Goal: Task Accomplishment & Management: Manage account settings

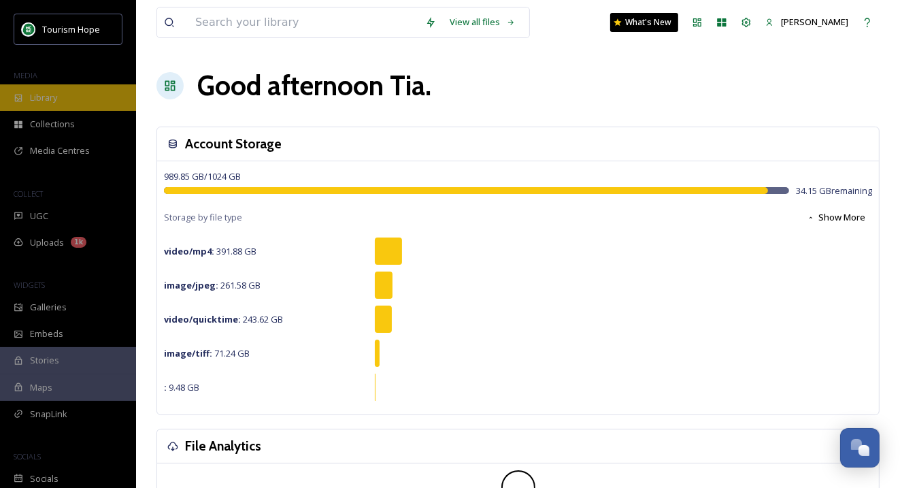
click at [66, 103] on div "Library" at bounding box center [68, 97] width 136 height 27
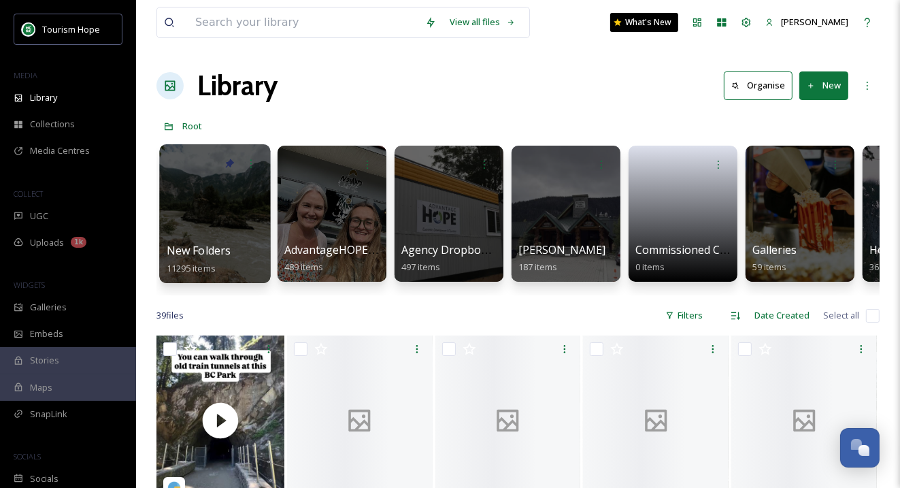
click at [213, 216] on div at bounding box center [214, 213] width 111 height 139
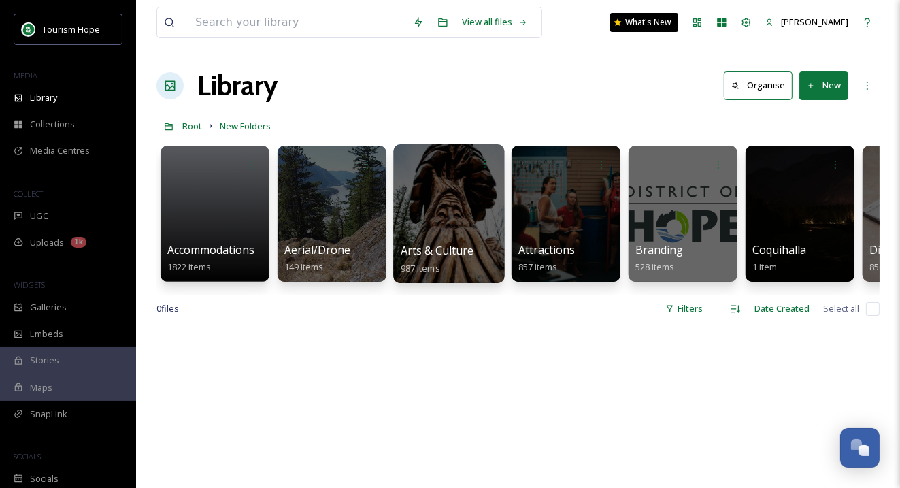
click at [468, 225] on div at bounding box center [448, 213] width 111 height 139
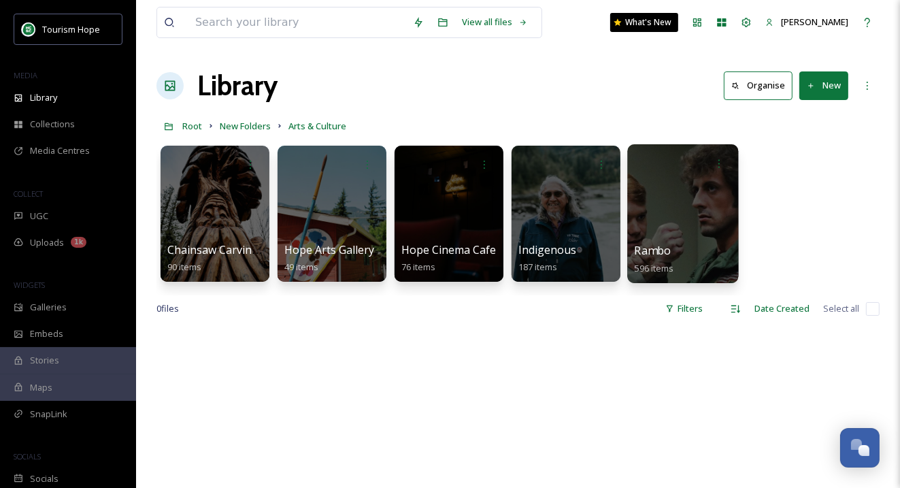
click at [687, 225] on div at bounding box center [682, 213] width 111 height 139
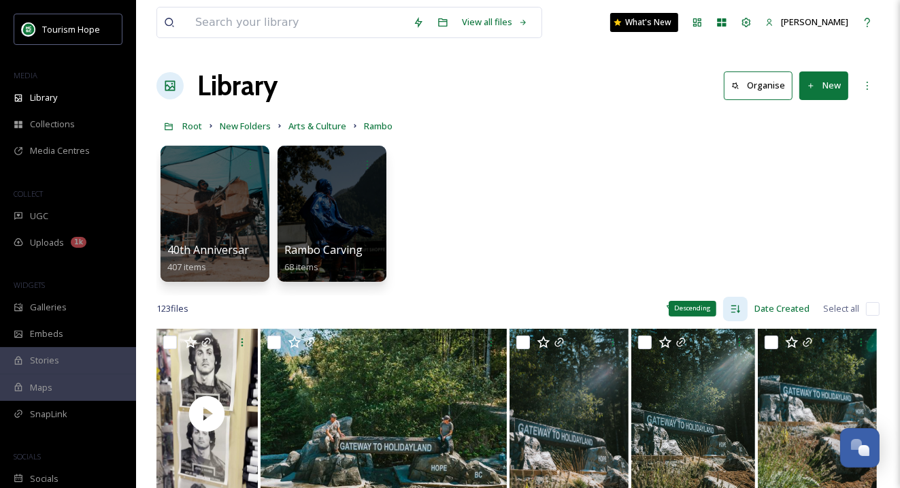
click at [733, 306] on icon at bounding box center [735, 308] width 11 height 11
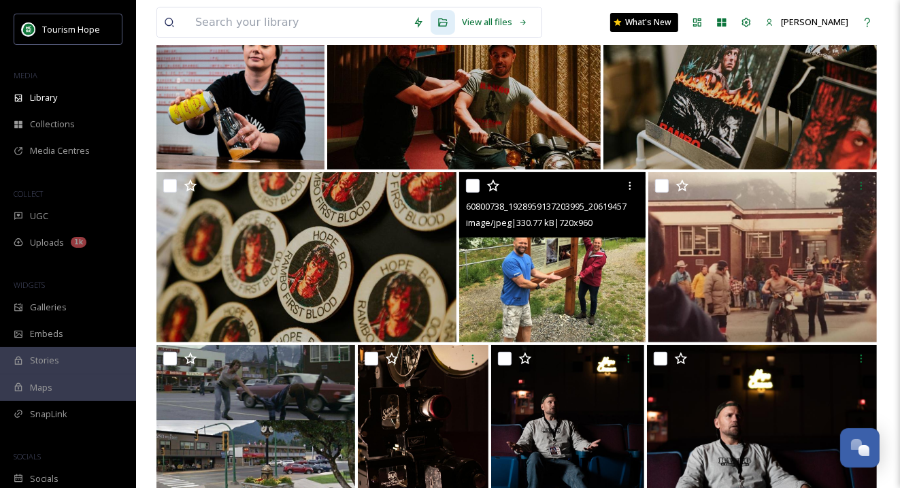
scroll to position [361, 0]
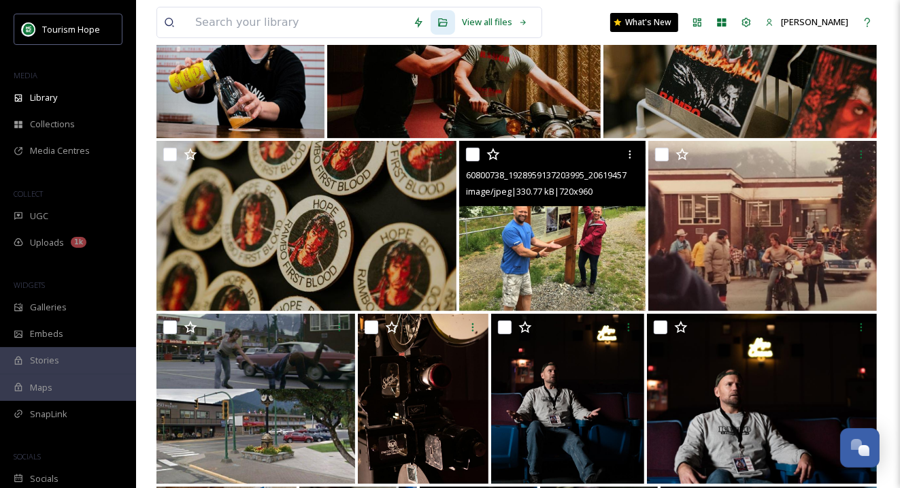
click at [627, 161] on div at bounding box center [630, 154] width 24 height 24
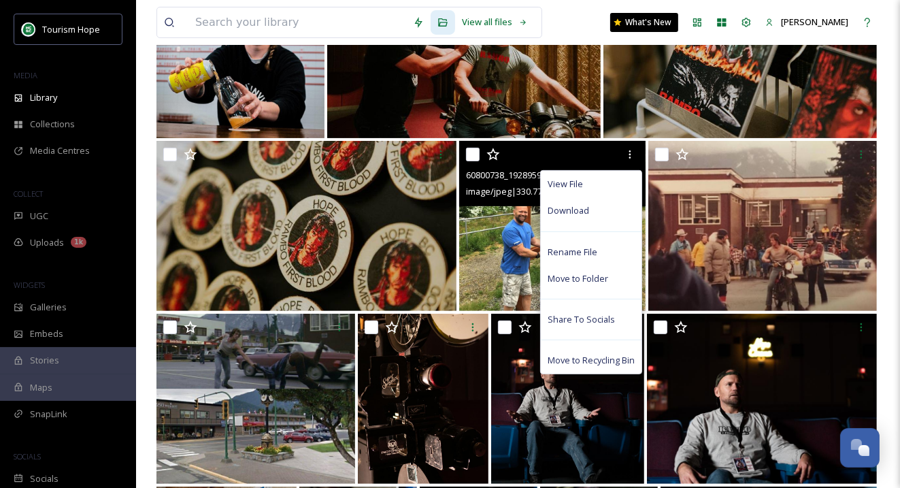
click at [574, 361] on span "Move to Recycling Bin" at bounding box center [591, 360] width 87 height 13
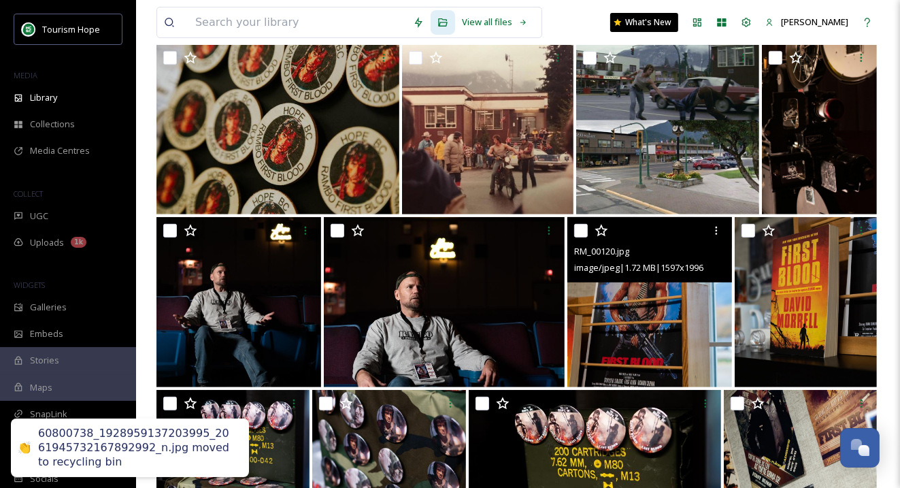
scroll to position [459, 0]
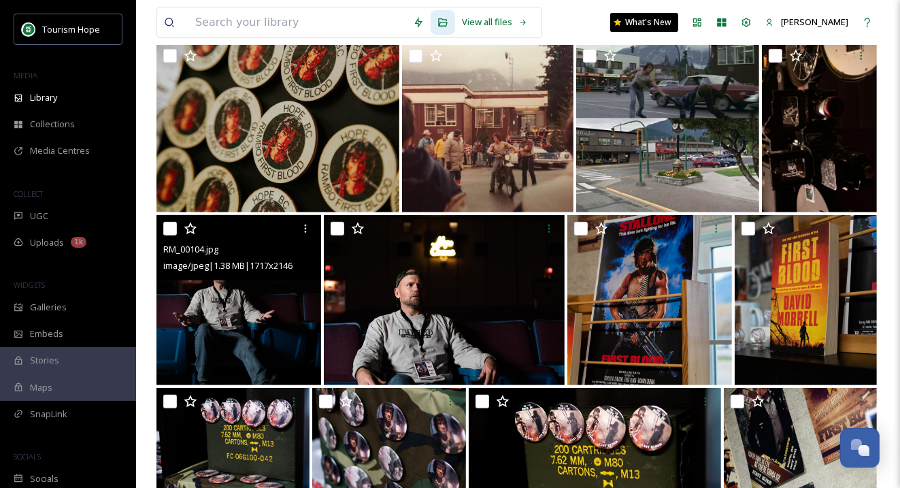
click at [169, 227] on input "checkbox" at bounding box center [170, 229] width 14 height 14
checkbox input "true"
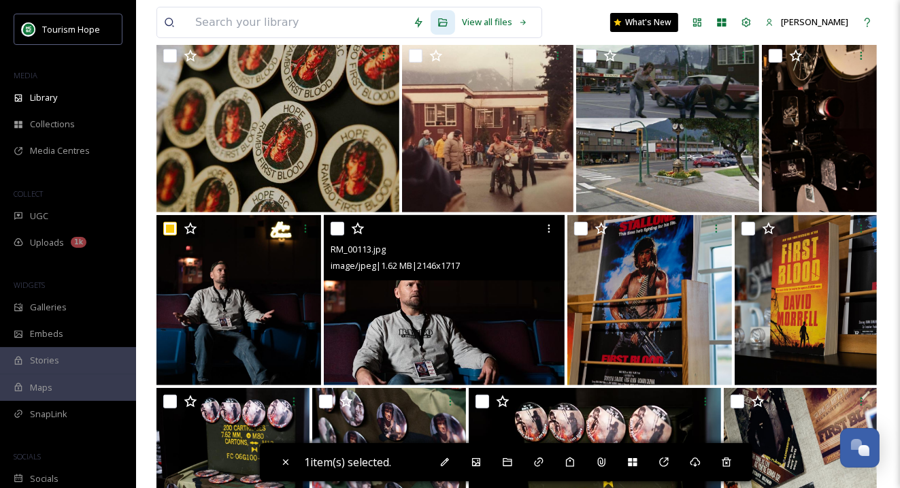
click at [341, 228] on input "checkbox" at bounding box center [338, 229] width 14 height 14
checkbox input "true"
drag, startPoint x: 497, startPoint y: 268, endPoint x: 730, endPoint y: 461, distance: 303.0
click at [730, 461] on icon at bounding box center [726, 462] width 11 height 11
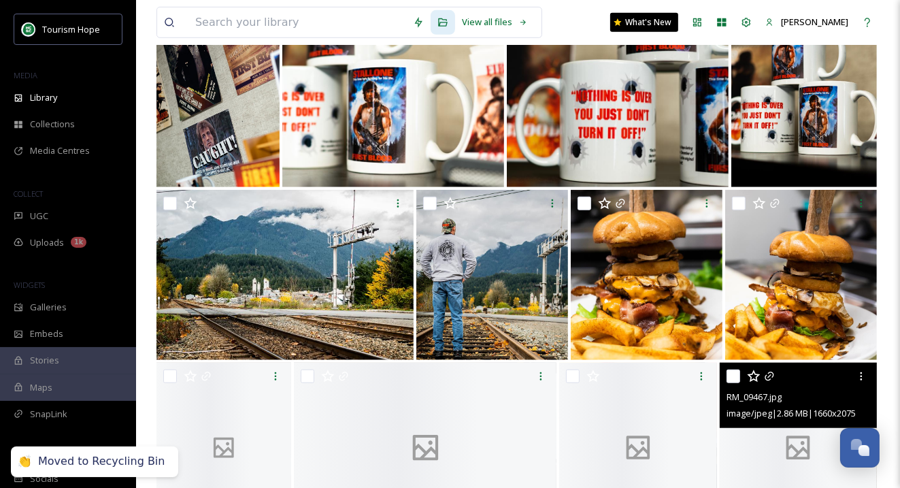
scroll to position [844, 0]
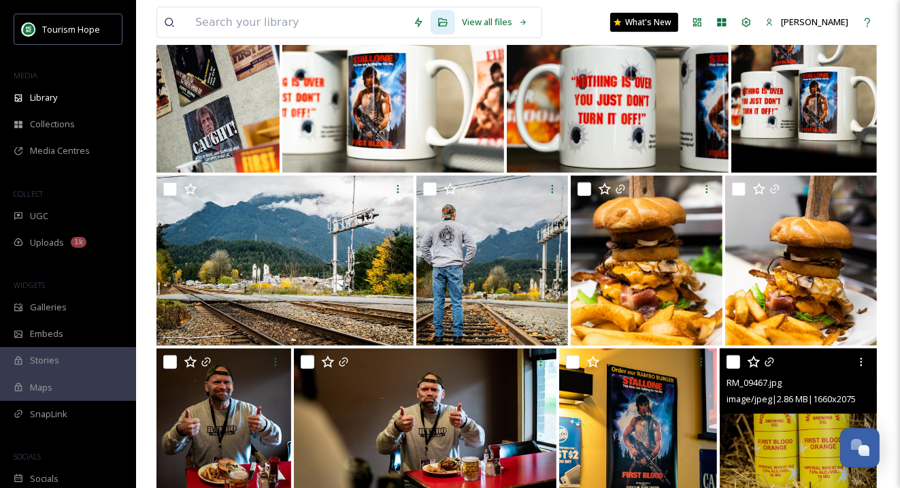
click at [551, 184] on icon at bounding box center [552, 189] width 11 height 11
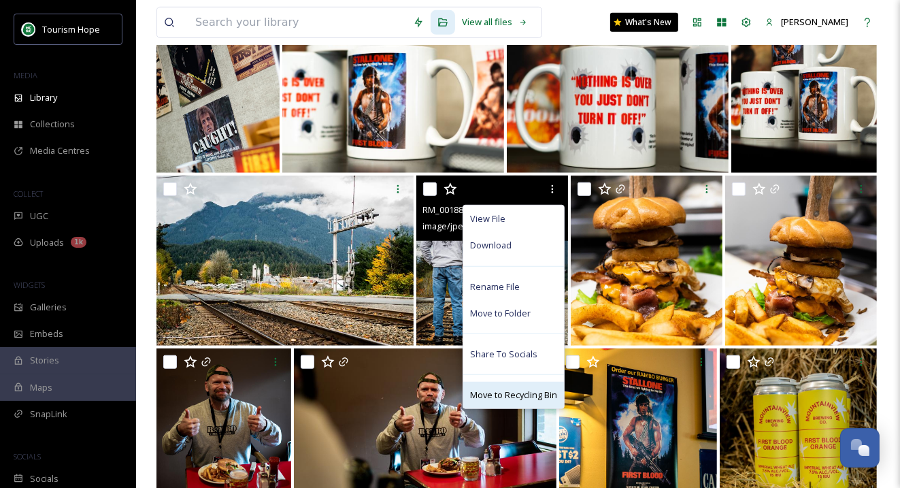
drag, startPoint x: 730, startPoint y: 461, endPoint x: 510, endPoint y: 394, distance: 230.5
click at [510, 394] on span "Move to Recycling Bin" at bounding box center [513, 394] width 87 height 13
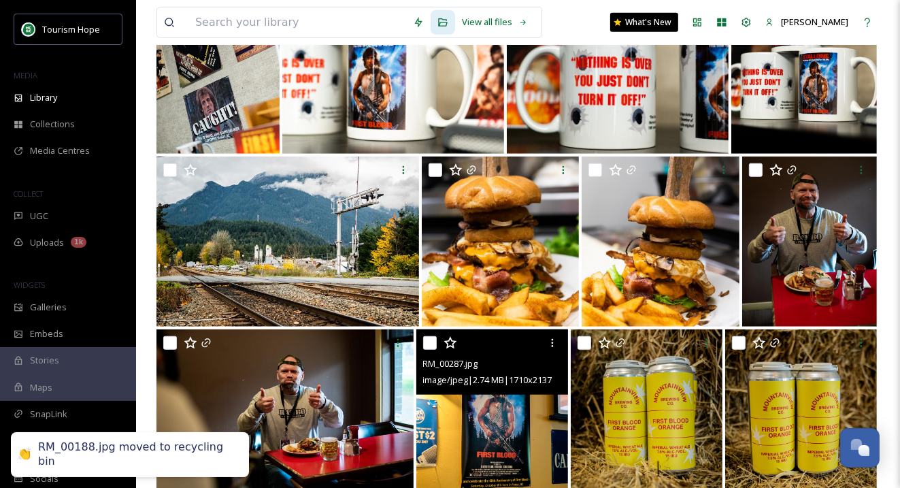
scroll to position [866, 0]
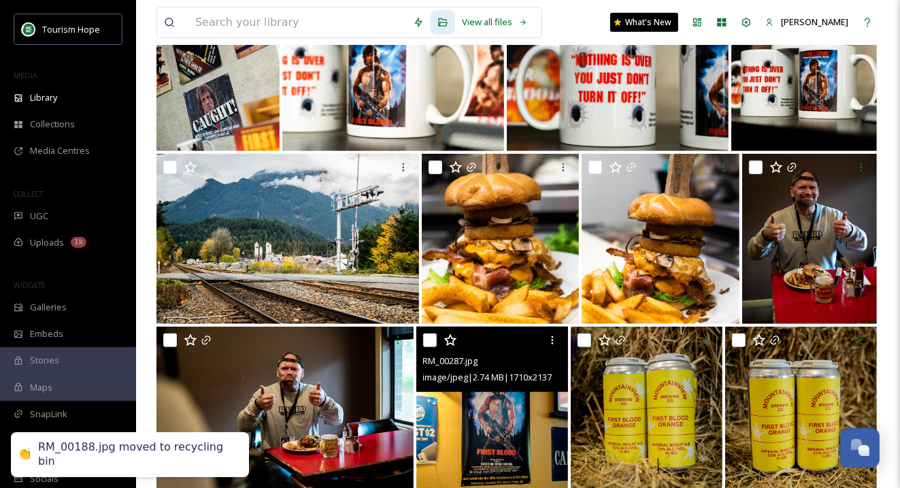
drag, startPoint x: 510, startPoint y: 394, endPoint x: 756, endPoint y: 165, distance: 336.0
click at [756, 165] on input "checkbox" at bounding box center [756, 168] width 14 height 14
checkbox input "true"
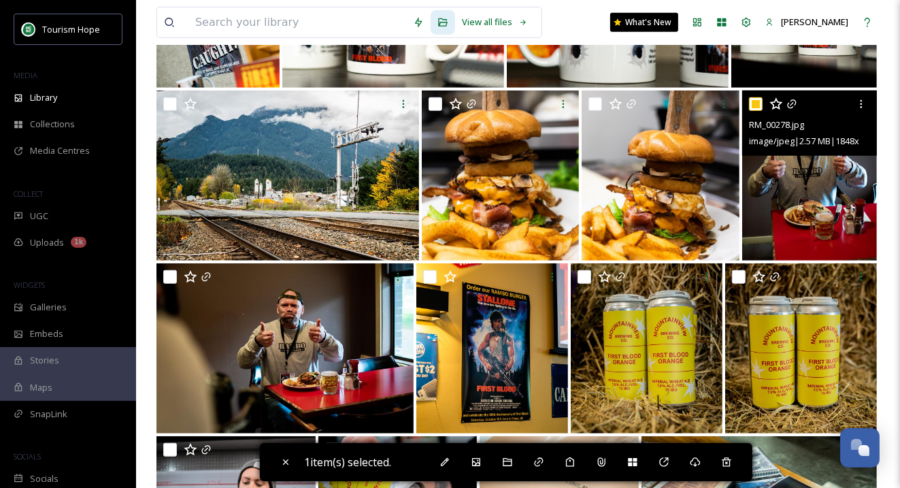
scroll to position [936, 0]
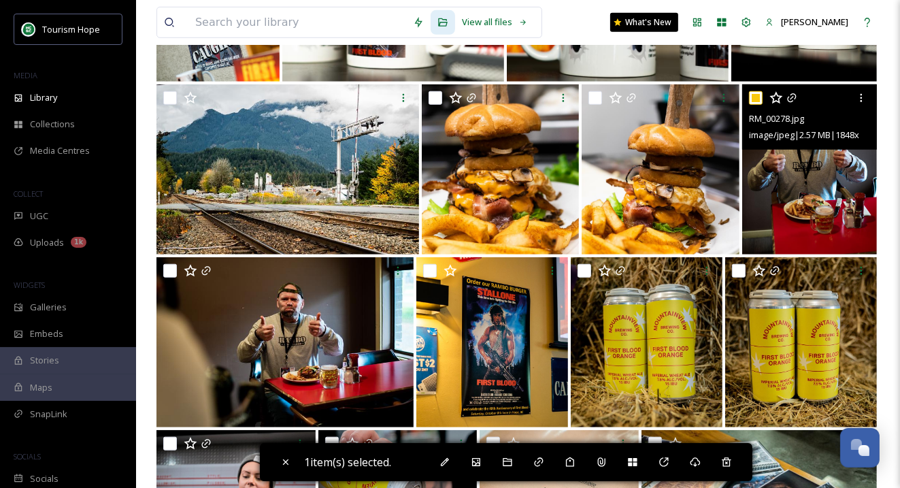
click at [170, 267] on input "checkbox" at bounding box center [170, 271] width 14 height 14
checkbox input "true"
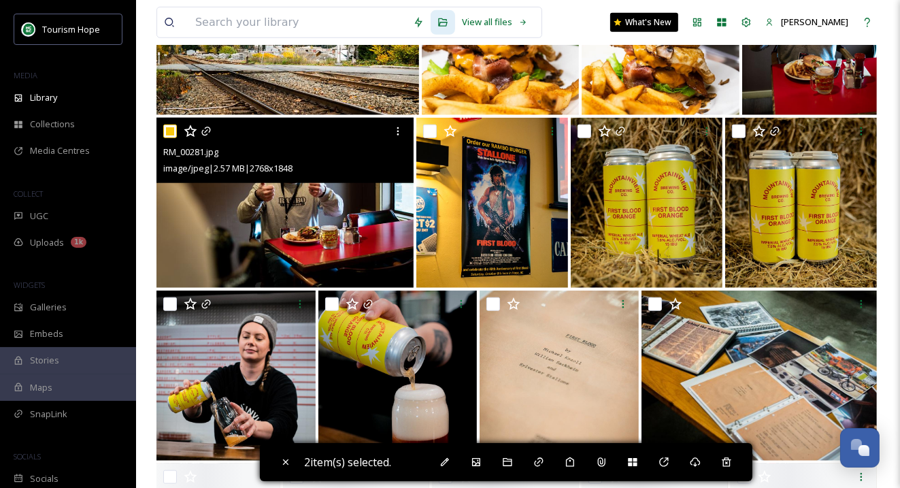
scroll to position [1078, 0]
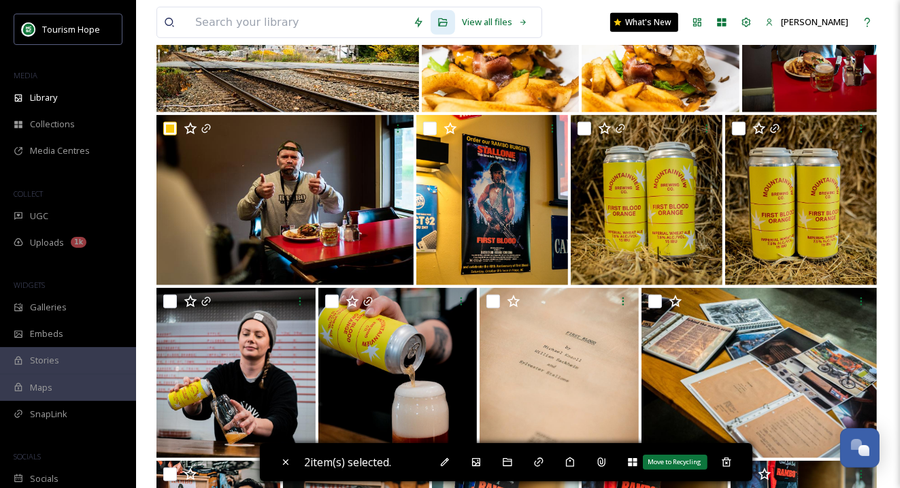
click at [731, 460] on icon at bounding box center [726, 462] width 11 height 11
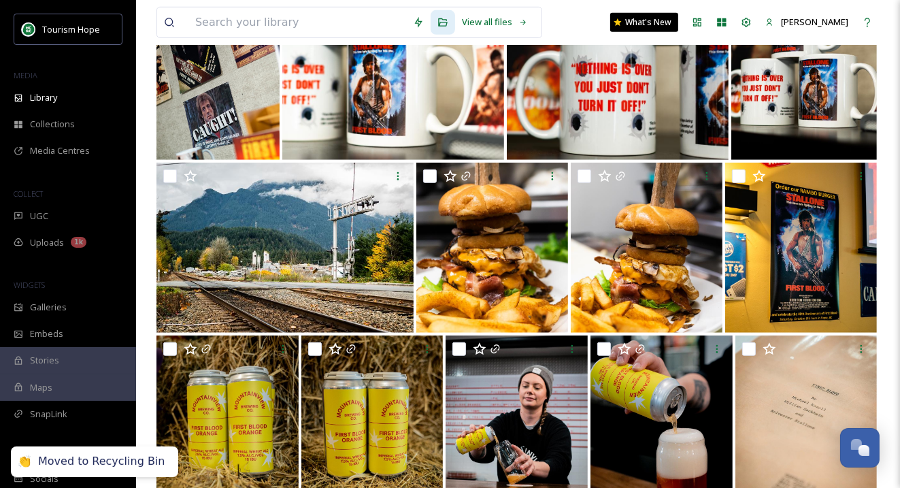
scroll to position [806, 0]
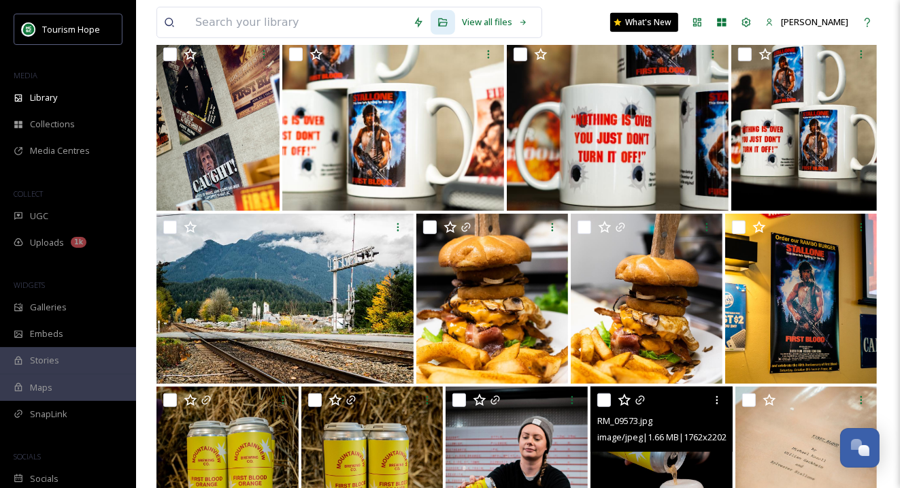
drag, startPoint x: 756, startPoint y: 165, endPoint x: 293, endPoint y: 317, distance: 487.5
click at [293, 317] on img at bounding box center [284, 299] width 257 height 170
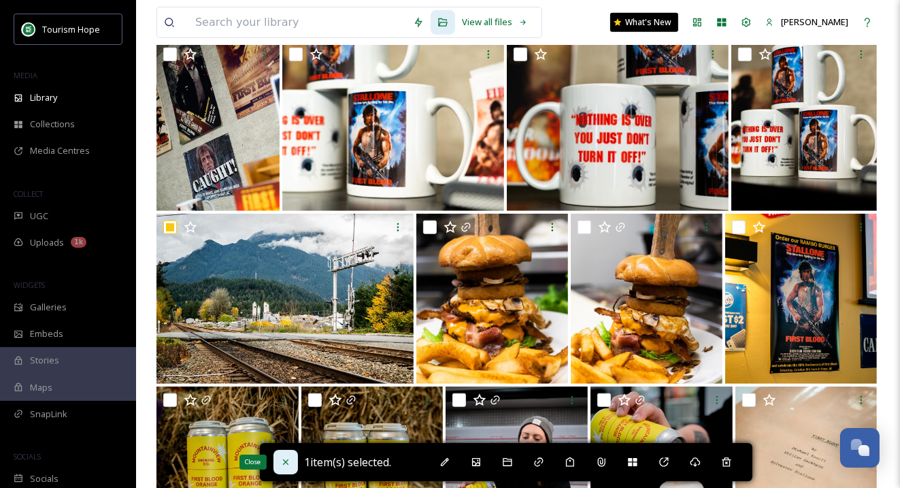
drag, startPoint x: 293, startPoint y: 317, endPoint x: 285, endPoint y: 465, distance: 148.5
click at [285, 465] on icon at bounding box center [285, 462] width 11 height 11
checkbox input "false"
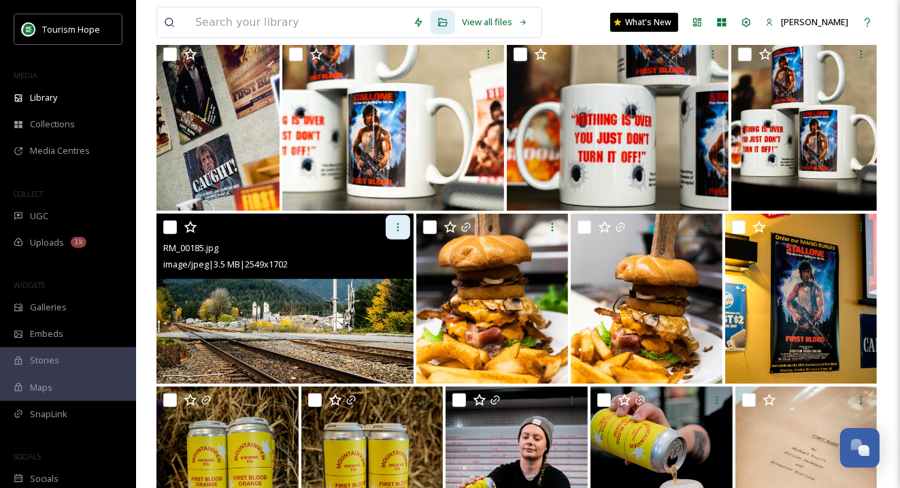
drag, startPoint x: 285, startPoint y: 465, endPoint x: 395, endPoint y: 224, distance: 265.5
click at [395, 224] on icon at bounding box center [398, 227] width 11 height 11
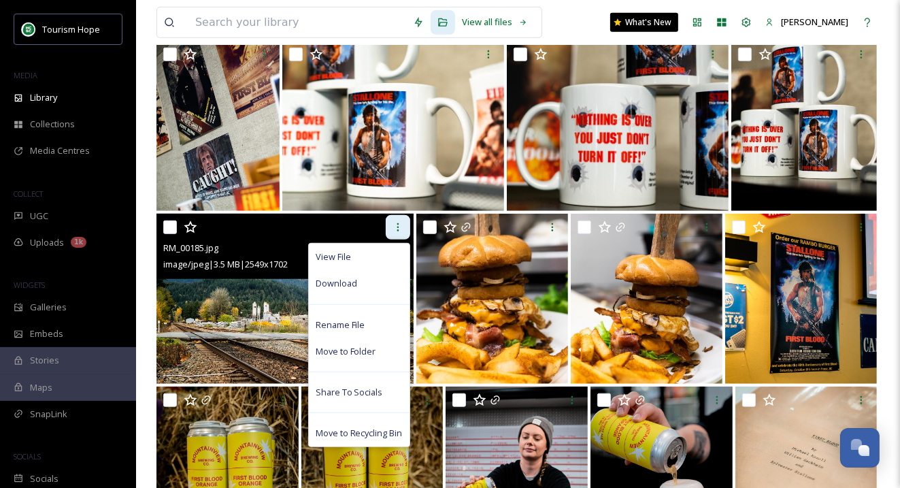
click at [335, 281] on span "Download" at bounding box center [337, 283] width 42 height 13
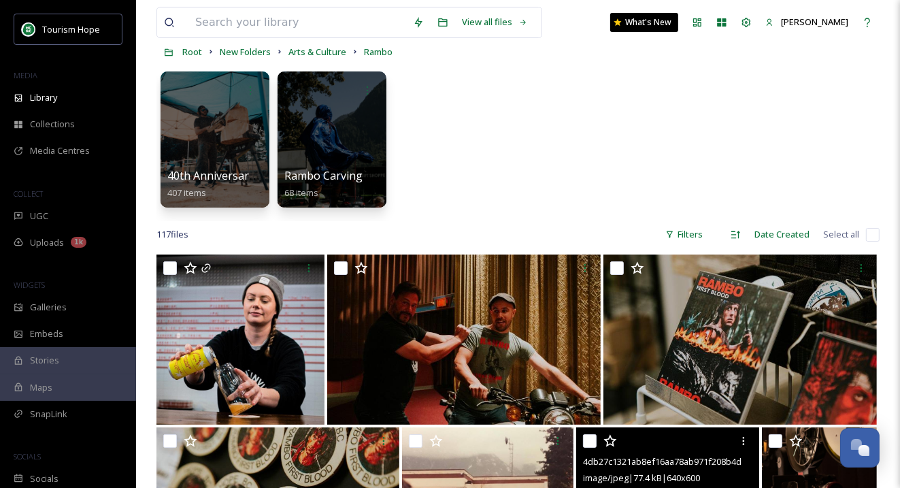
scroll to position [0, 0]
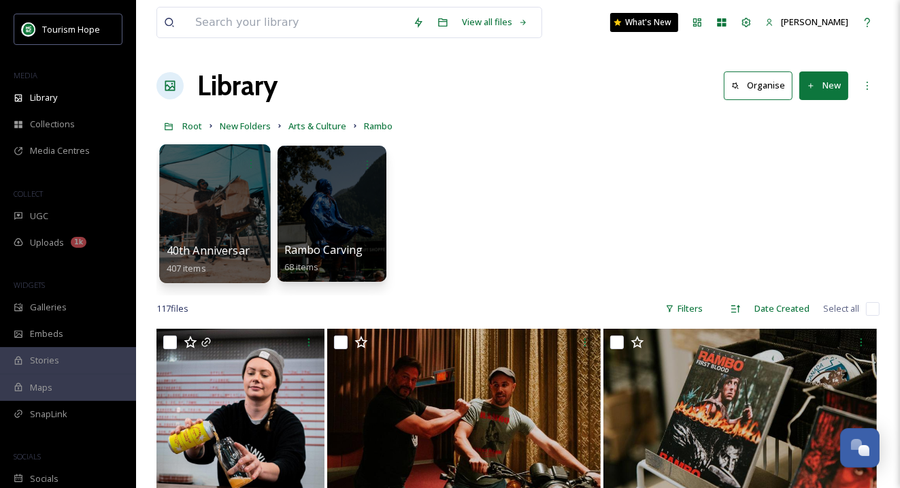
click at [241, 239] on div at bounding box center [214, 213] width 111 height 139
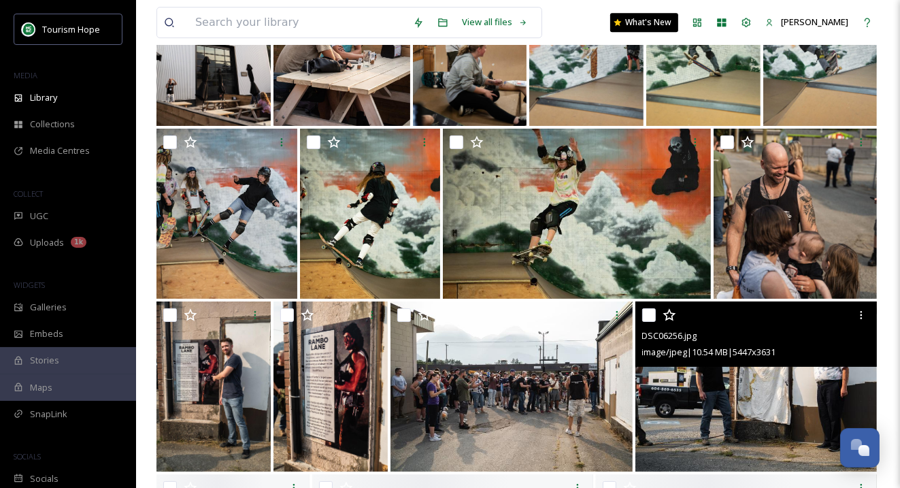
scroll to position [8322, 0]
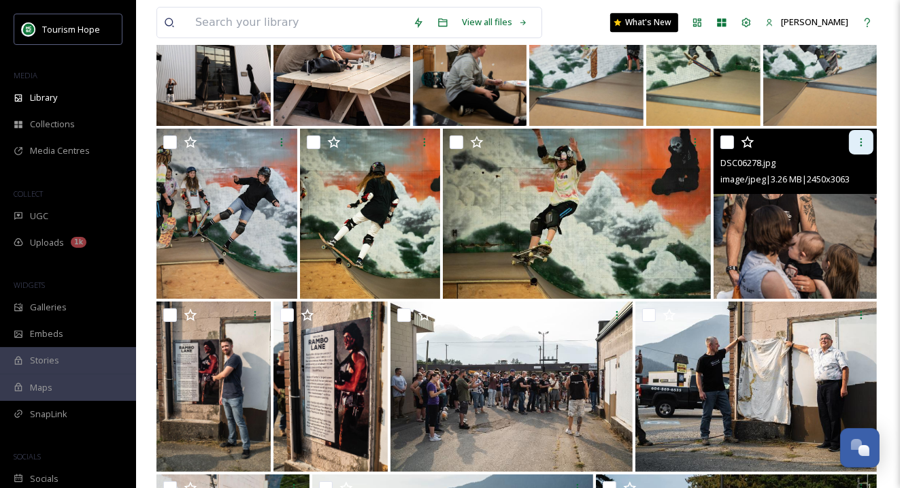
click at [859, 146] on icon at bounding box center [861, 142] width 11 height 11
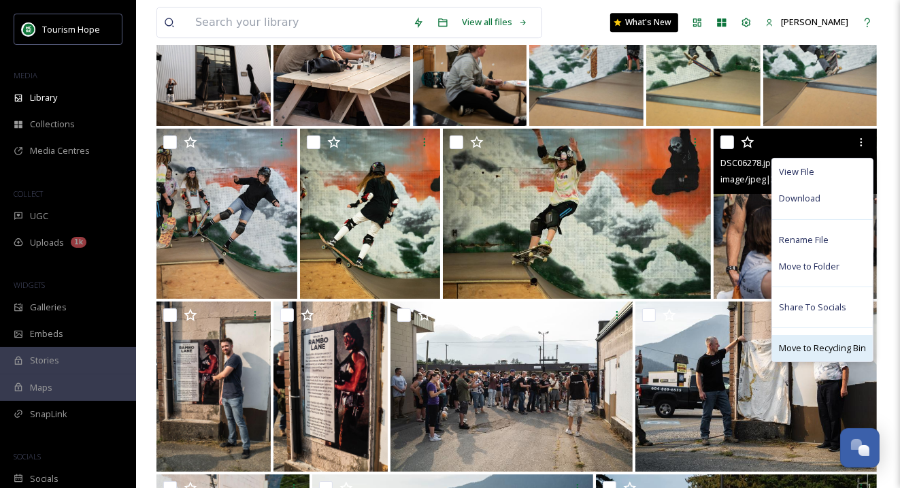
click at [827, 347] on span "Move to Recycling Bin" at bounding box center [822, 348] width 87 height 13
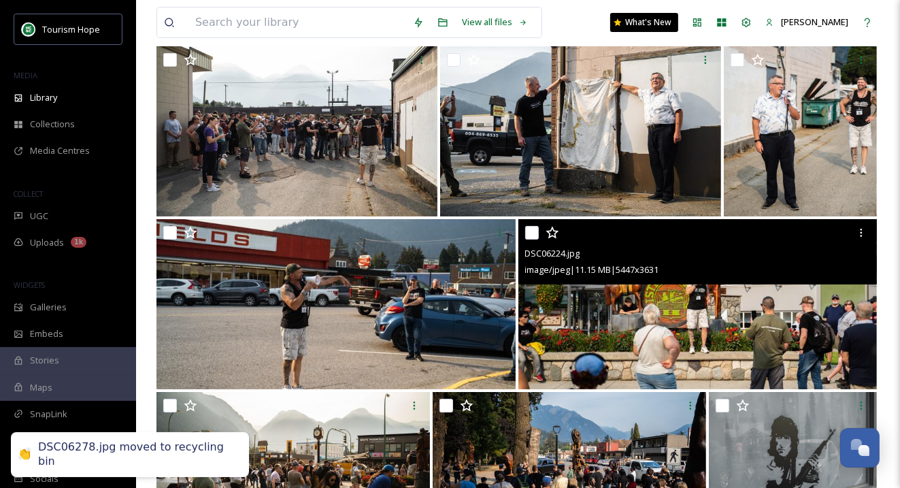
scroll to position [8592, 0]
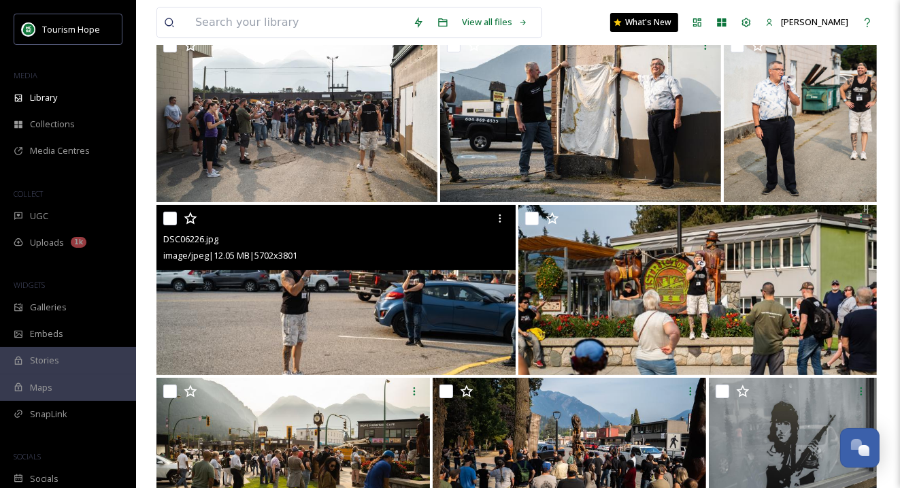
click at [165, 221] on input "checkbox" at bounding box center [170, 219] width 14 height 14
checkbox input "true"
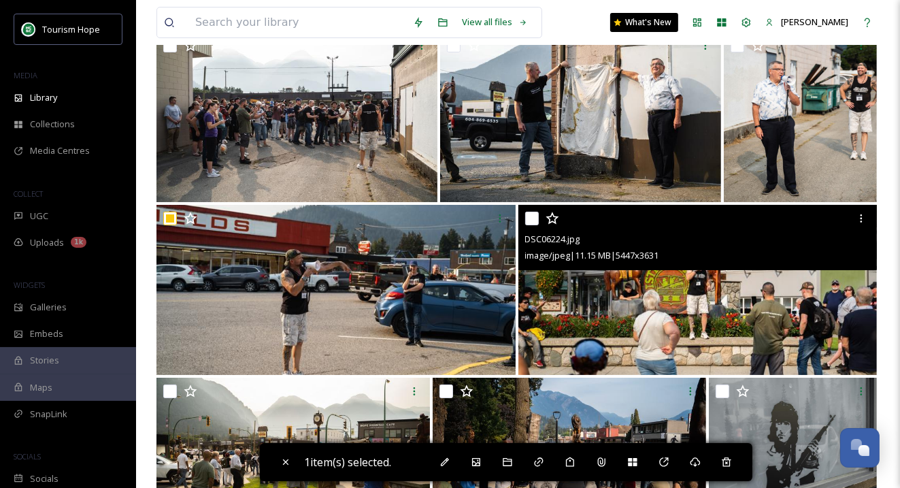
click at [531, 218] on input "checkbox" at bounding box center [532, 219] width 14 height 14
checkbox input "true"
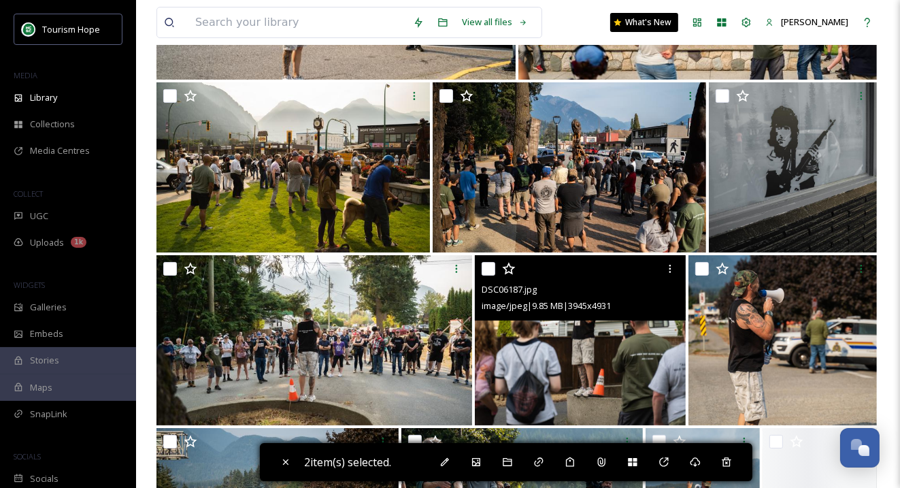
scroll to position [8888, 0]
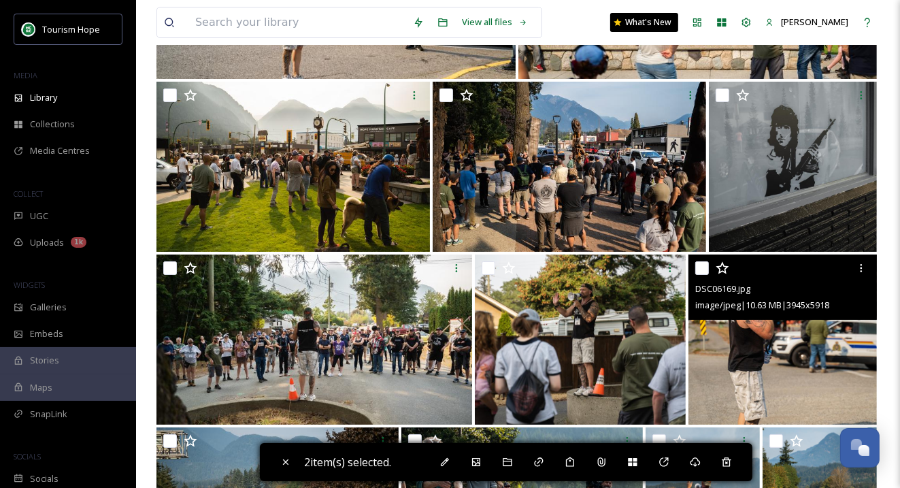
click at [705, 266] on input "checkbox" at bounding box center [702, 268] width 14 height 14
checkbox input "true"
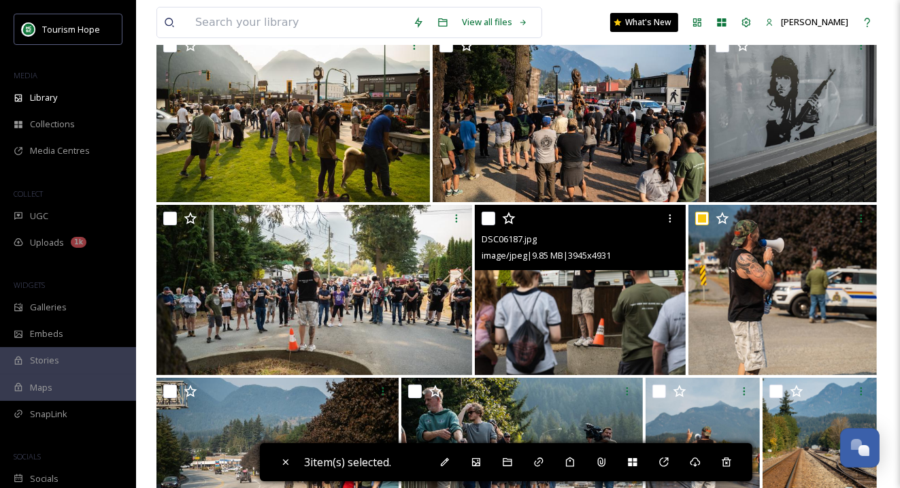
click at [488, 213] on input "checkbox" at bounding box center [489, 219] width 14 height 14
checkbox input "true"
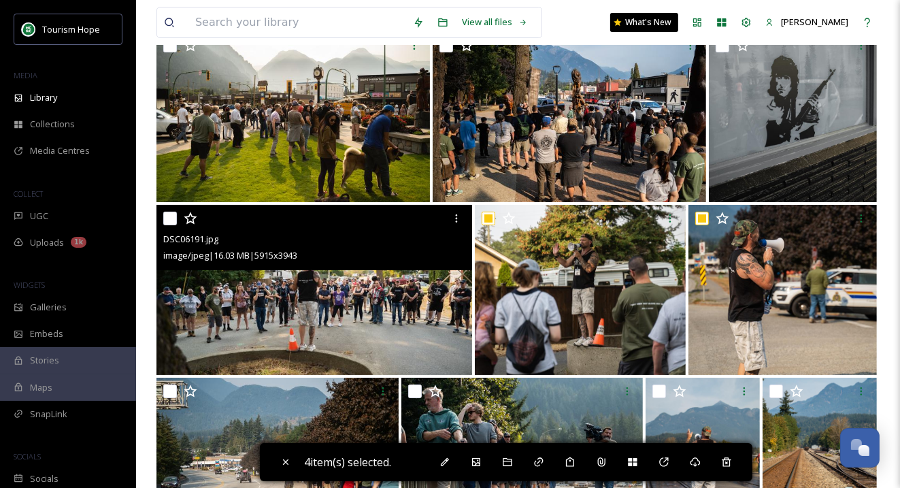
click at [167, 214] on input "checkbox" at bounding box center [170, 219] width 14 height 14
checkbox input "true"
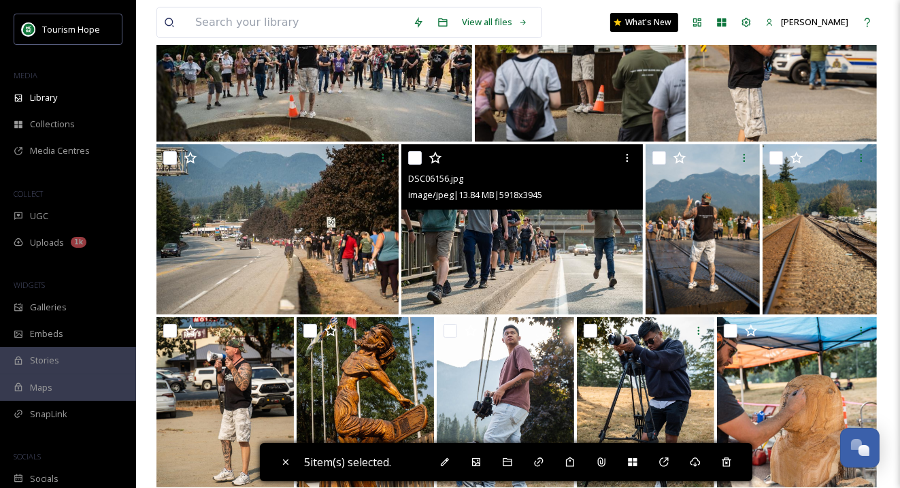
scroll to position [9175, 0]
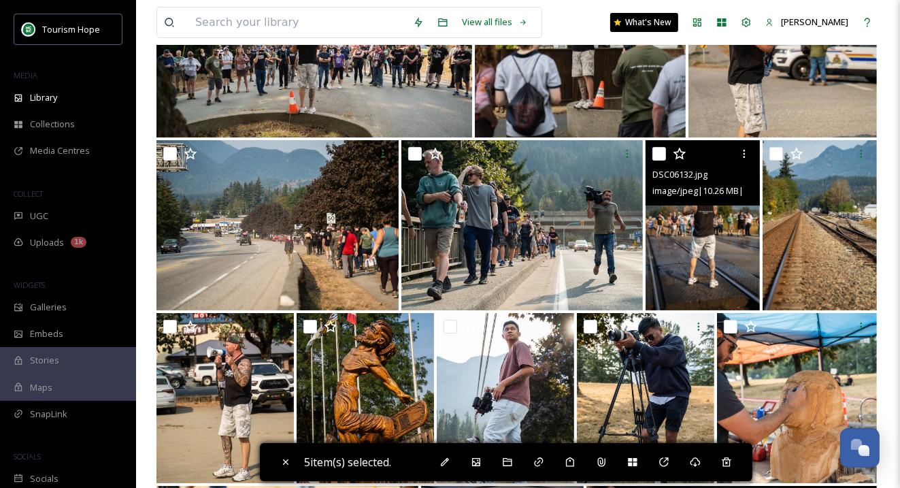
click at [657, 156] on input "checkbox" at bounding box center [659, 154] width 14 height 14
checkbox input "true"
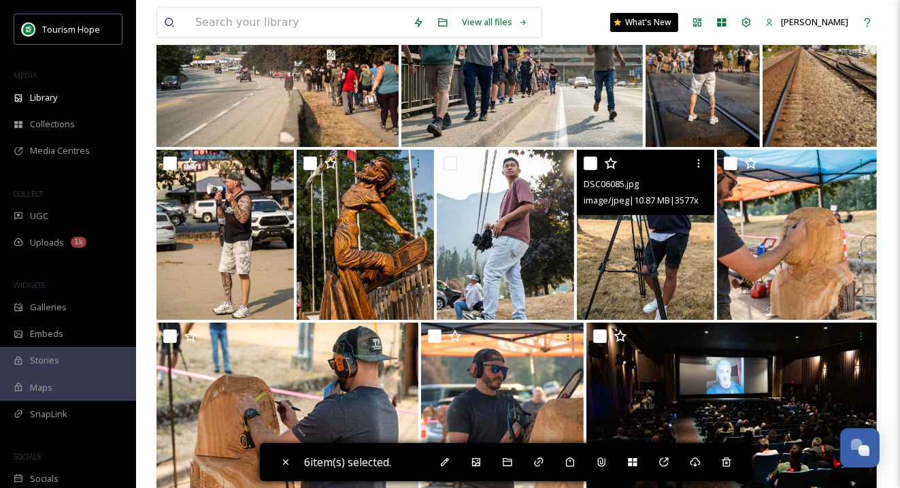
scroll to position [9339, 0]
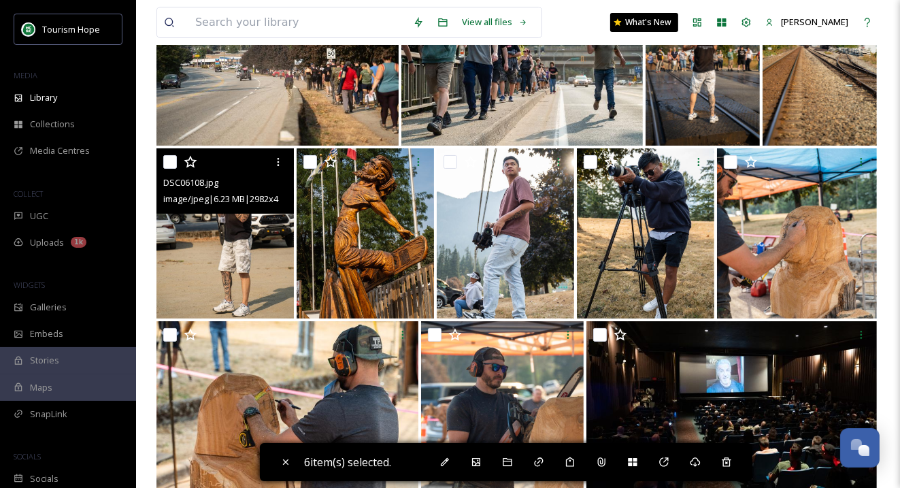
click at [170, 164] on input "checkbox" at bounding box center [170, 162] width 14 height 14
checkbox input "true"
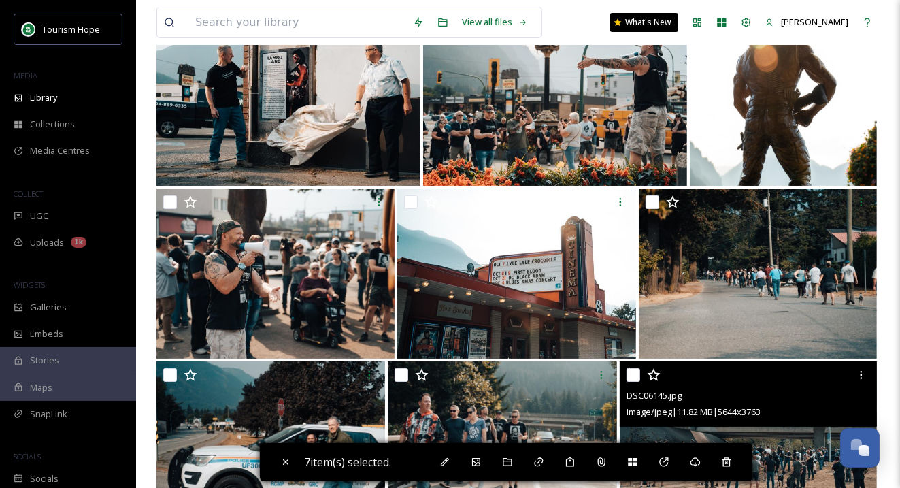
scroll to position [13449, 0]
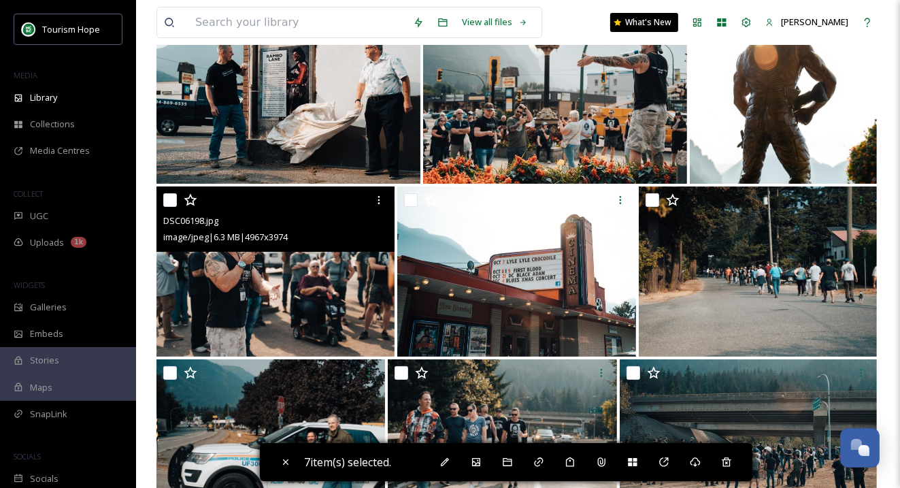
click at [167, 197] on input "checkbox" at bounding box center [170, 200] width 14 height 14
checkbox input "true"
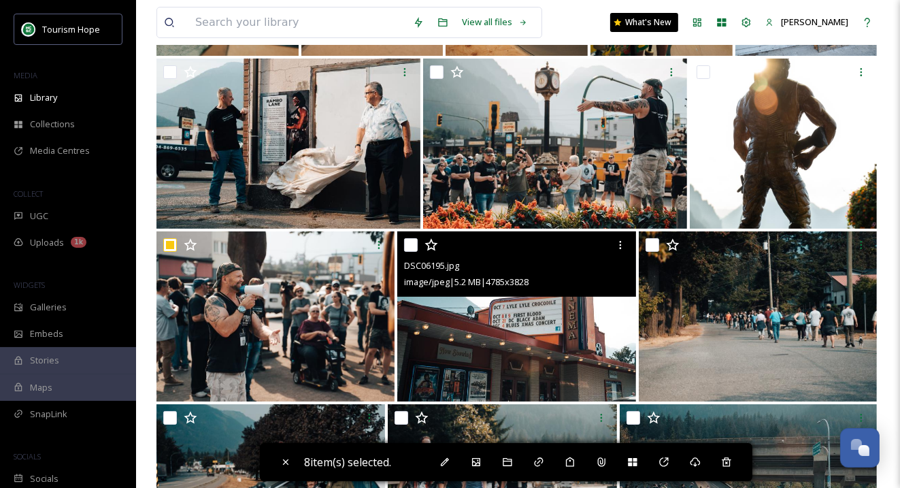
scroll to position [13395, 0]
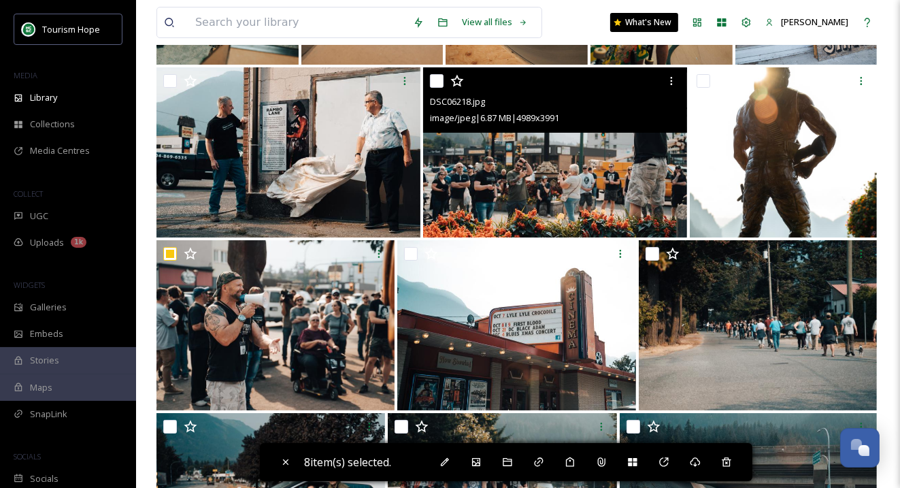
click at [435, 82] on input "checkbox" at bounding box center [437, 81] width 14 height 14
checkbox input "true"
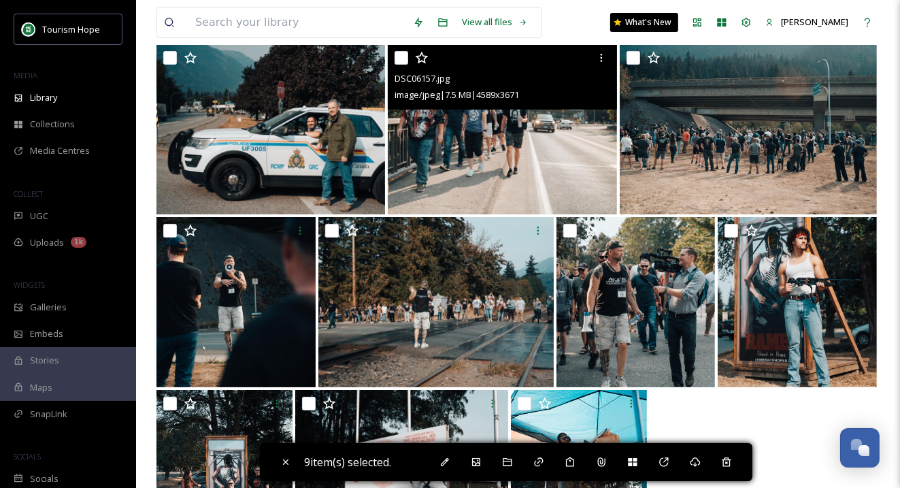
scroll to position [13765, 0]
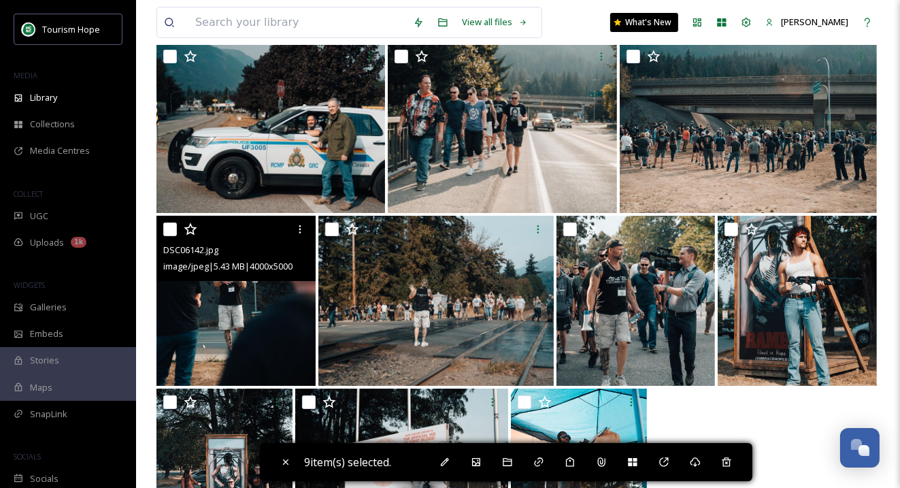
click at [167, 227] on input "checkbox" at bounding box center [170, 229] width 14 height 14
checkbox input "true"
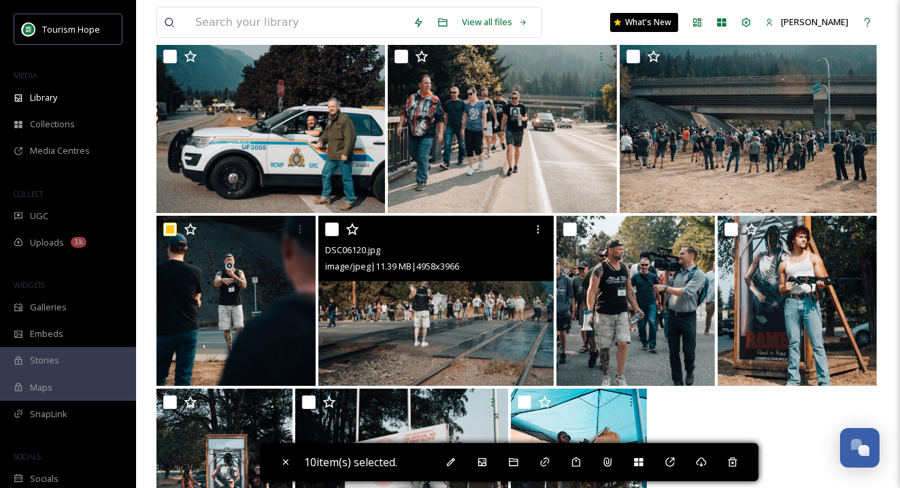
click at [323, 227] on div "DSC06120.jpg image/jpeg | 11.39 MB | 4958 x 3966" at bounding box center [435, 248] width 235 height 65
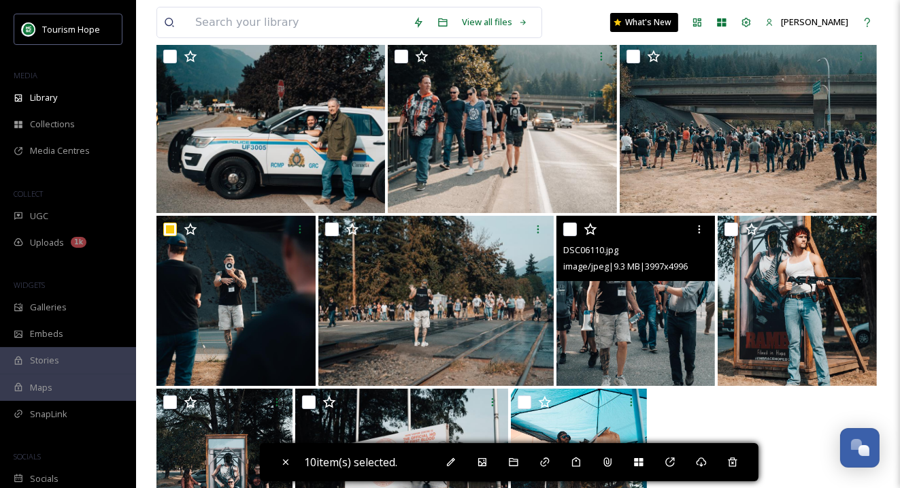
click at [566, 225] on input "checkbox" at bounding box center [570, 229] width 14 height 14
checkbox input "true"
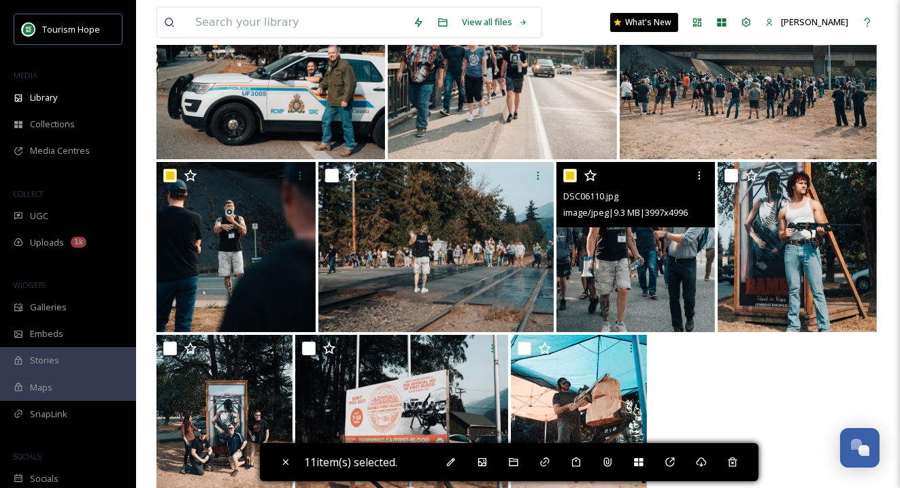
scroll to position [13855, 0]
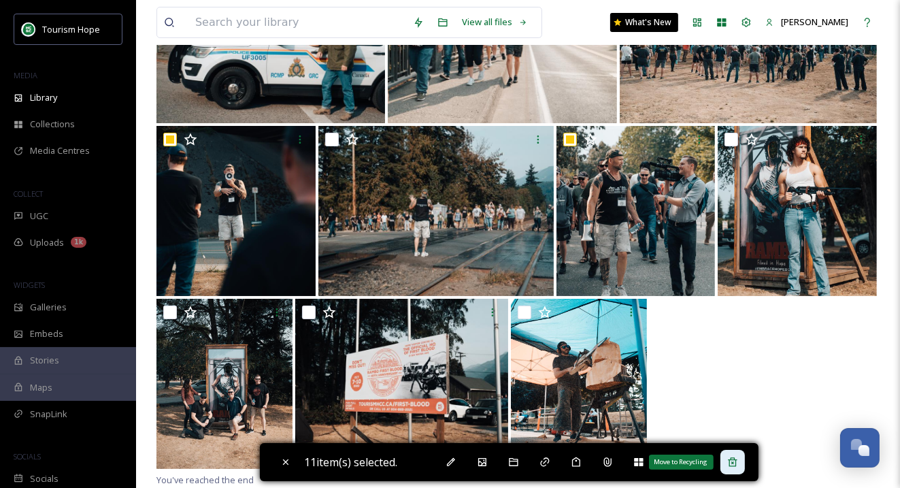
click at [738, 461] on icon at bounding box center [732, 462] width 11 height 11
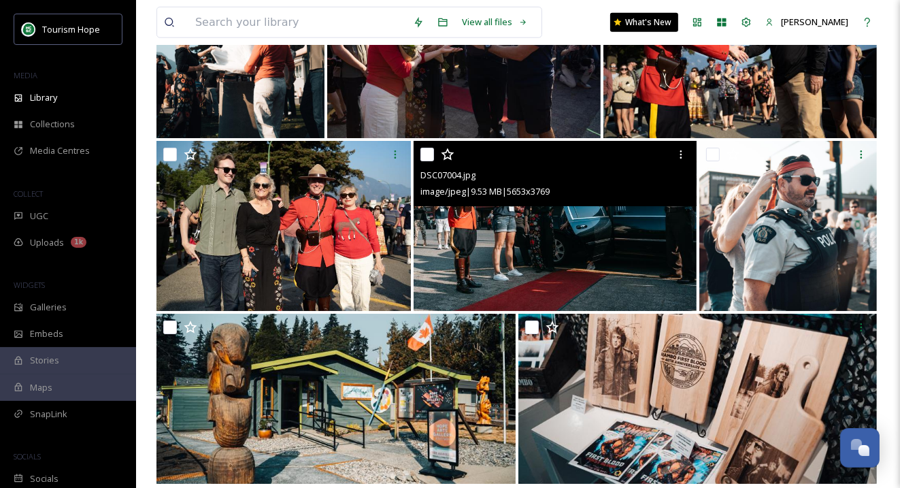
scroll to position [10399, 0]
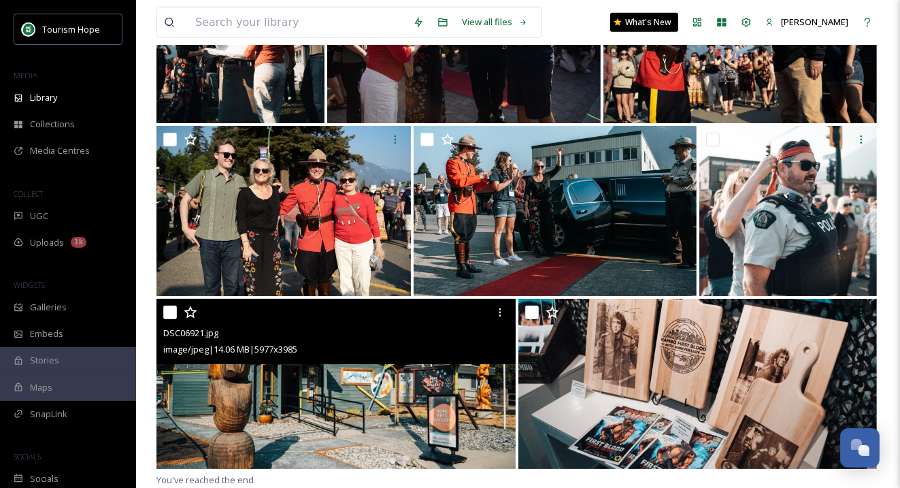
click at [336, 401] on img at bounding box center [335, 384] width 359 height 170
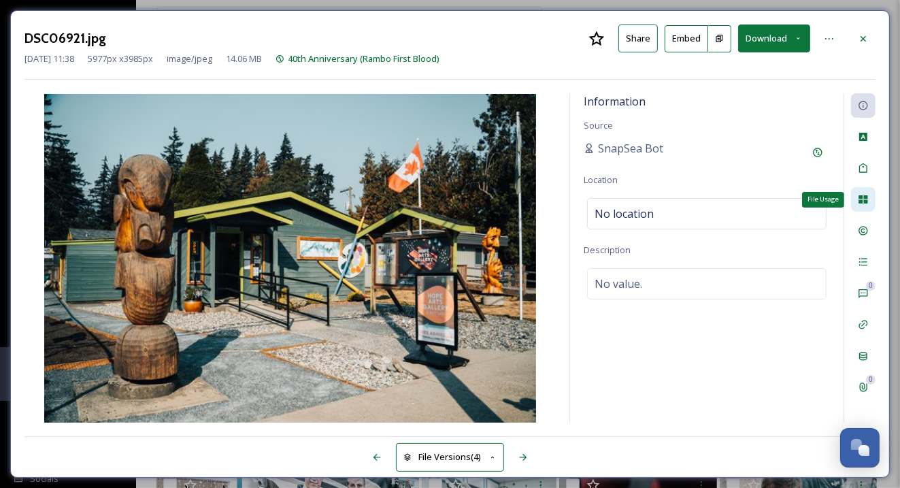
click at [861, 205] on div "File Usage" at bounding box center [863, 199] width 24 height 24
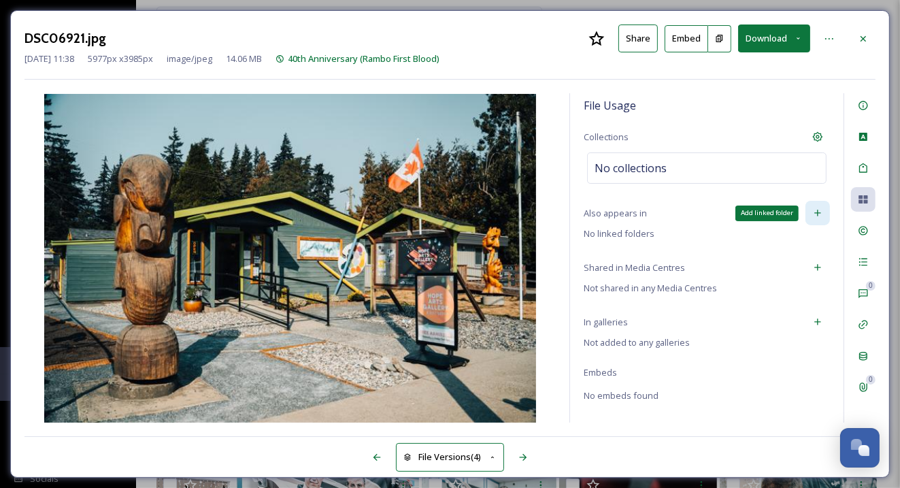
click at [814, 211] on icon at bounding box center [817, 213] width 11 height 11
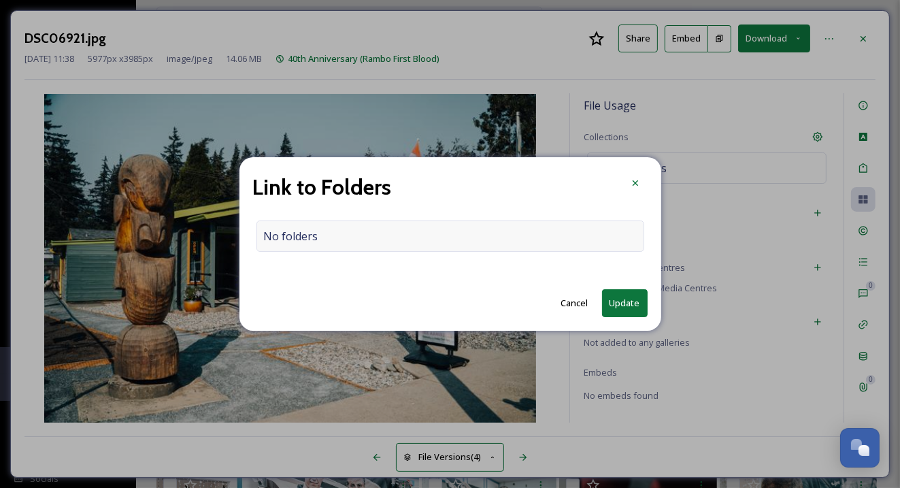
click at [567, 244] on div "No folders" at bounding box center [450, 235] width 388 height 31
click at [539, 237] on input at bounding box center [453, 236] width 393 height 30
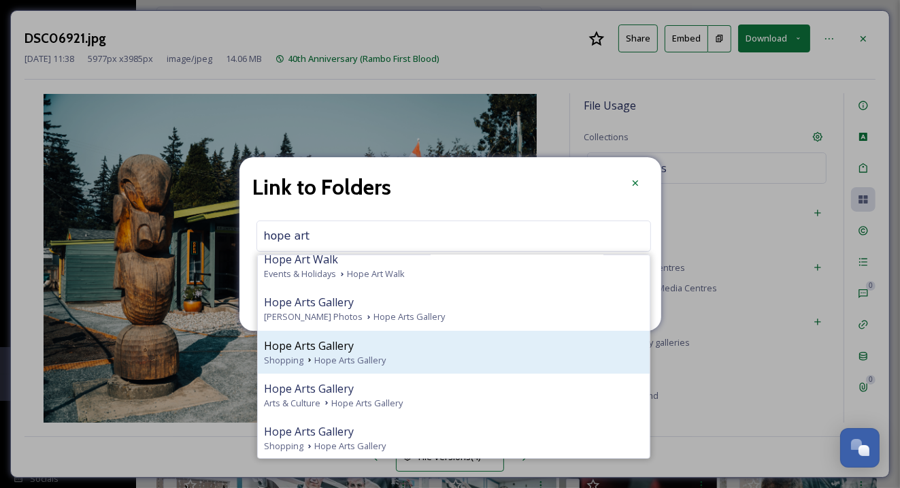
scroll to position [97, 0]
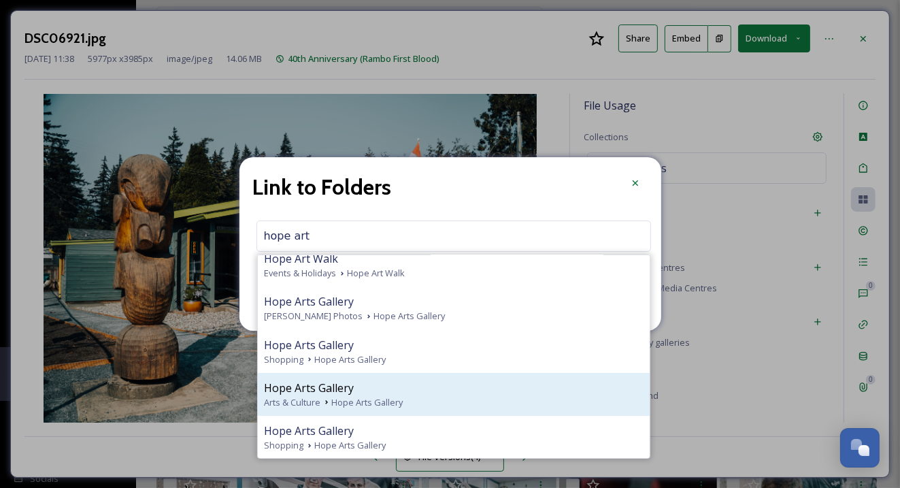
type input "hope art"
click at [424, 396] on div "Arts & Culture Hope Arts Gallery" at bounding box center [454, 402] width 378 height 13
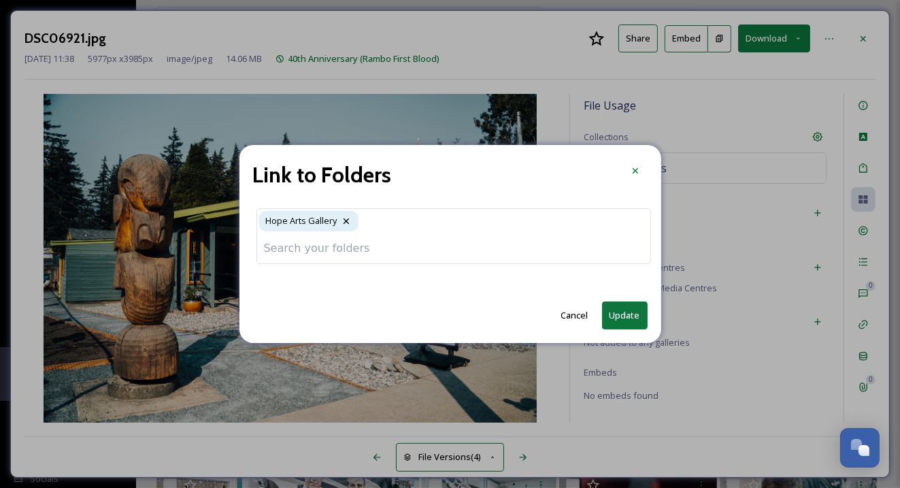
click at [372, 253] on input at bounding box center [453, 248] width 393 height 30
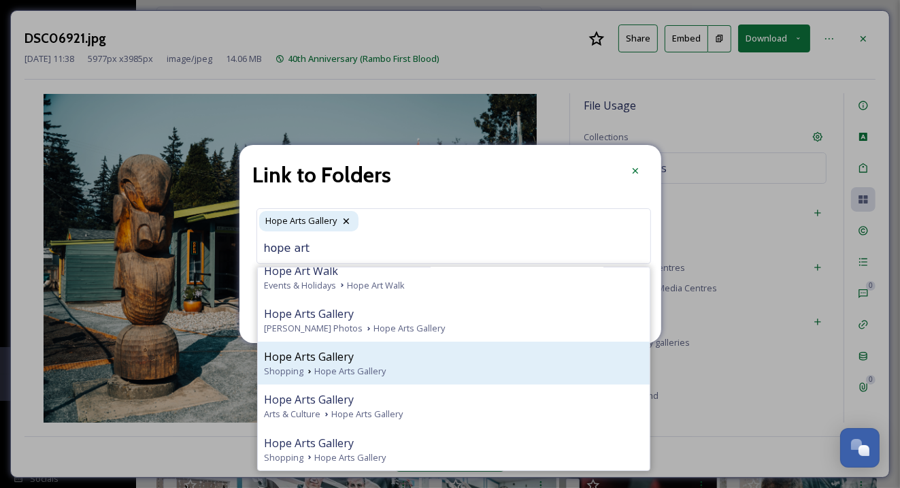
type input "hope art"
click at [396, 367] on div "Shopping Hope Arts Gallery" at bounding box center [454, 371] width 378 height 13
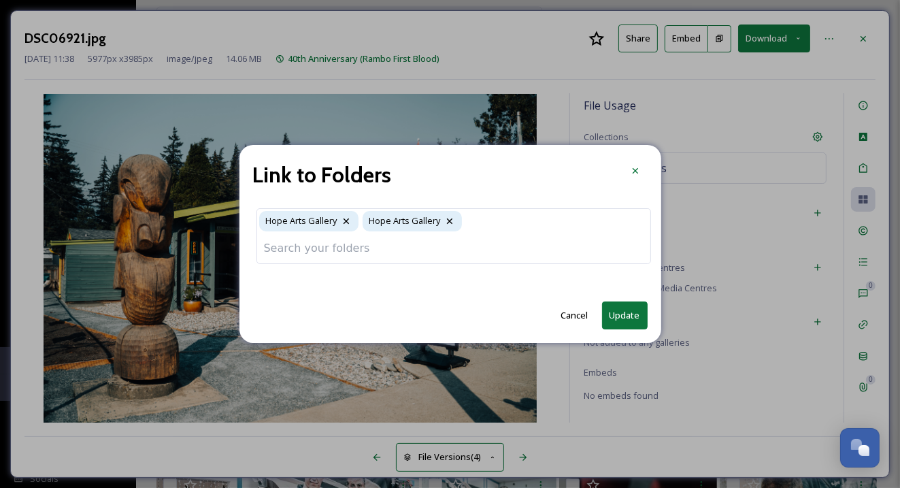
click at [624, 314] on button "Update" at bounding box center [625, 315] width 46 height 28
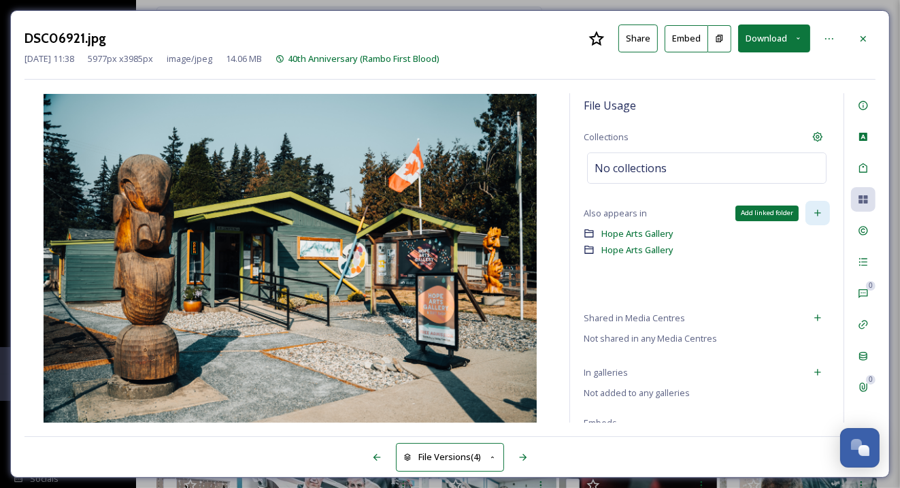
click at [820, 214] on icon at bounding box center [817, 213] width 11 height 11
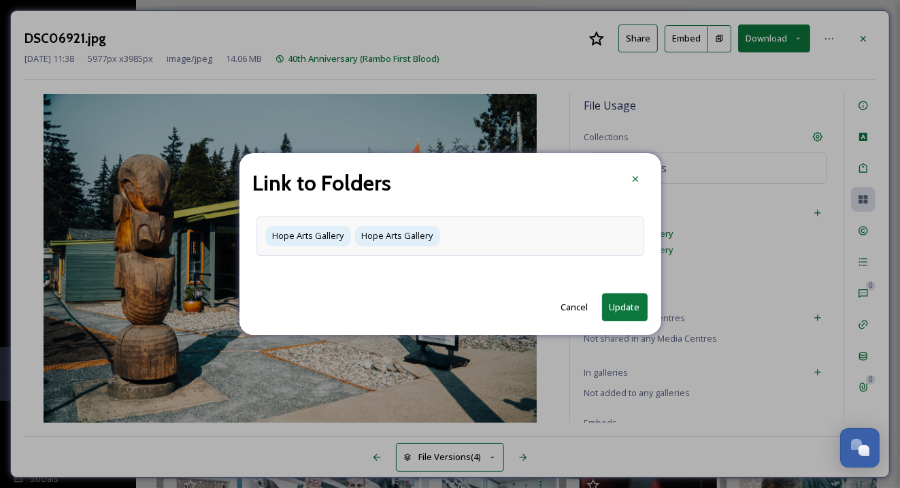
click at [480, 225] on div "Hope Arts Gallery Hope Arts Gallery" at bounding box center [450, 235] width 388 height 39
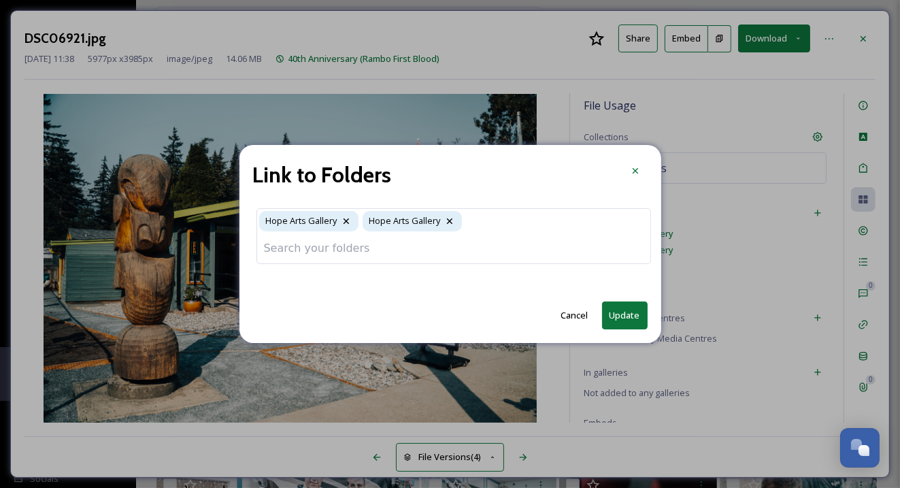
click at [436, 246] on input at bounding box center [453, 248] width 393 height 30
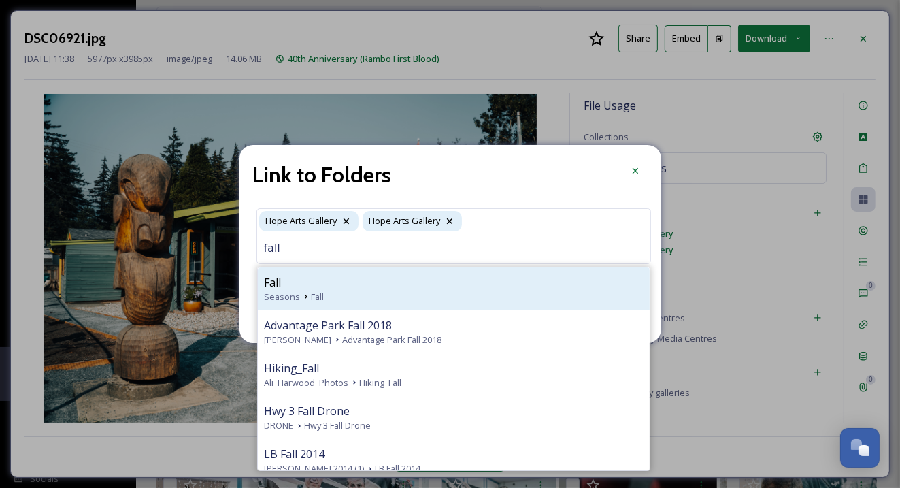
type input "fall"
click at [365, 289] on div "Fall" at bounding box center [454, 282] width 378 height 16
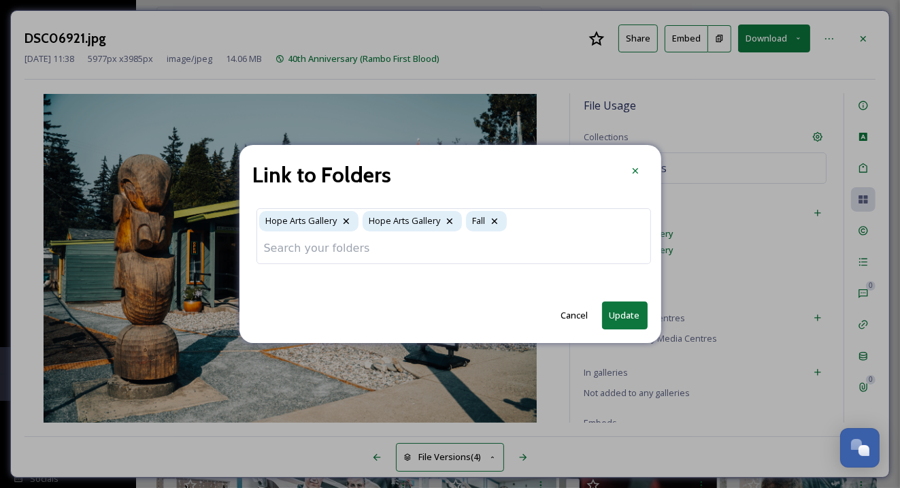
click at [634, 316] on button "Update" at bounding box center [625, 315] width 46 height 28
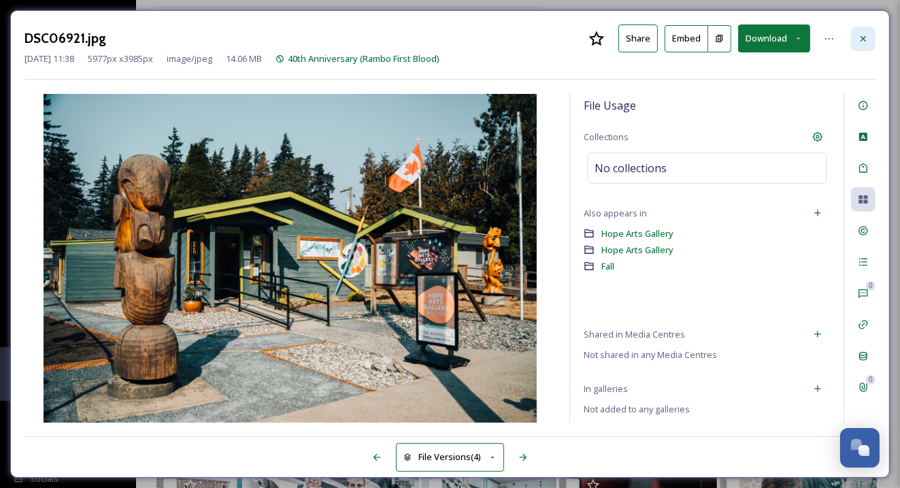
click at [864, 34] on icon at bounding box center [863, 38] width 11 height 11
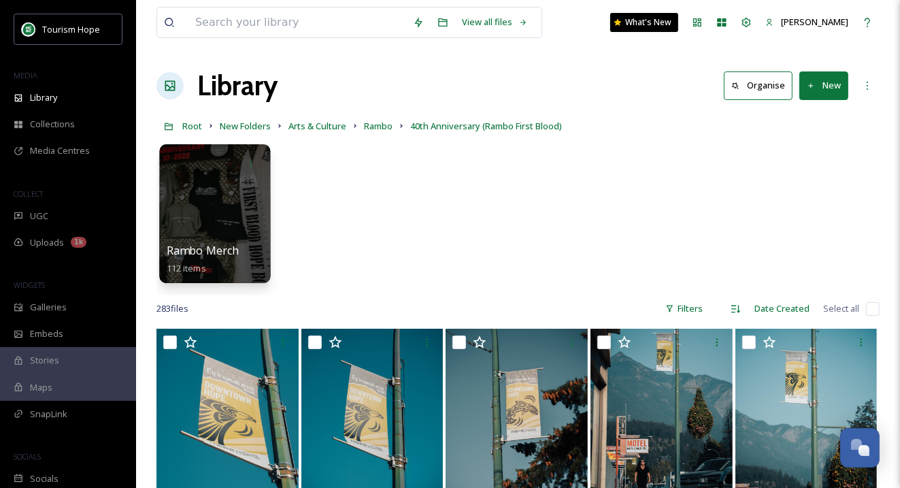
click at [221, 215] on div at bounding box center [214, 213] width 111 height 139
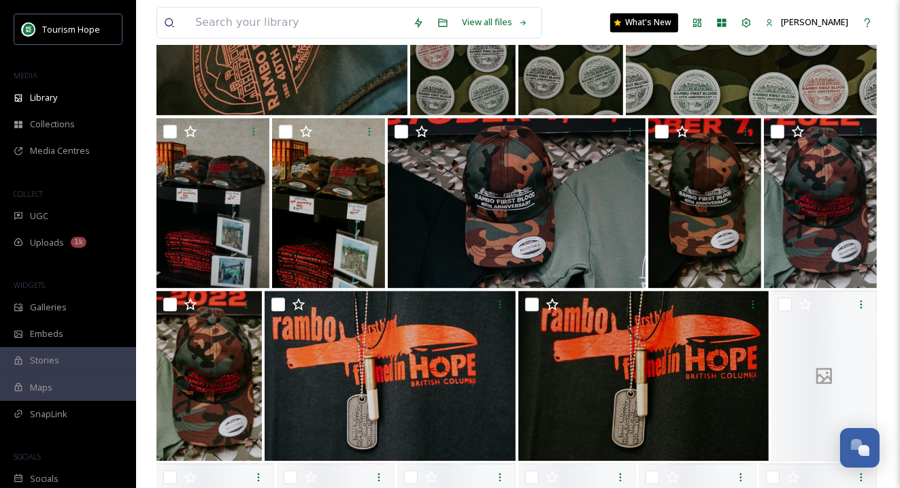
scroll to position [2491, 0]
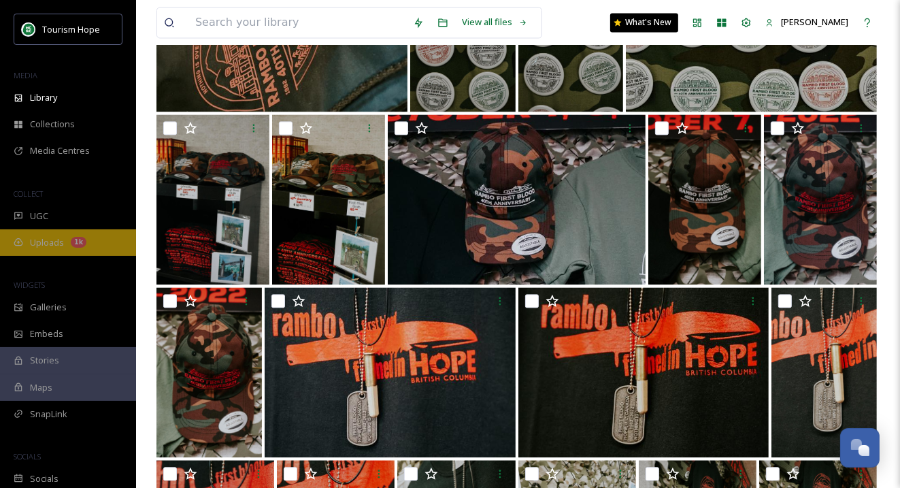
click at [54, 249] on div "Uploads 1k" at bounding box center [68, 242] width 136 height 27
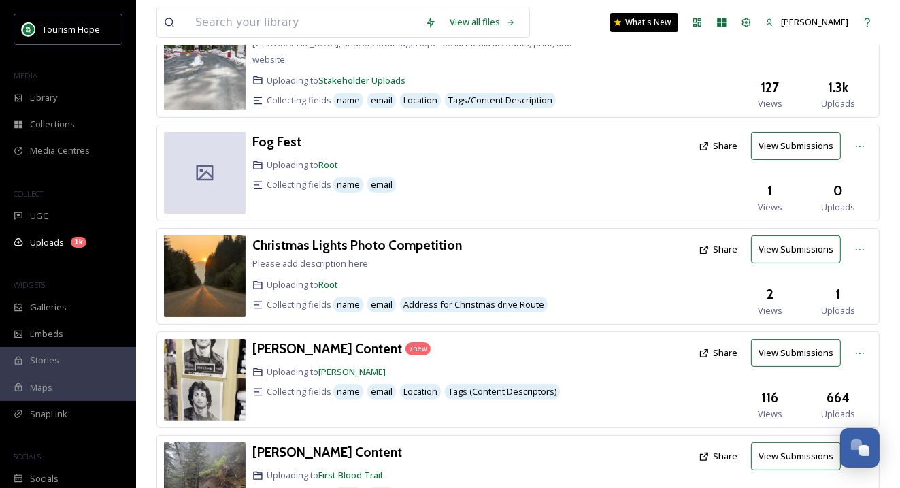
scroll to position [250, 0]
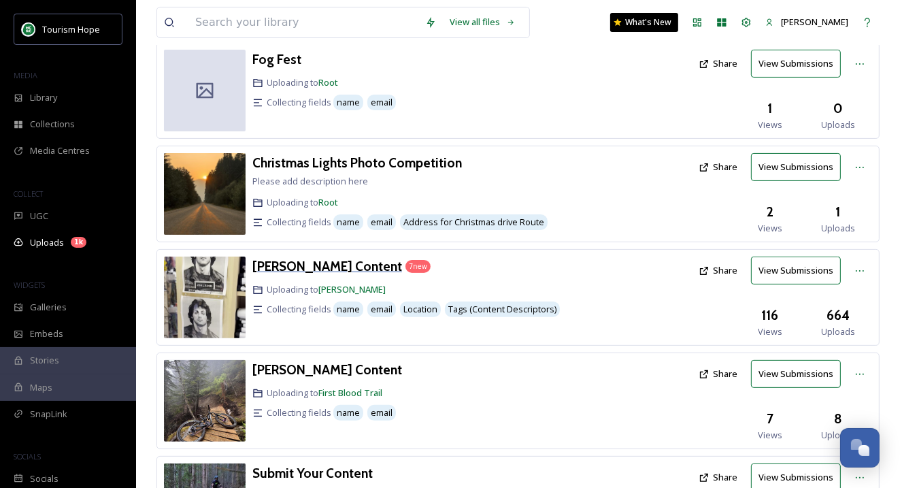
click at [295, 258] on h3 "[PERSON_NAME] Content" at bounding box center [327, 266] width 150 height 16
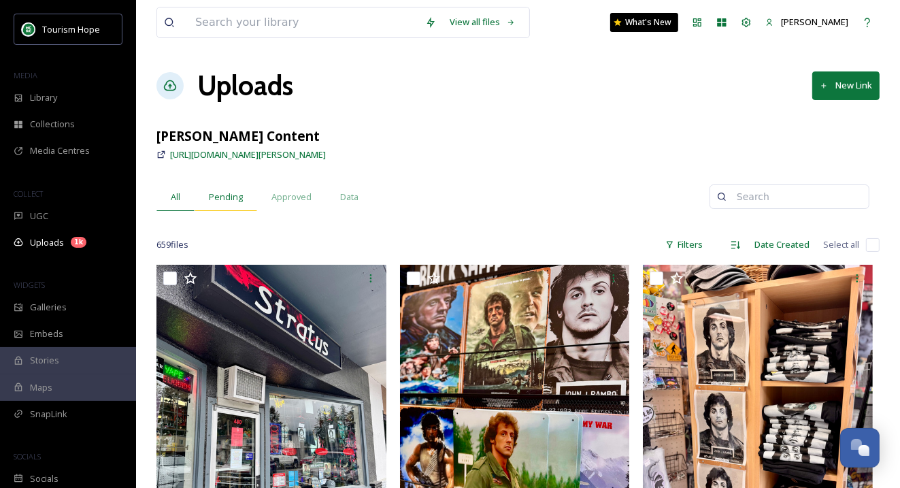
click at [226, 193] on span "Pending" at bounding box center [226, 197] width 34 height 13
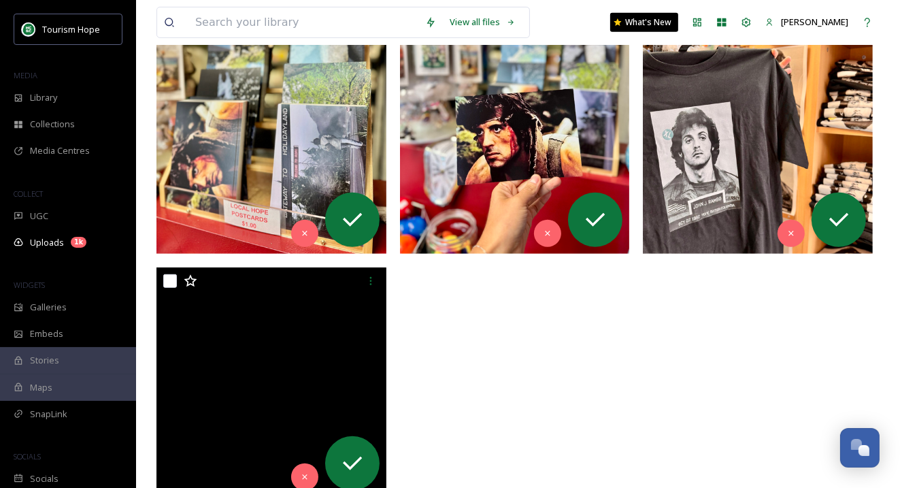
scroll to position [669, 0]
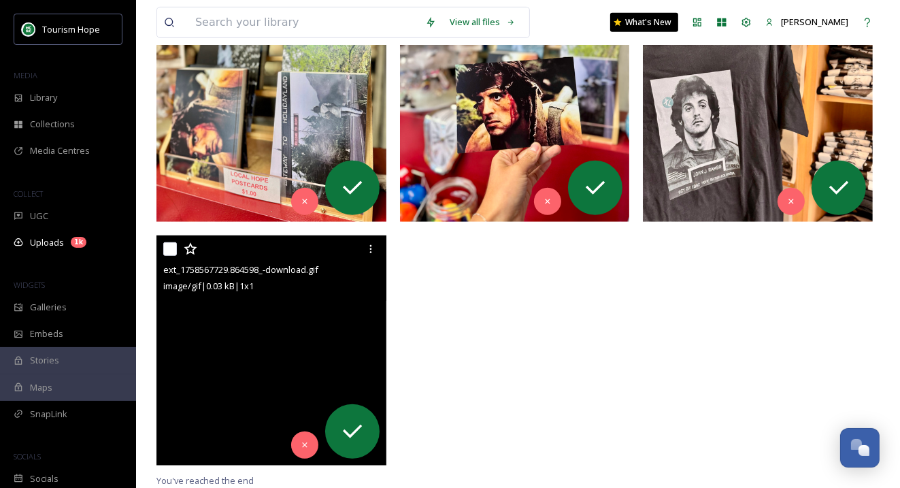
click at [277, 333] on img at bounding box center [271, 350] width 230 height 230
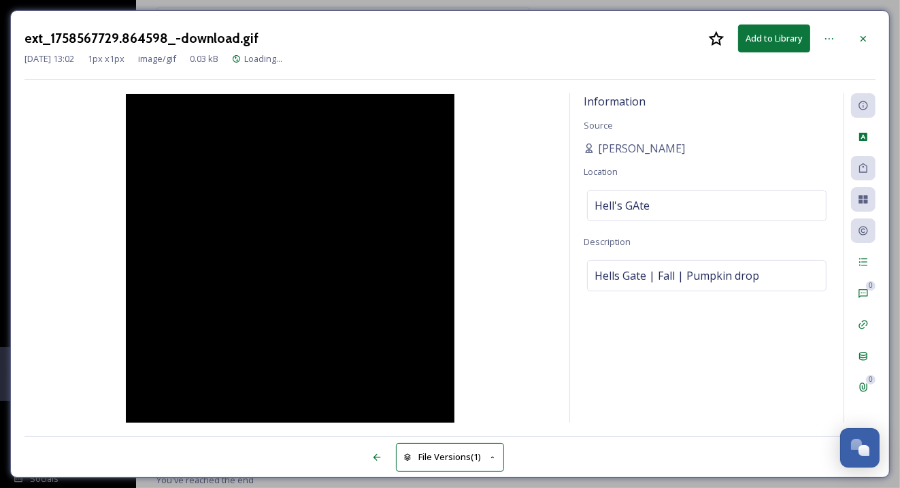
scroll to position [426, 0]
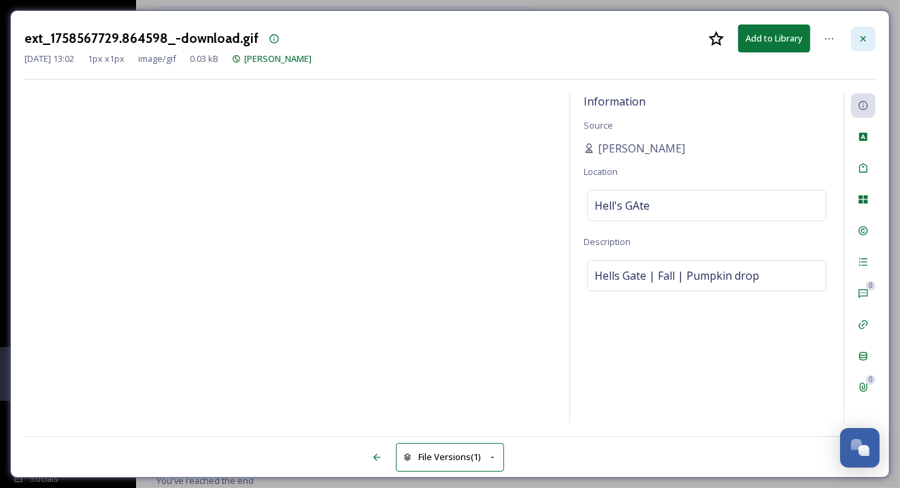
click at [863, 34] on icon at bounding box center [863, 38] width 11 height 11
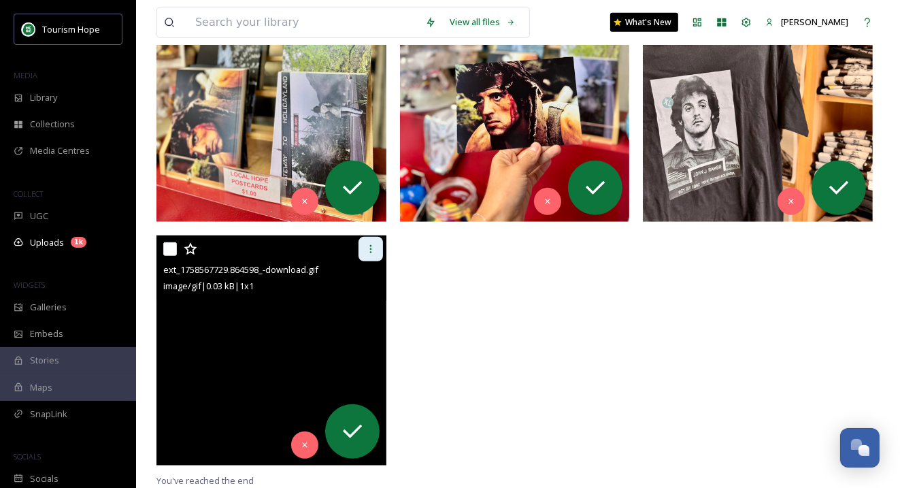
click at [371, 250] on icon at bounding box center [370, 249] width 11 height 11
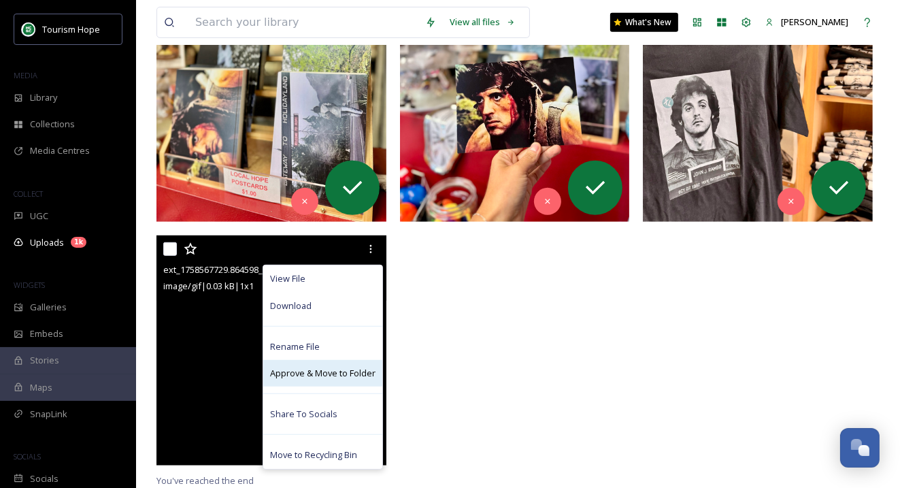
click at [331, 376] on span "Approve & Move to Folder" at bounding box center [322, 373] width 105 height 13
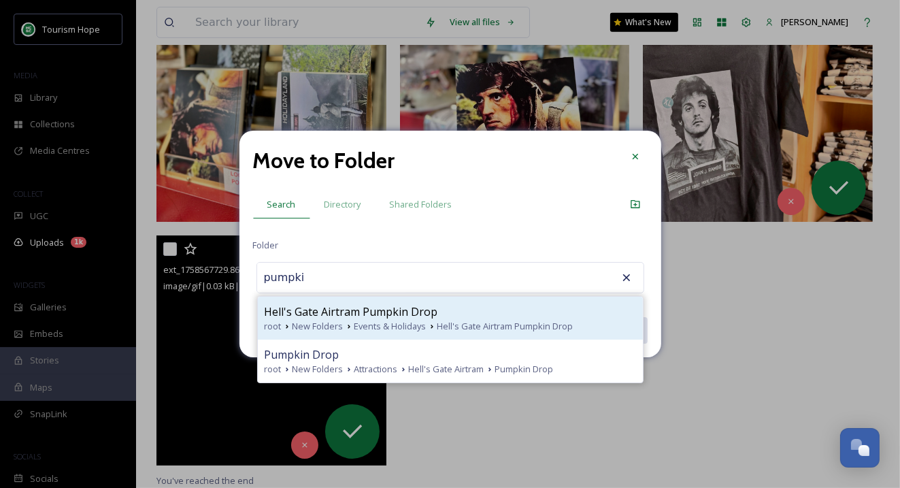
click at [341, 313] on span "Hell's Gate Airtram Pumpkin Drop" at bounding box center [351, 311] width 173 height 16
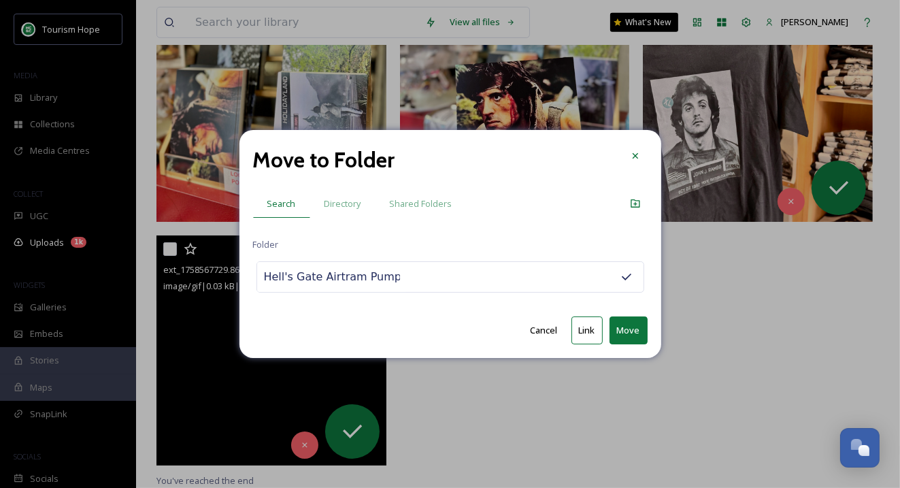
click at [586, 330] on button "Link" at bounding box center [587, 330] width 31 height 28
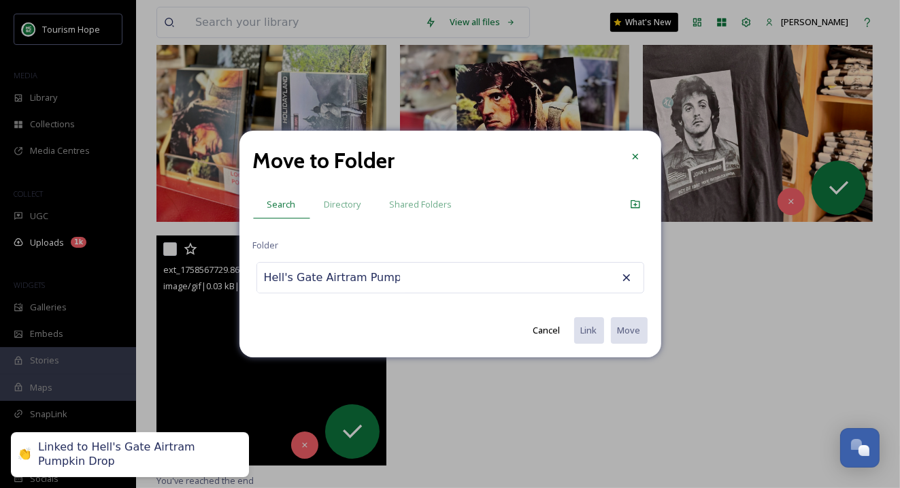
click at [354, 280] on input "Hell's Gate Airtram Pumpkin Drop" at bounding box center [332, 278] width 150 height 30
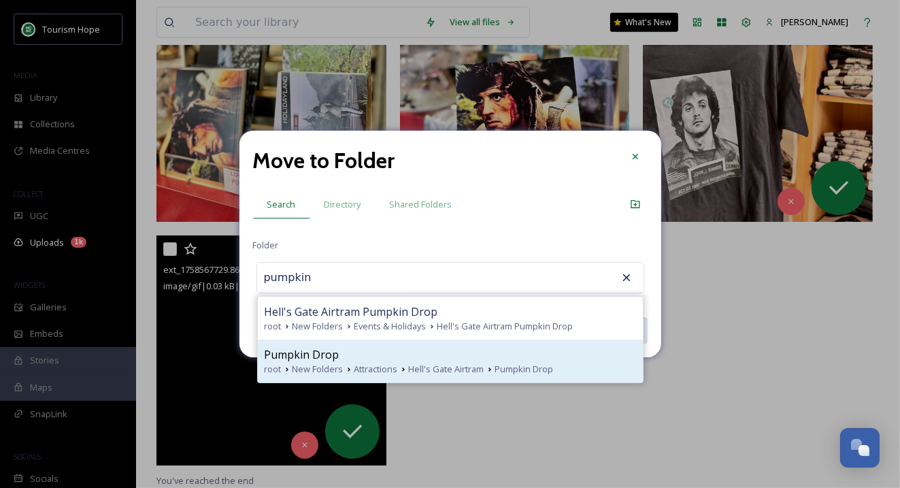
click at [386, 347] on div "Pumpkin Drop" at bounding box center [450, 354] width 371 height 16
type input "Pumpkin Drop"
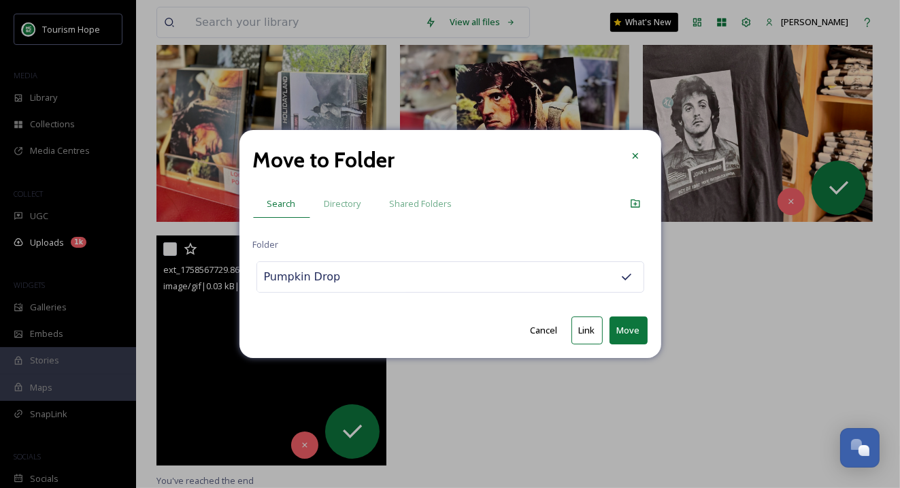
click at [646, 331] on button "Move" at bounding box center [629, 330] width 38 height 28
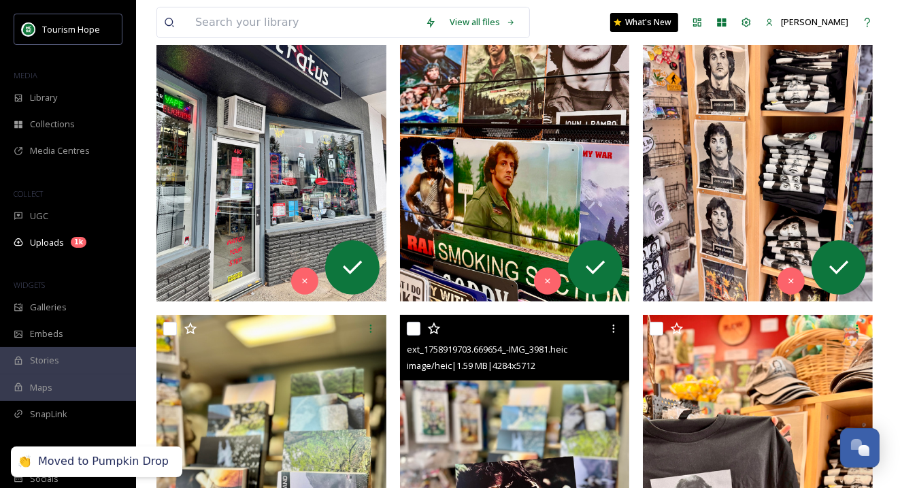
scroll to position [0, 0]
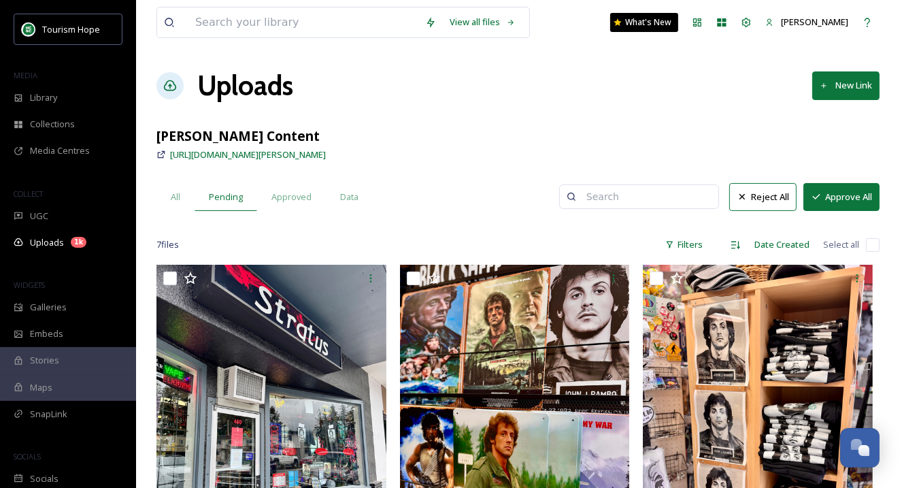
click at [872, 242] on input "checkbox" at bounding box center [873, 245] width 14 height 14
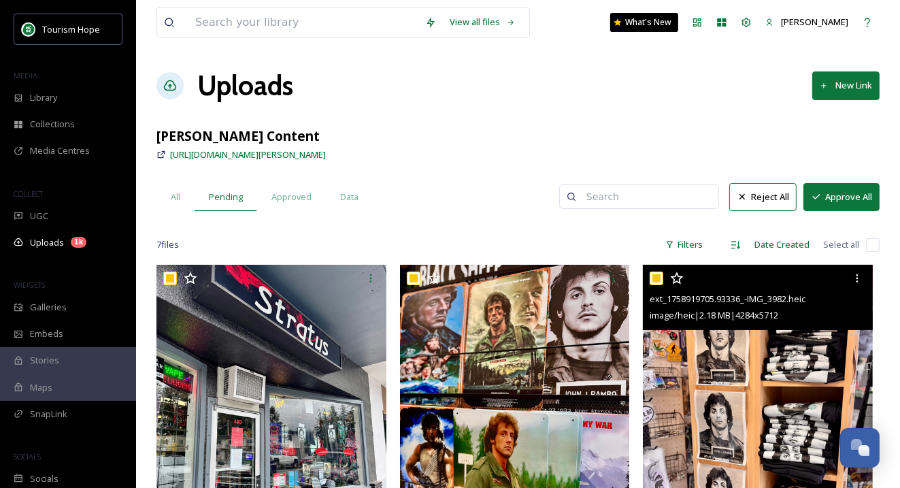
checkbox input "true"
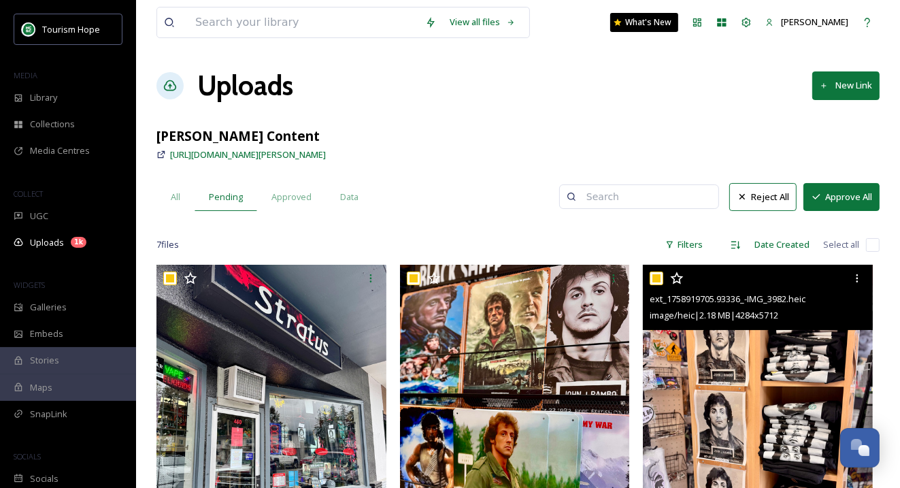
checkbox input "true"
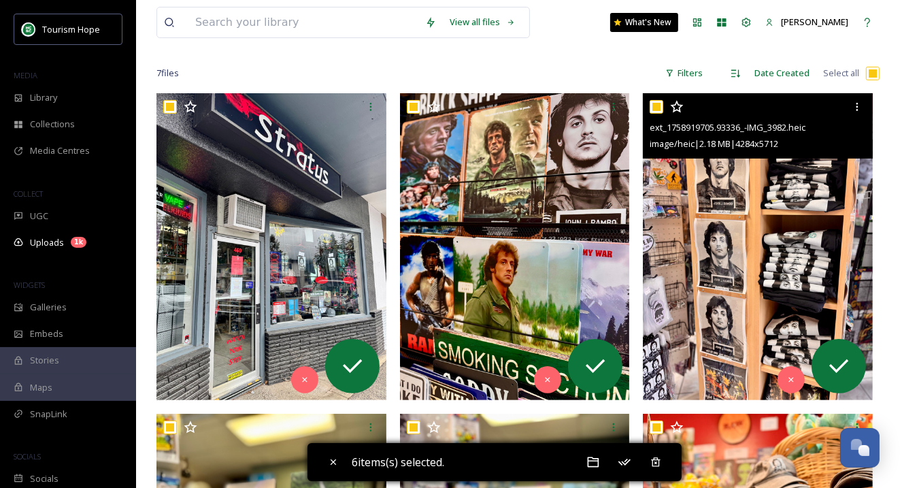
scroll to position [426, 0]
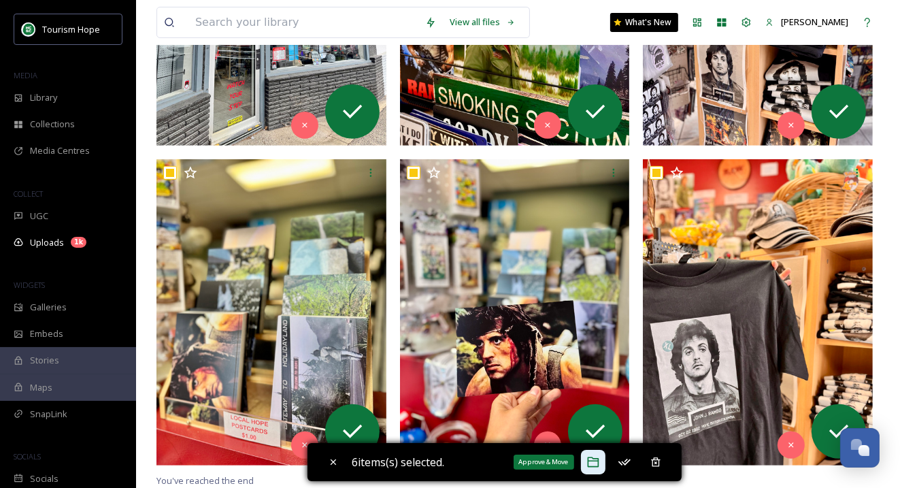
click at [599, 464] on icon at bounding box center [593, 462] width 14 height 14
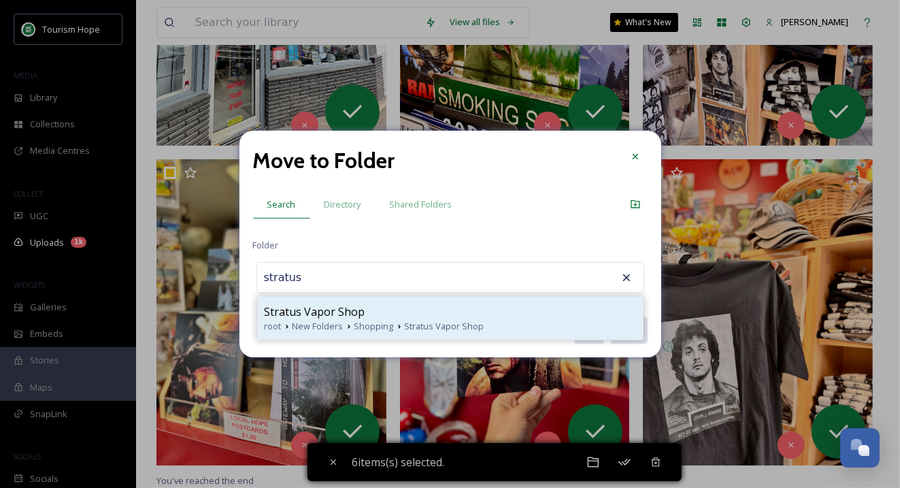
click at [409, 322] on span "Stratus Vapor Shop" at bounding box center [445, 326] width 80 height 13
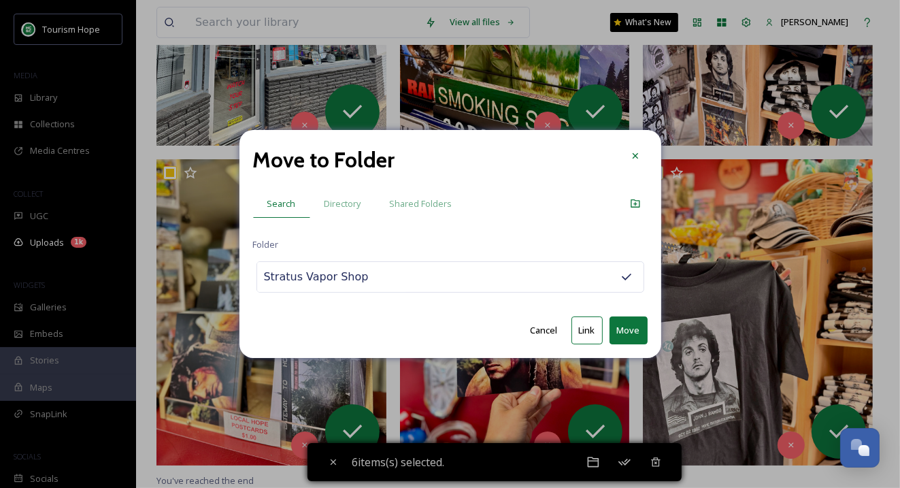
click at [319, 278] on input "Stratus Vapor Shop" at bounding box center [332, 277] width 150 height 30
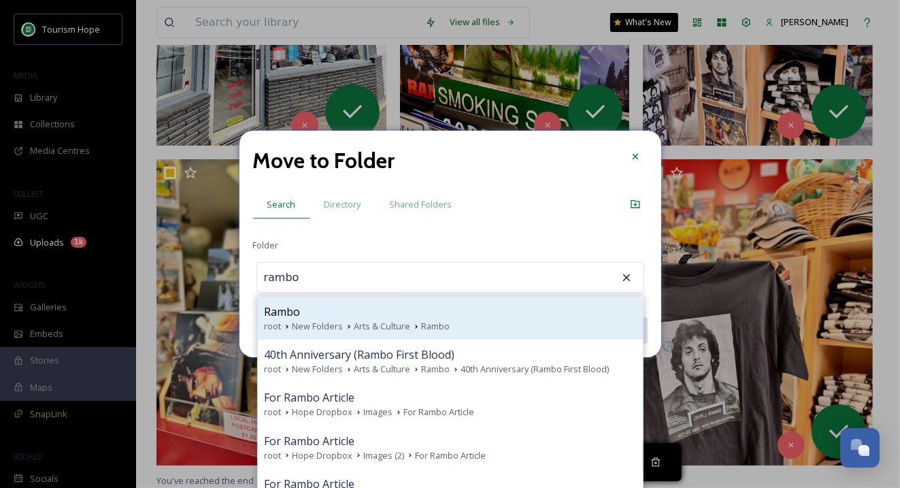
click at [363, 316] on div "Rambo" at bounding box center [450, 311] width 371 height 16
type input "Rambo"
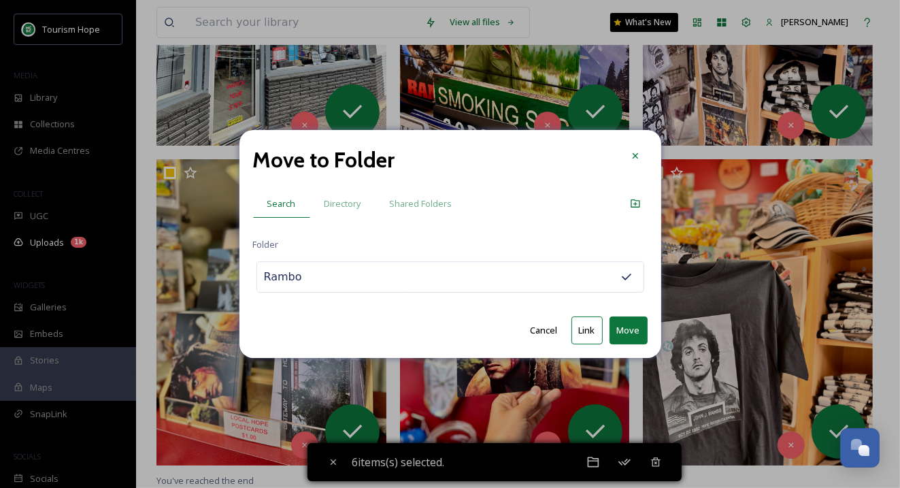
click at [589, 328] on button "Link" at bounding box center [587, 330] width 31 height 28
checkbox input "false"
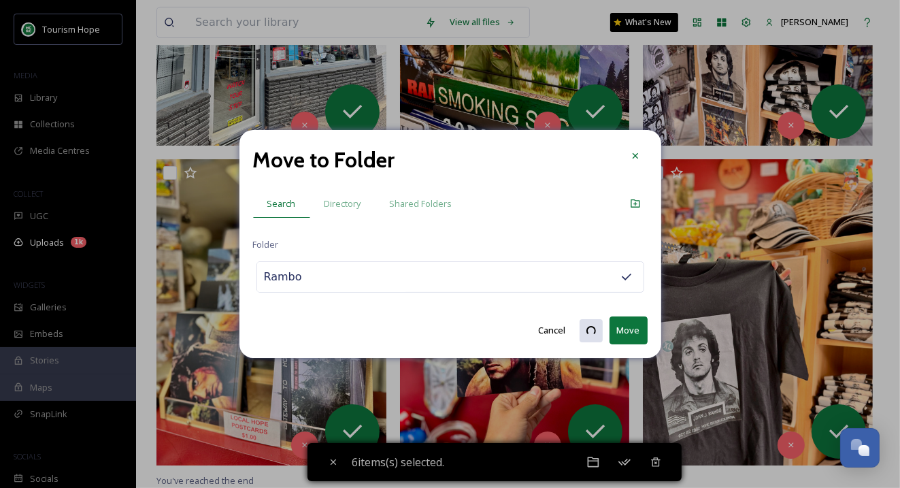
checkbox input "false"
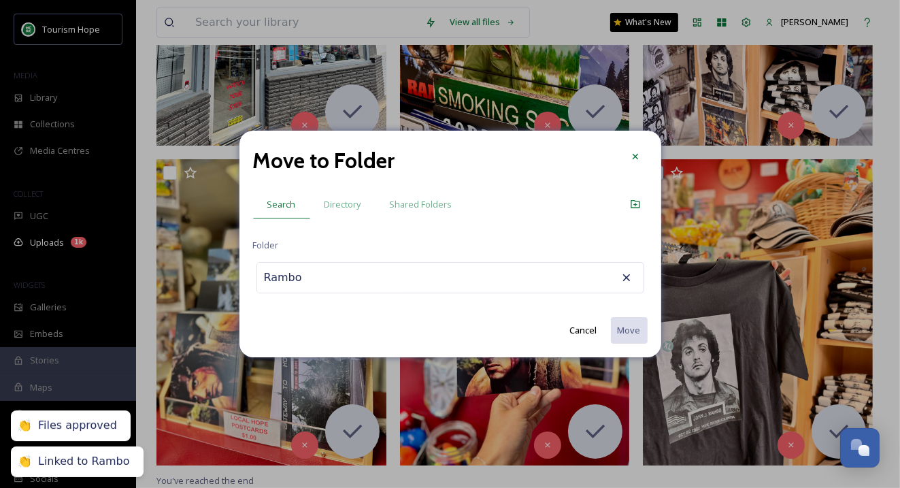
click at [305, 276] on input "Rambo" at bounding box center [332, 278] width 150 height 30
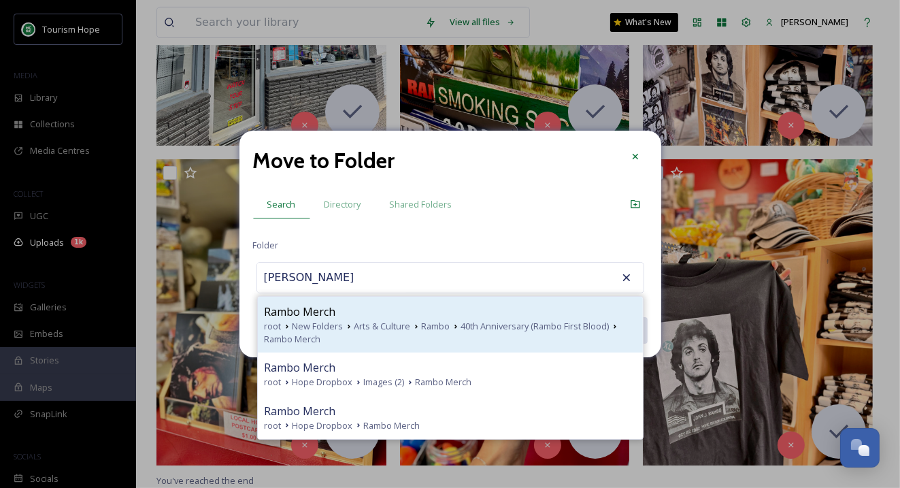
click at [354, 320] on span "Arts & Culture" at bounding box center [382, 326] width 56 height 13
type input "Rambo Merch"
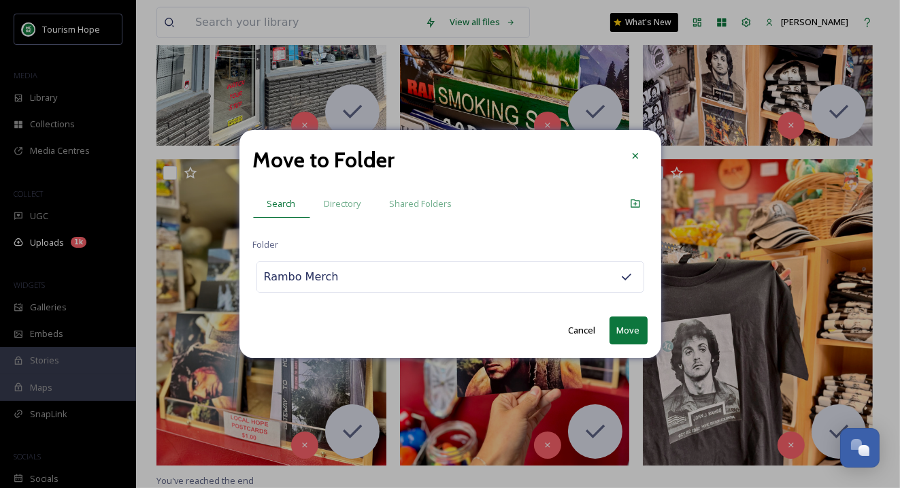
click at [305, 277] on input "Rambo Merch" at bounding box center [332, 277] width 150 height 30
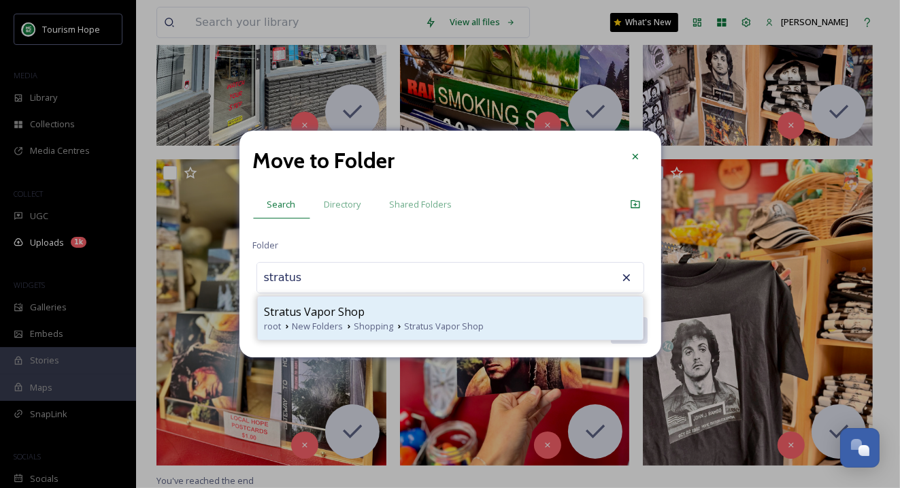
click at [323, 316] on span "Stratus Vapor Shop" at bounding box center [315, 311] width 101 height 16
type input "Stratus Vapor Shop"
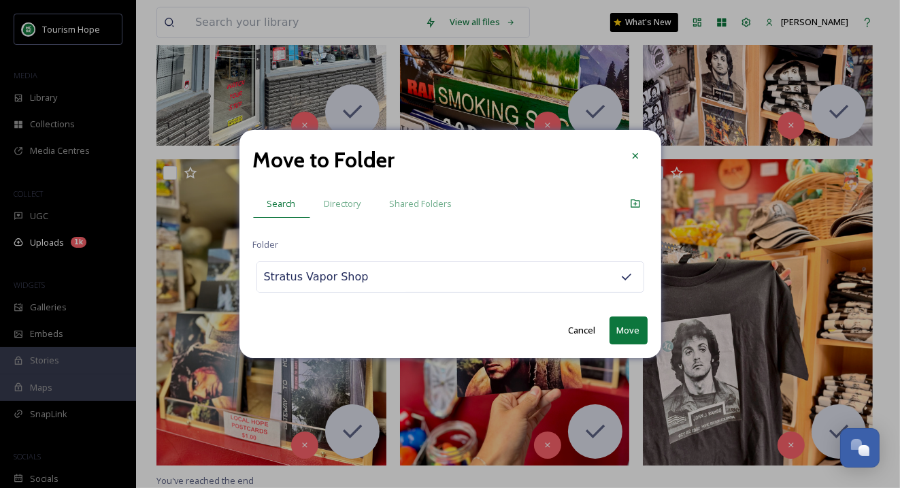
click at [638, 325] on button "Move" at bounding box center [629, 330] width 38 height 28
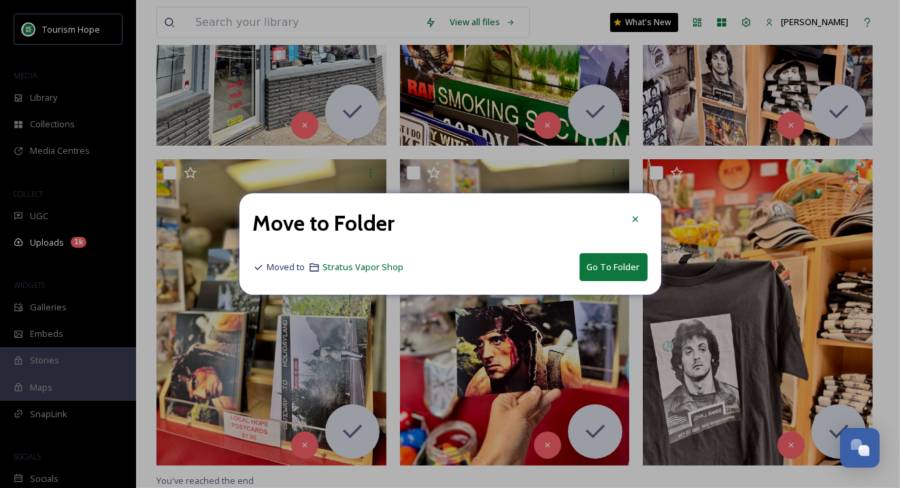
click at [608, 261] on button "Go To Folder" at bounding box center [614, 267] width 68 height 28
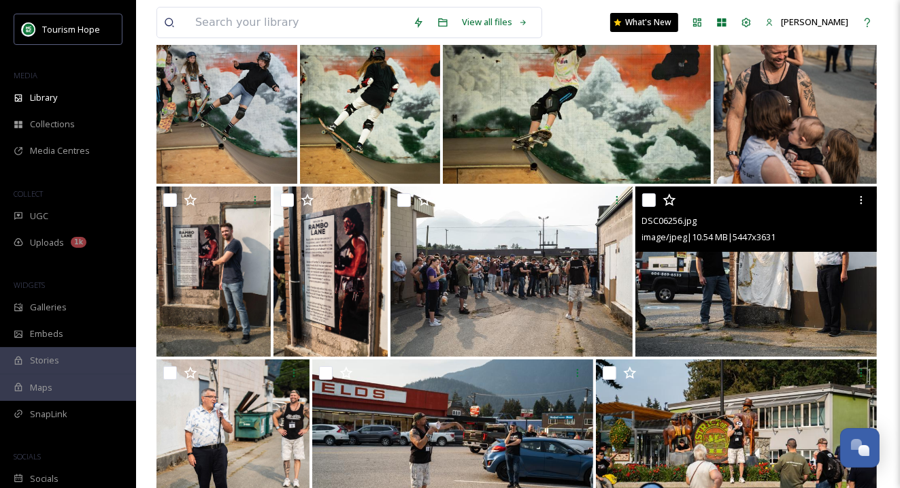
scroll to position [8387, 0]
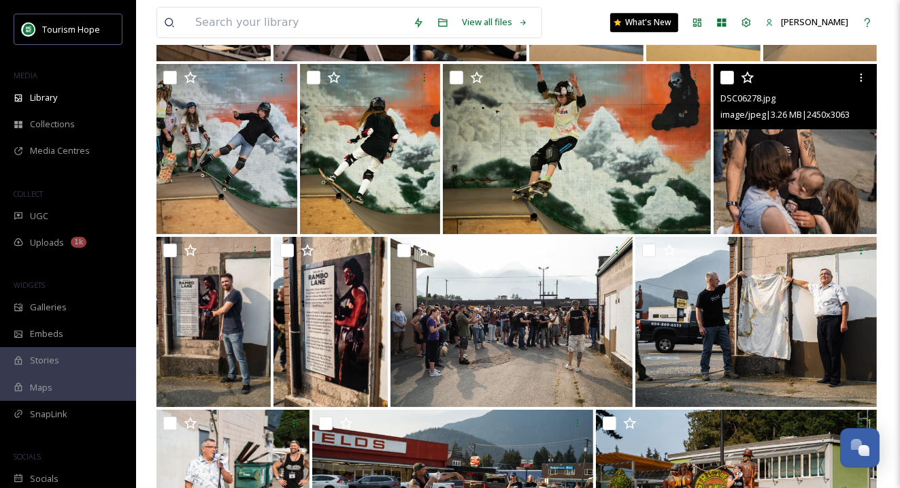
click at [730, 78] on input "checkbox" at bounding box center [728, 78] width 14 height 14
checkbox input "true"
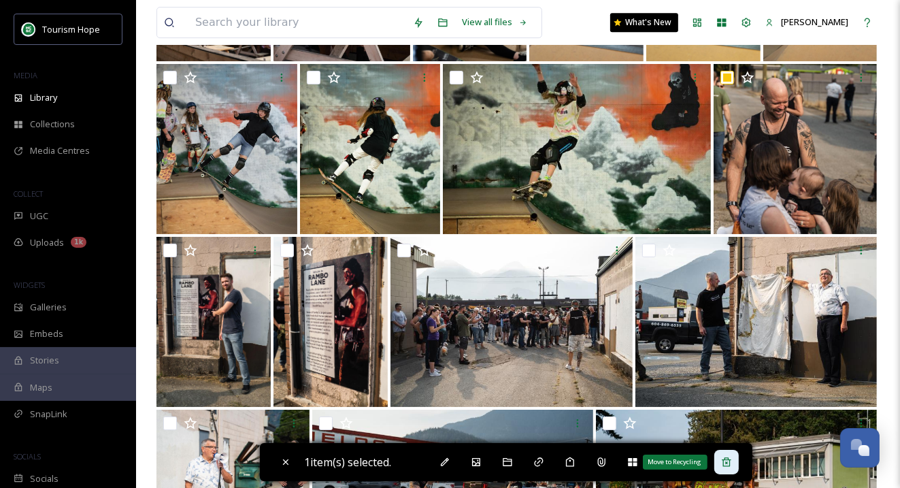
click at [728, 461] on icon at bounding box center [726, 462] width 11 height 11
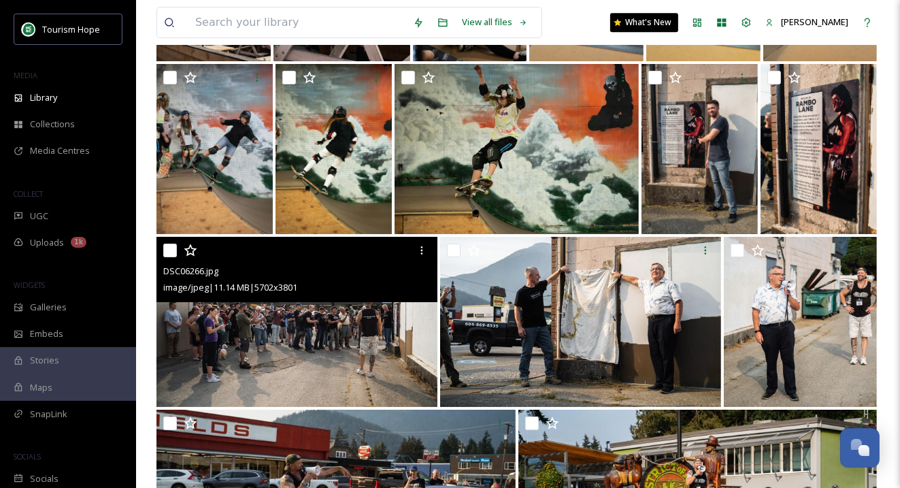
click at [173, 250] on input "checkbox" at bounding box center [170, 251] width 14 height 14
checkbox input "true"
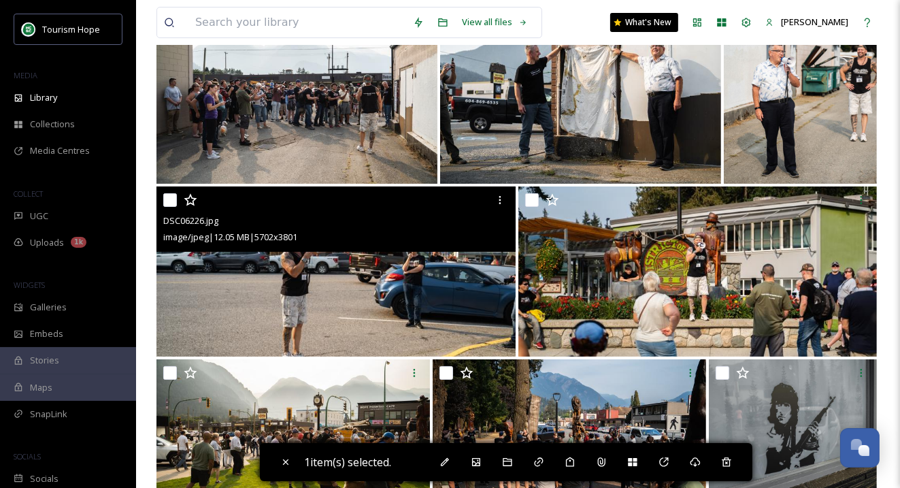
scroll to position [8626, 0]
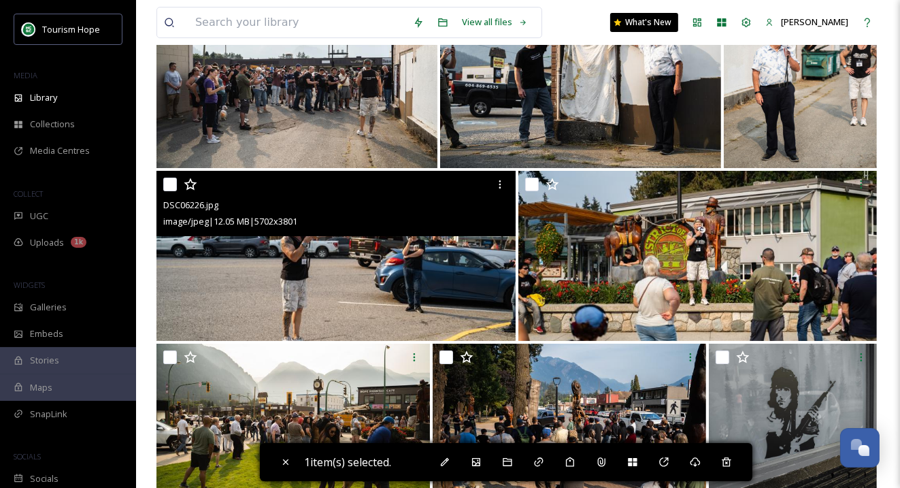
click at [172, 183] on input "checkbox" at bounding box center [170, 185] width 14 height 14
checkbox input "true"
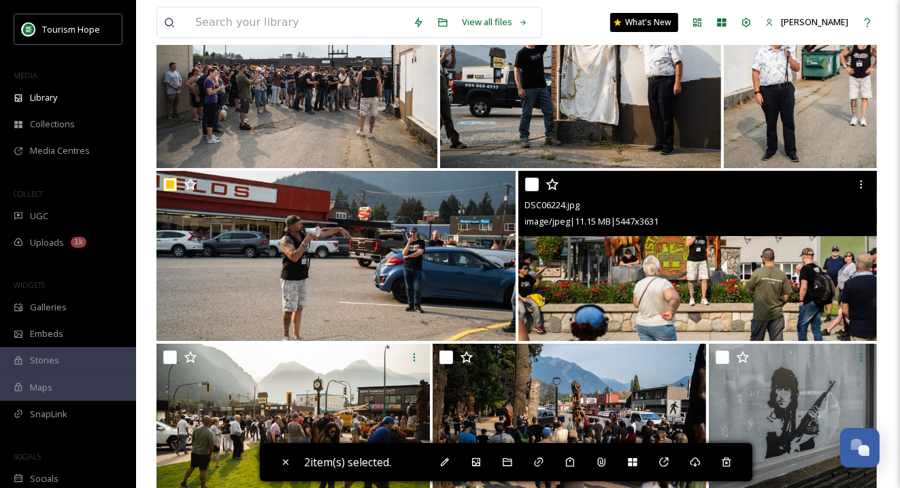
click at [529, 181] on input "checkbox" at bounding box center [532, 185] width 14 height 14
checkbox input "true"
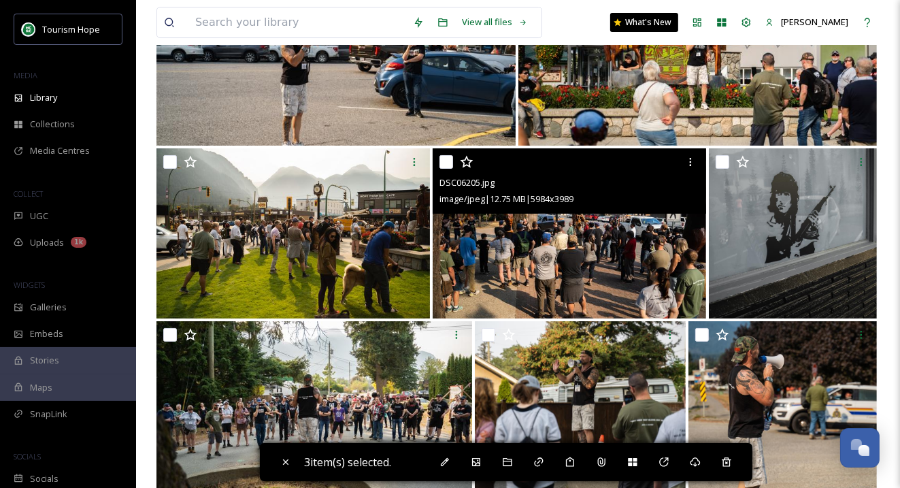
scroll to position [8822, 0]
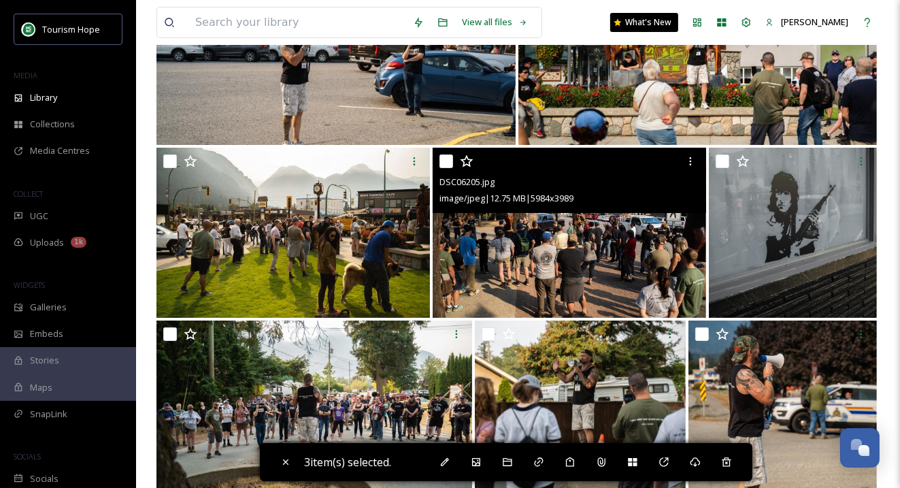
click at [446, 157] on input "checkbox" at bounding box center [447, 161] width 14 height 14
checkbox input "true"
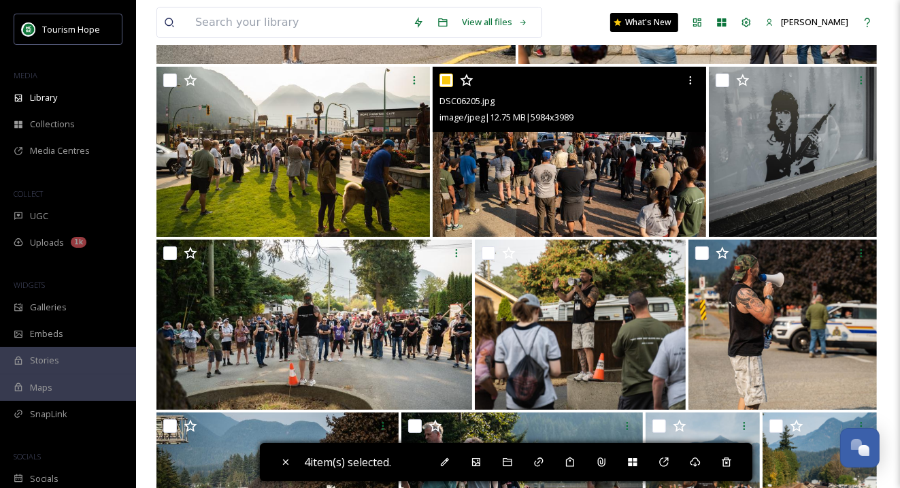
scroll to position [8959, 0]
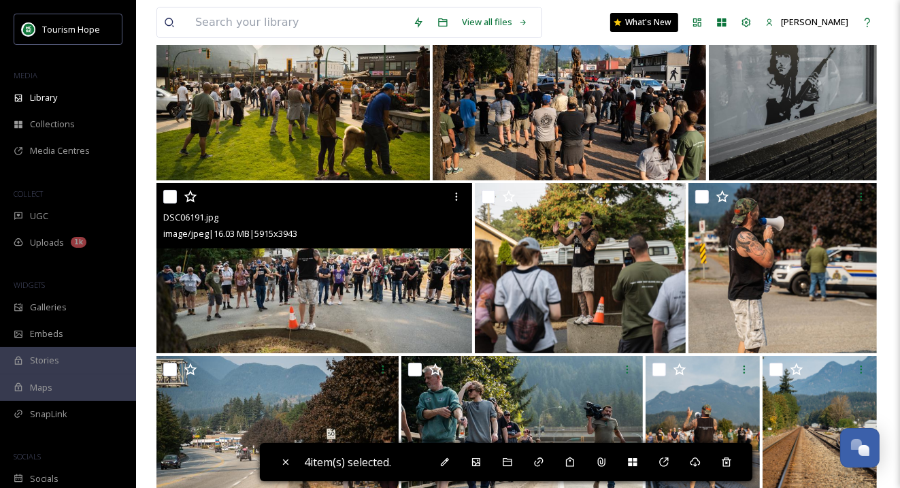
click at [171, 195] on input "checkbox" at bounding box center [170, 197] width 14 height 14
checkbox input "true"
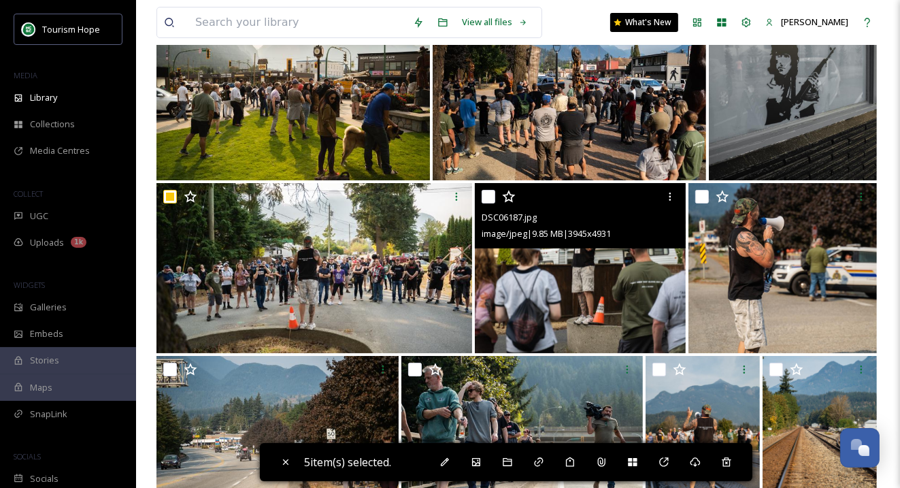
click at [490, 199] on input "checkbox" at bounding box center [489, 197] width 14 height 14
checkbox input "true"
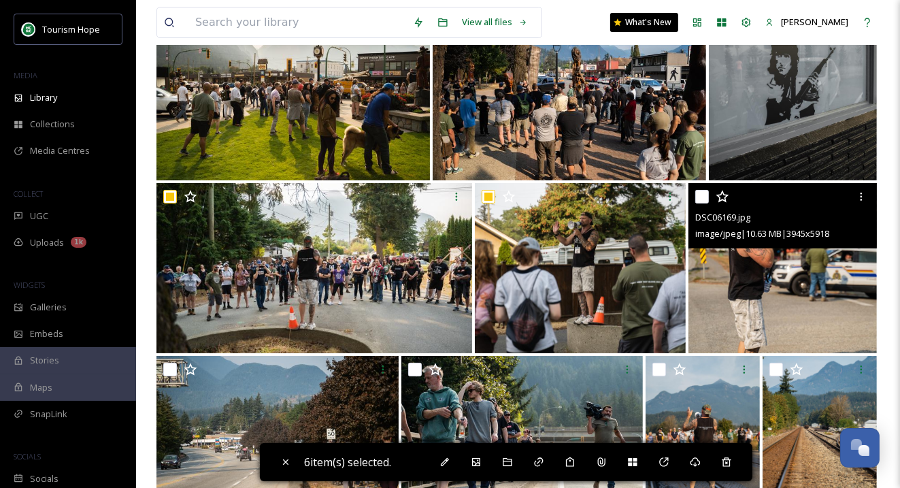
click at [703, 198] on input "checkbox" at bounding box center [702, 197] width 14 height 14
checkbox input "true"
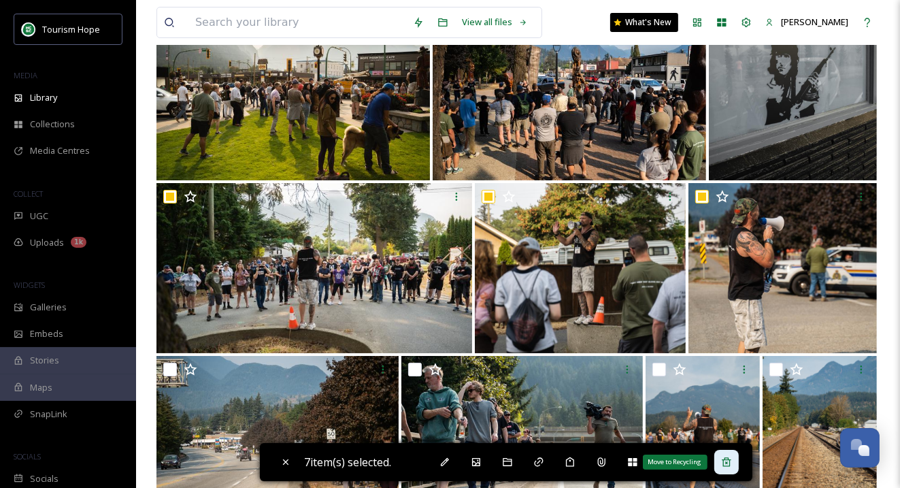
click at [732, 460] on icon at bounding box center [726, 462] width 11 height 11
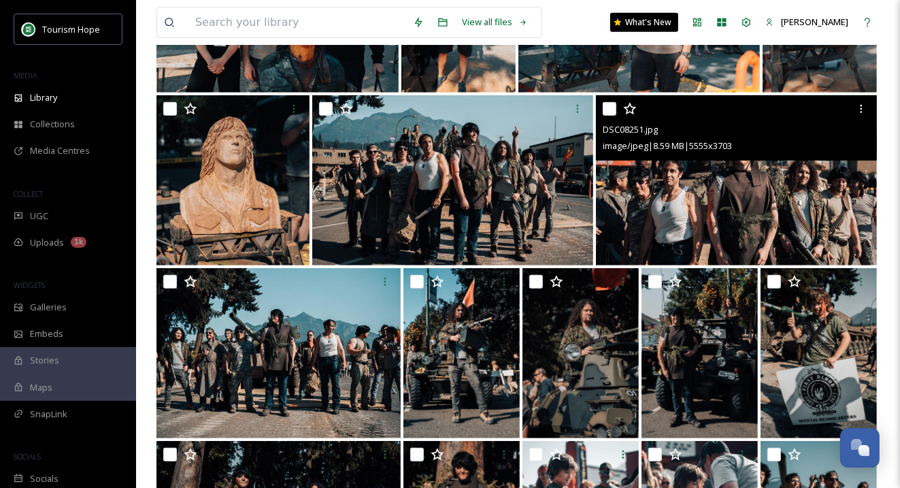
scroll to position [30, 0]
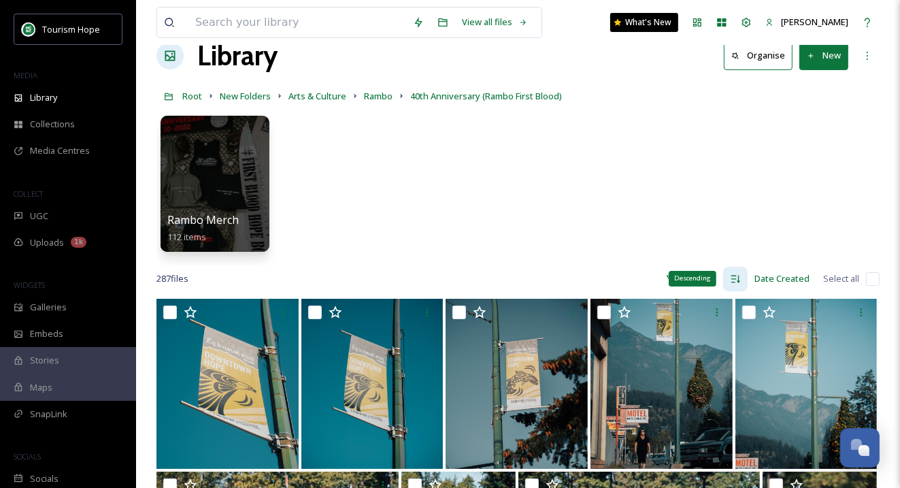
click at [742, 282] on div "Descending" at bounding box center [735, 279] width 24 height 24
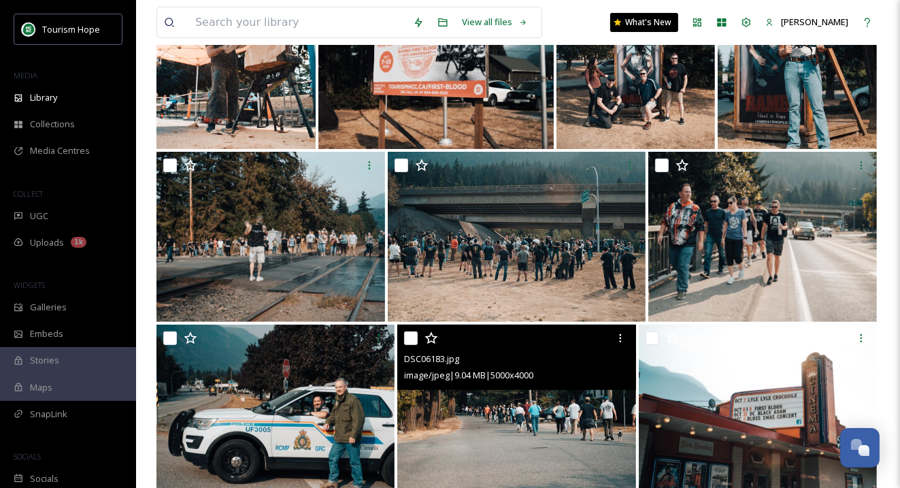
scroll to position [351, 0]
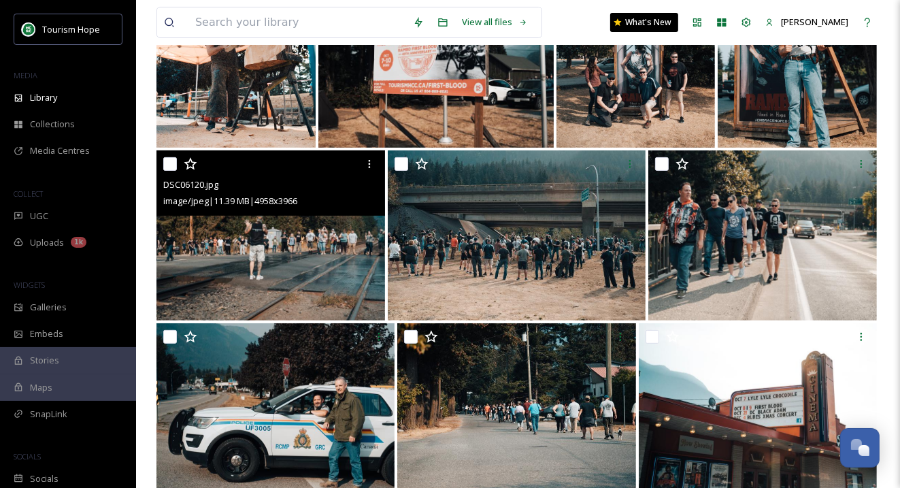
click at [170, 161] on input "checkbox" at bounding box center [170, 164] width 14 height 14
checkbox input "true"
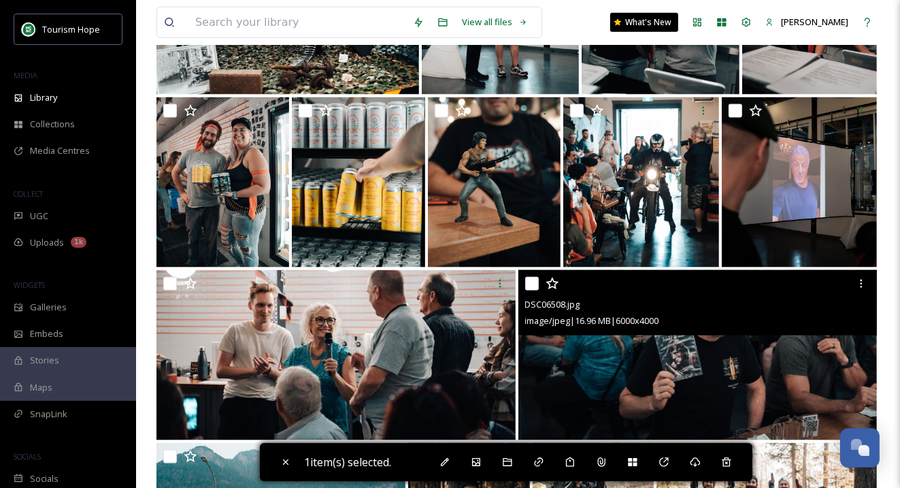
scroll to position [1614, 0]
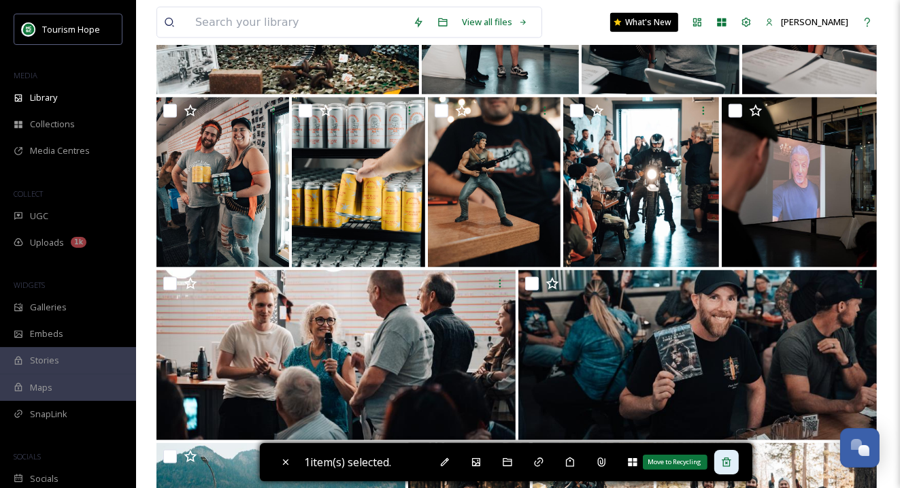
click at [731, 462] on icon at bounding box center [726, 461] width 9 height 9
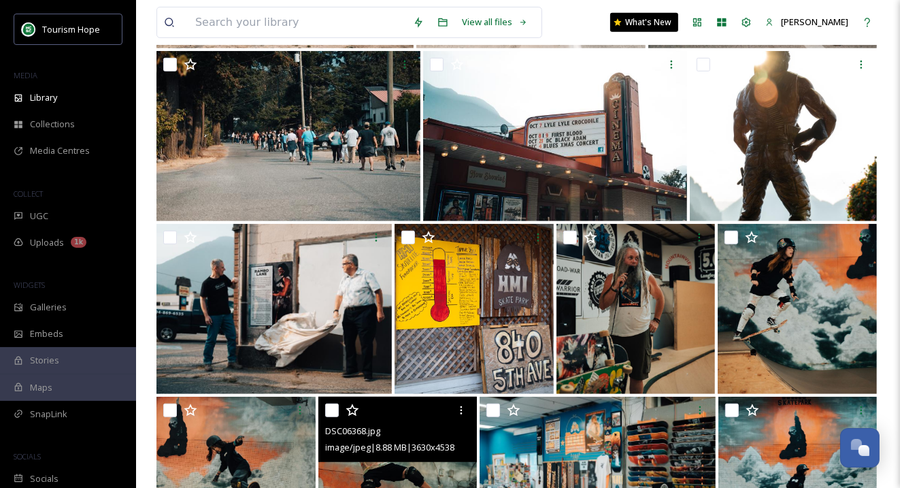
scroll to position [622, 0]
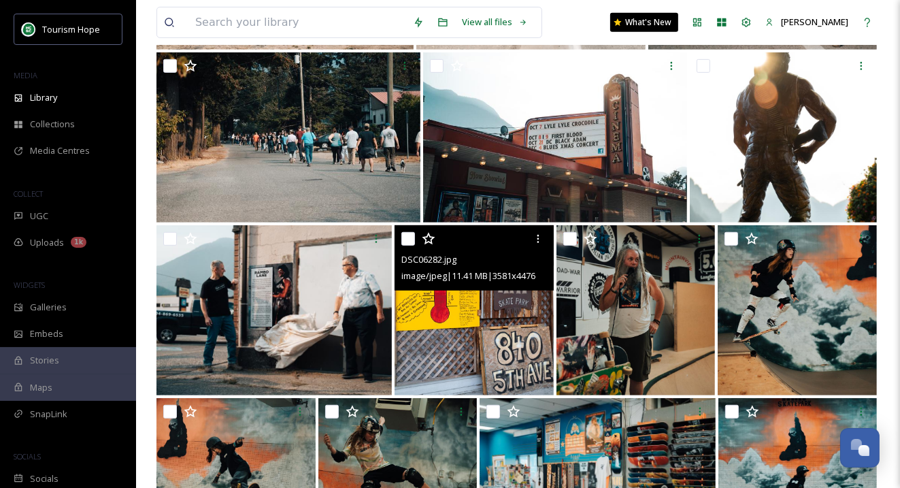
click at [408, 239] on input "checkbox" at bounding box center [408, 239] width 14 height 14
checkbox input "true"
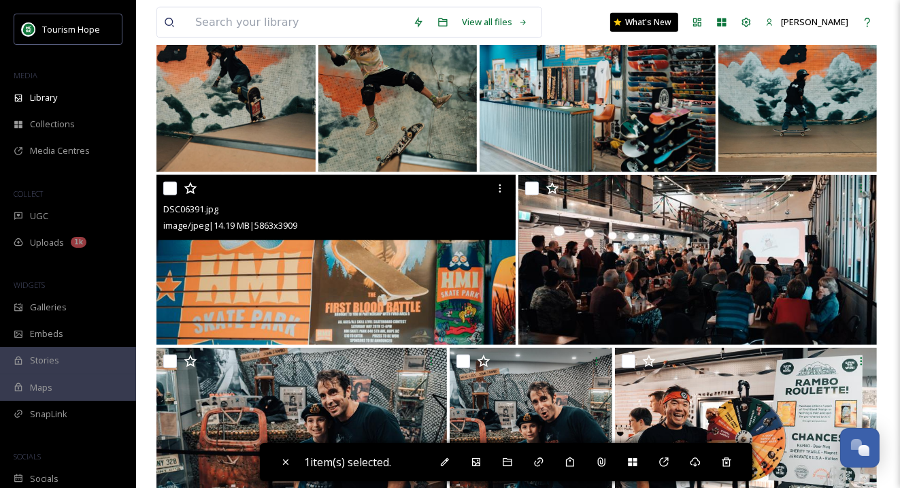
scroll to position [1023, 0]
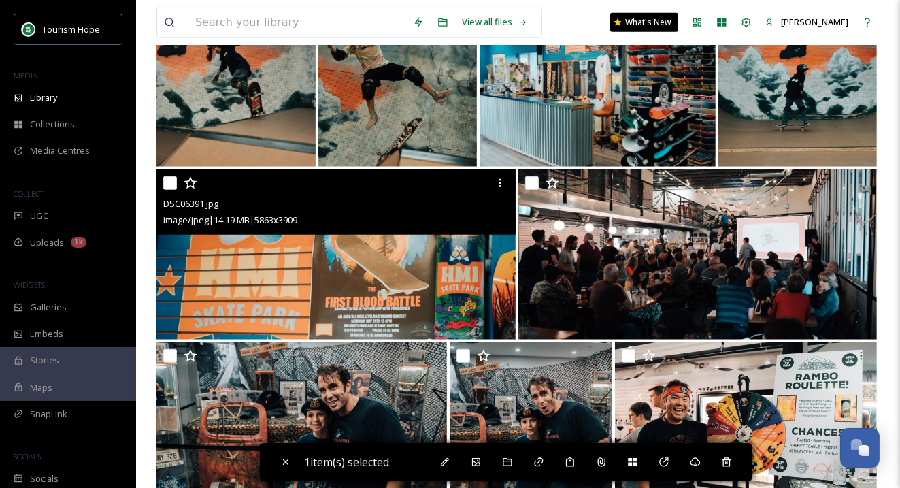
click at [438, 286] on img at bounding box center [335, 254] width 359 height 170
checkbox input "true"
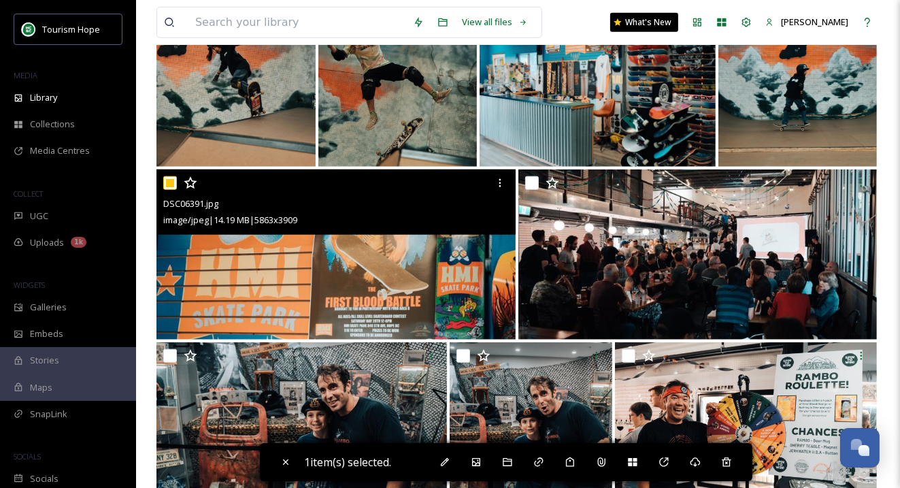
checkbox input "true"
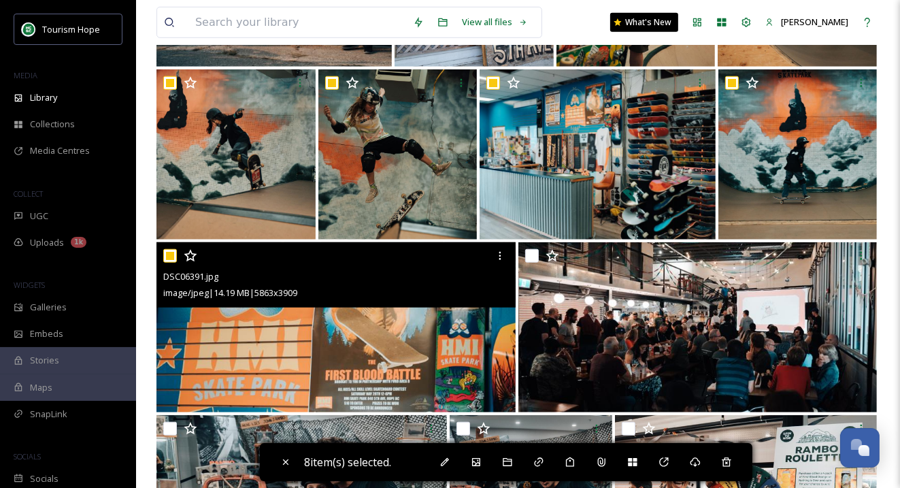
scroll to position [945, 0]
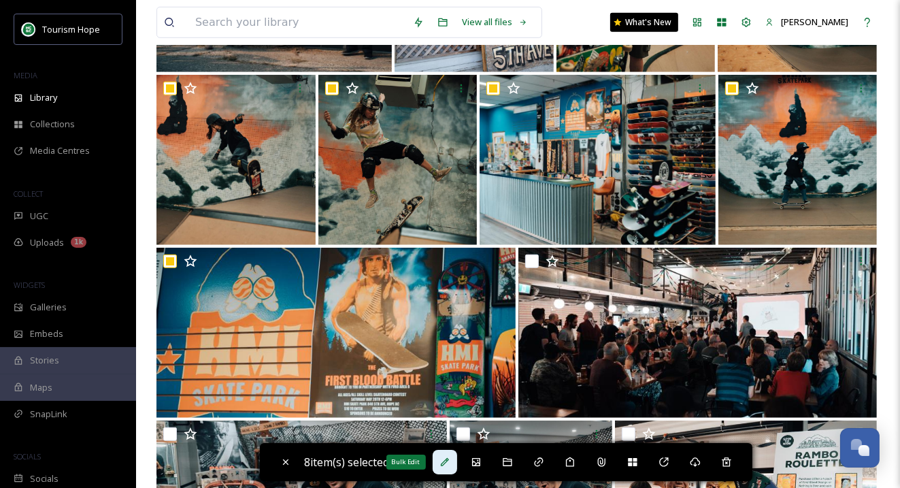
click at [444, 461] on icon at bounding box center [445, 462] width 11 height 11
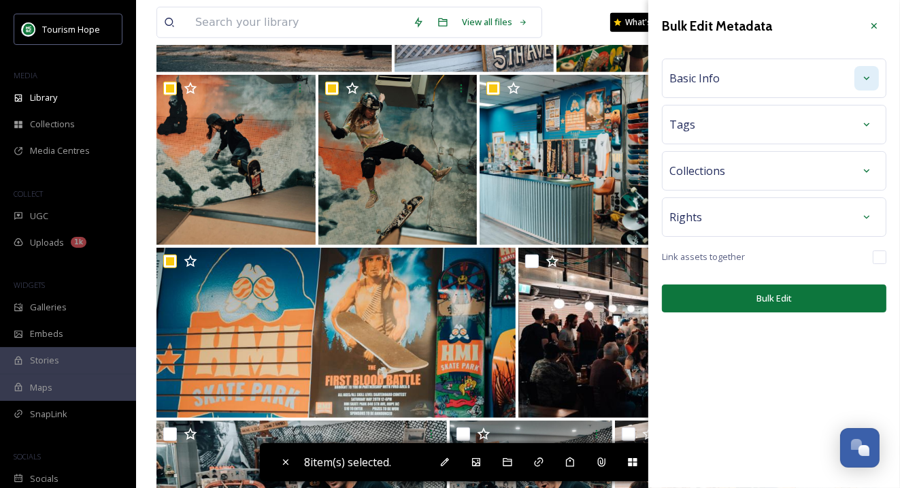
click at [867, 84] on div at bounding box center [867, 78] width 24 height 24
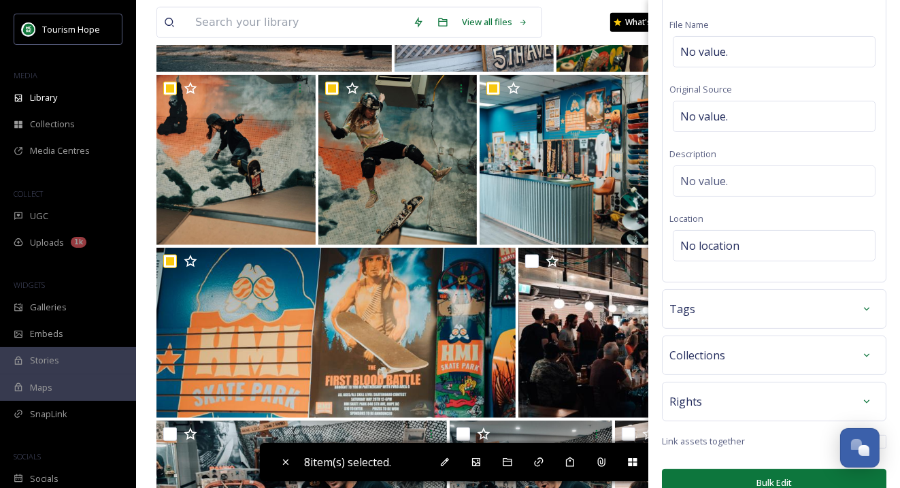
scroll to position [86, 0]
click at [865, 310] on div at bounding box center [867, 307] width 24 height 24
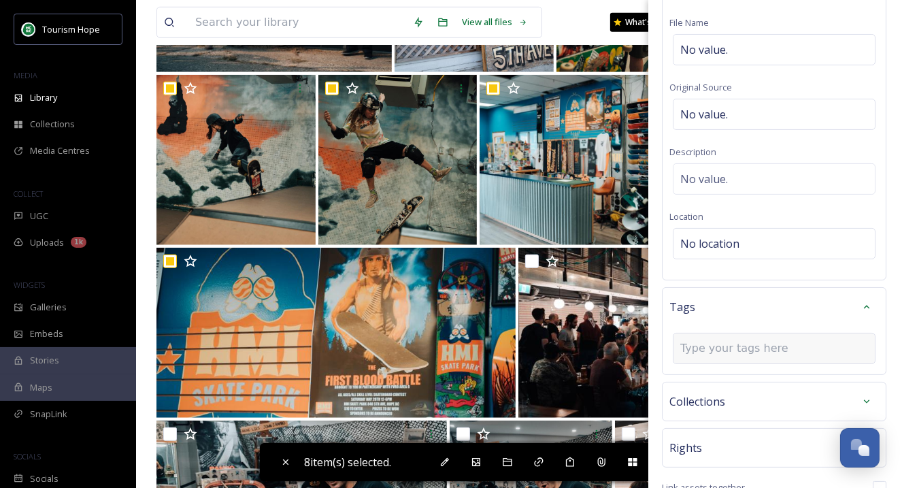
scroll to position [152, 0]
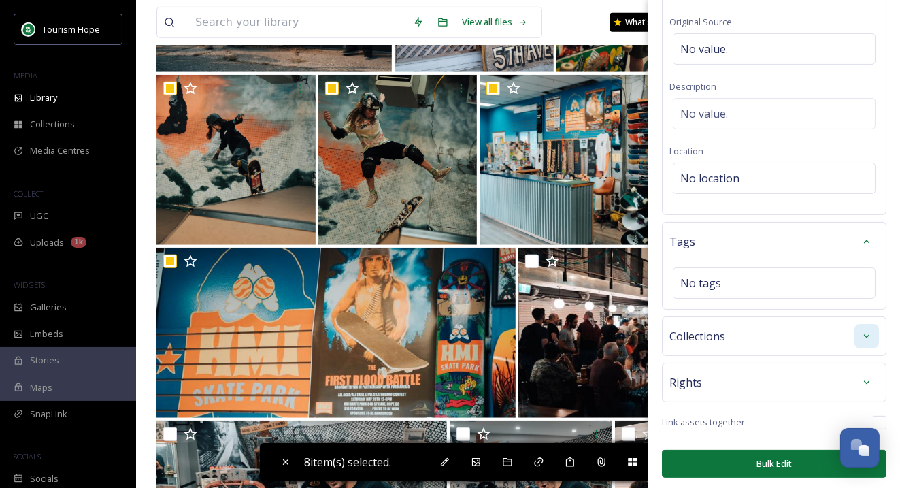
click at [860, 324] on div at bounding box center [867, 336] width 24 height 24
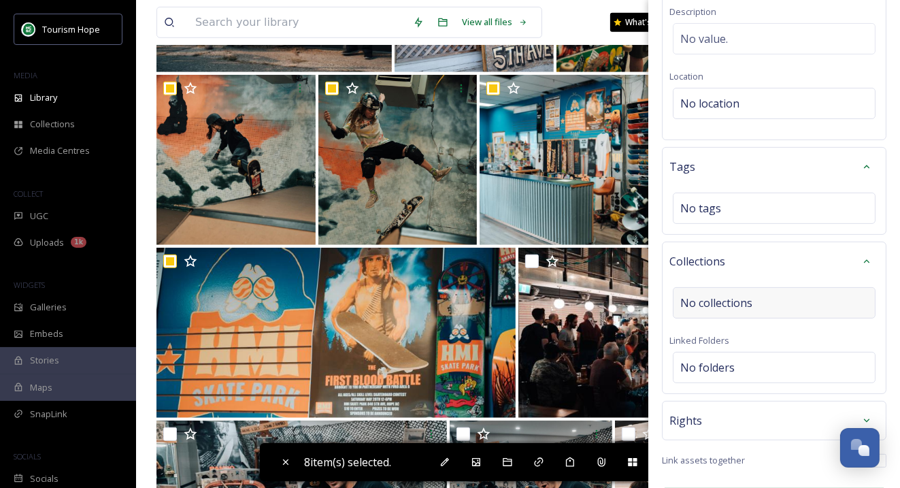
scroll to position [236, 0]
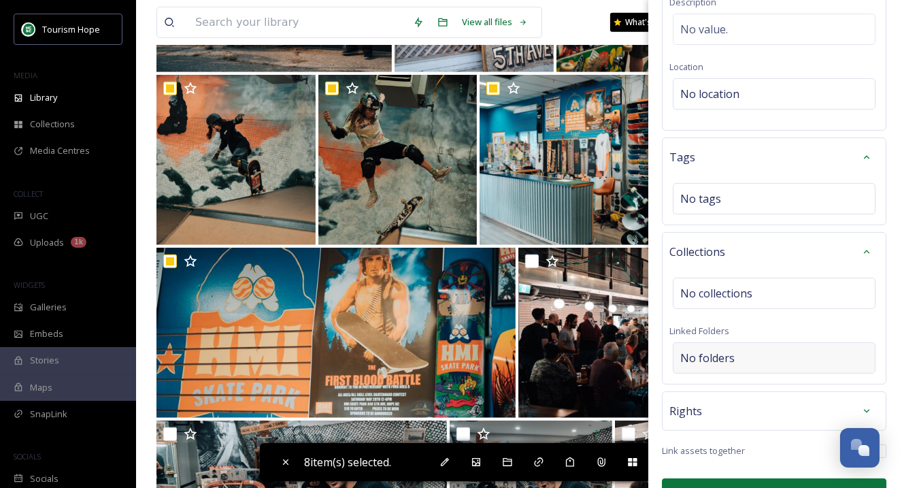
click at [787, 348] on div "No folders" at bounding box center [774, 357] width 203 height 31
click at [769, 354] on input at bounding box center [778, 358] width 208 height 30
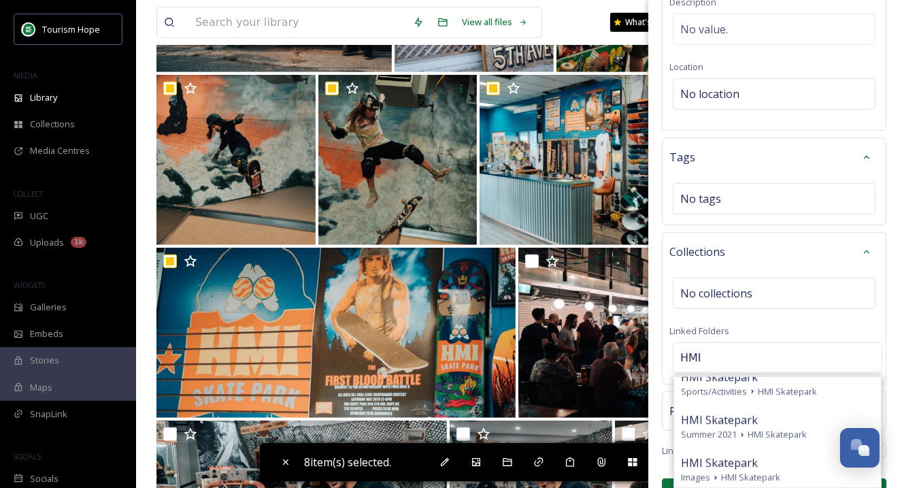
scroll to position [153, 0]
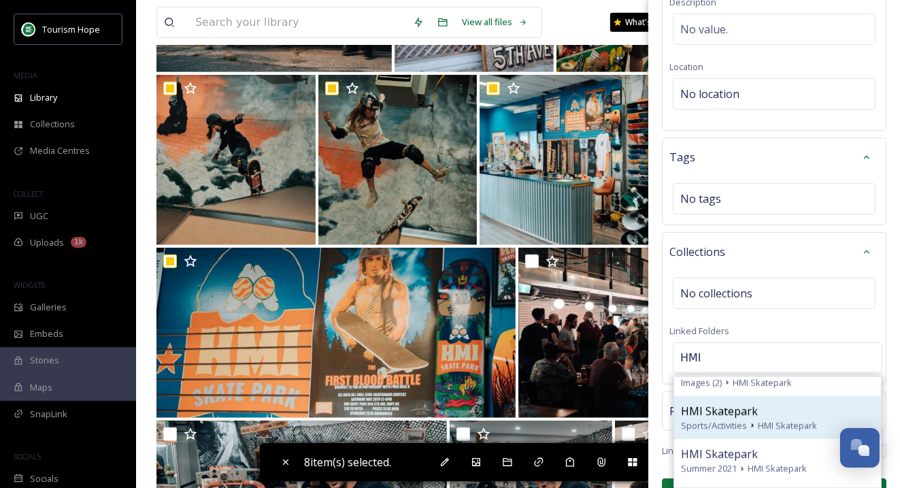
type input "HMI"
click at [797, 419] on span "HMI Skatepark" at bounding box center [787, 425] width 59 height 13
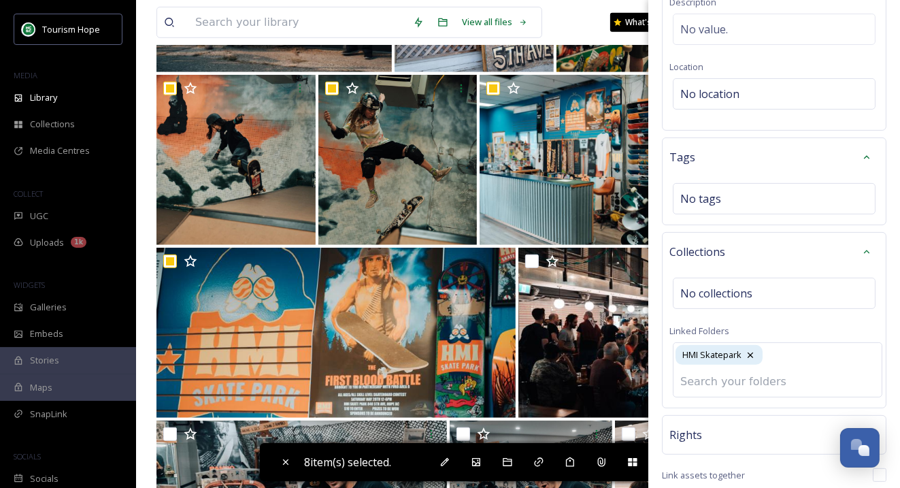
click at [832, 325] on div "Collections No collections Linked Folders HMI Skatepark" at bounding box center [774, 320] width 225 height 176
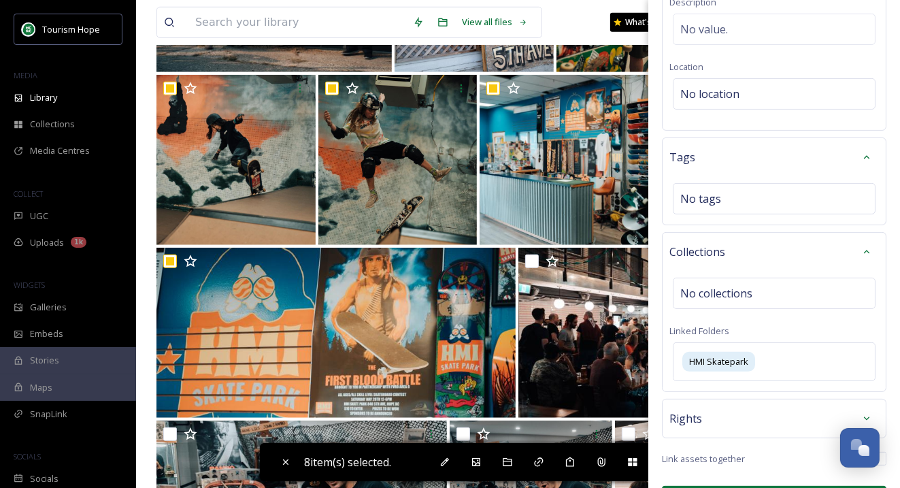
scroll to position [272, 0]
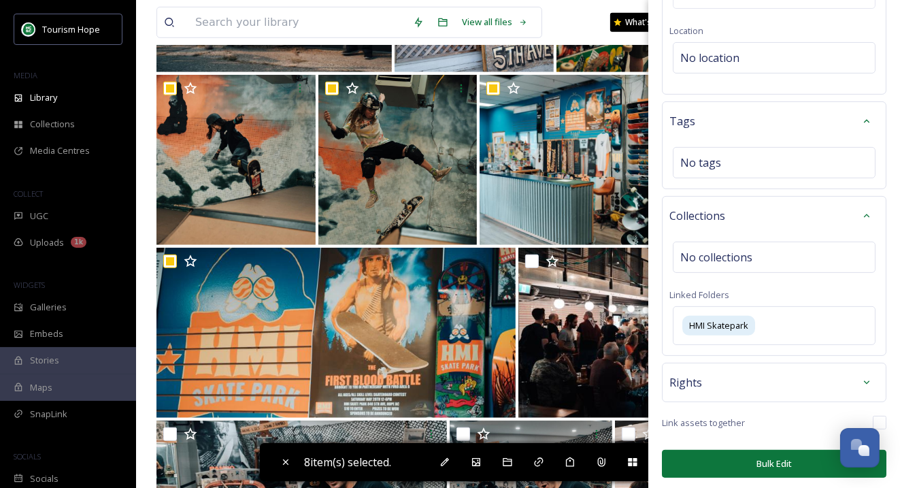
click at [784, 461] on button "Bulk Edit" at bounding box center [774, 464] width 225 height 28
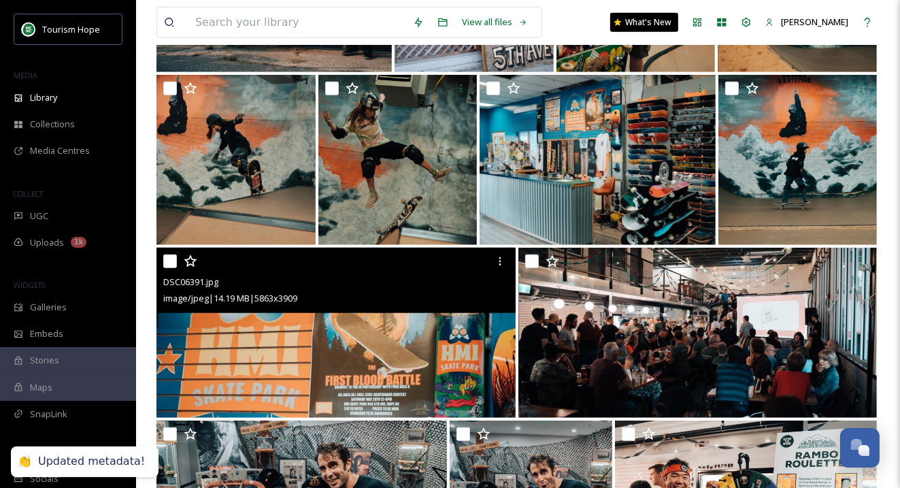
checkbox input "false"
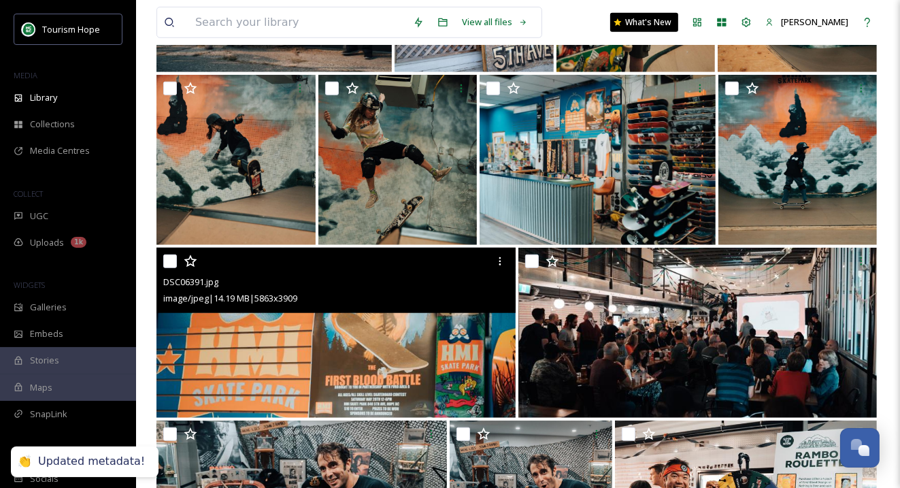
checkbox input "false"
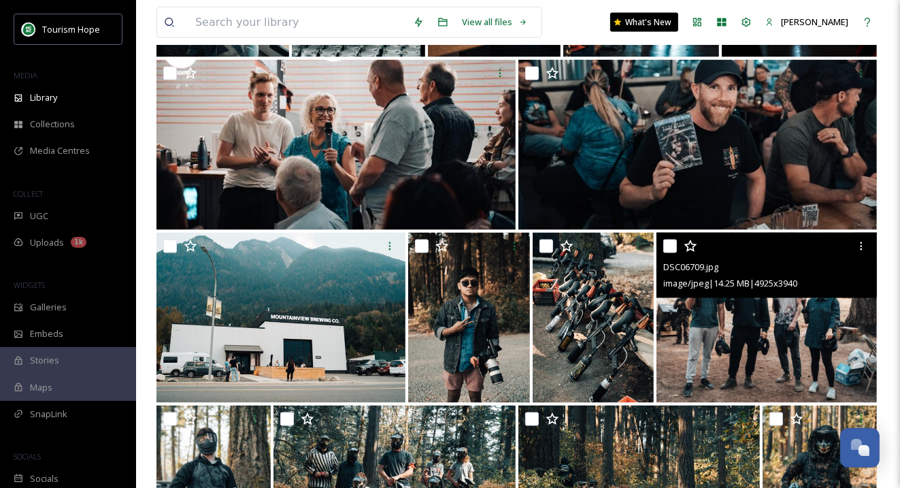
scroll to position [1826, 0]
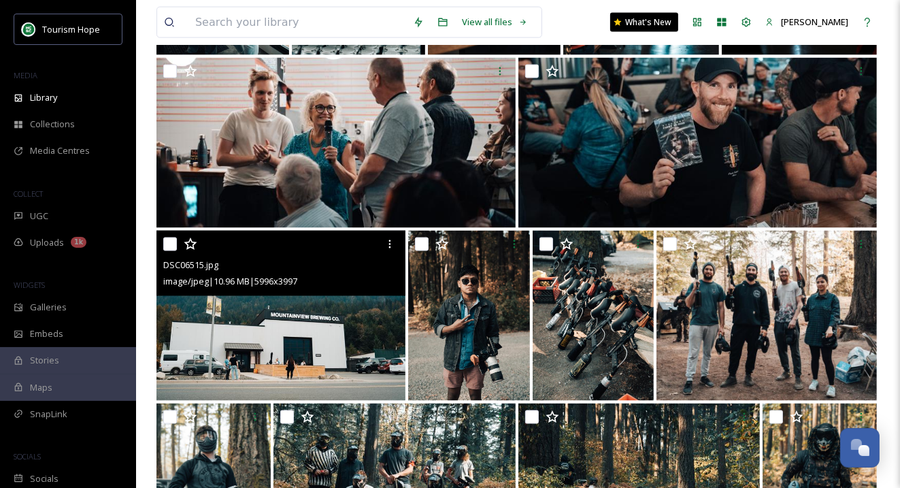
click at [312, 339] on img at bounding box center [280, 316] width 249 height 170
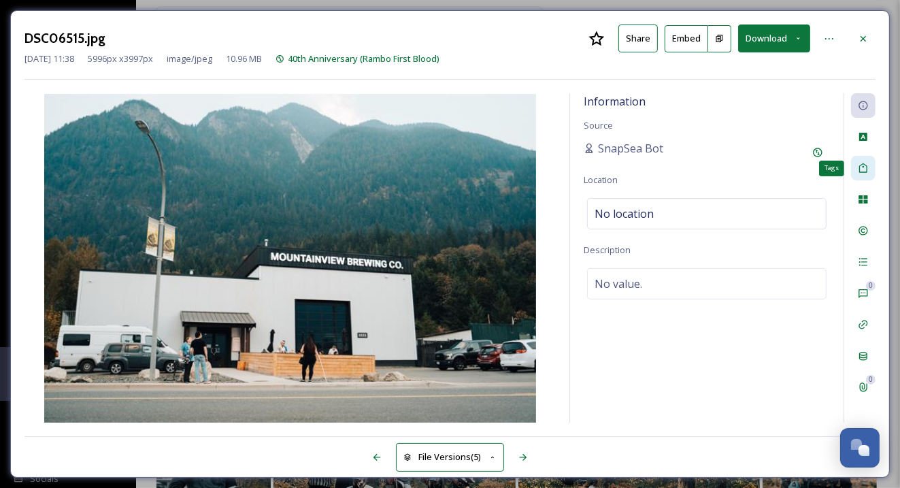
click at [866, 169] on icon at bounding box center [863, 168] width 11 height 11
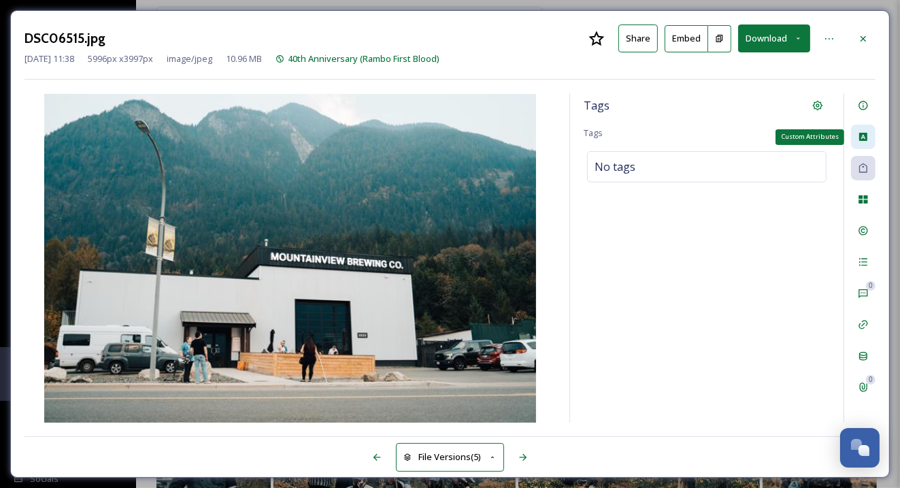
click at [864, 134] on icon at bounding box center [863, 137] width 8 height 8
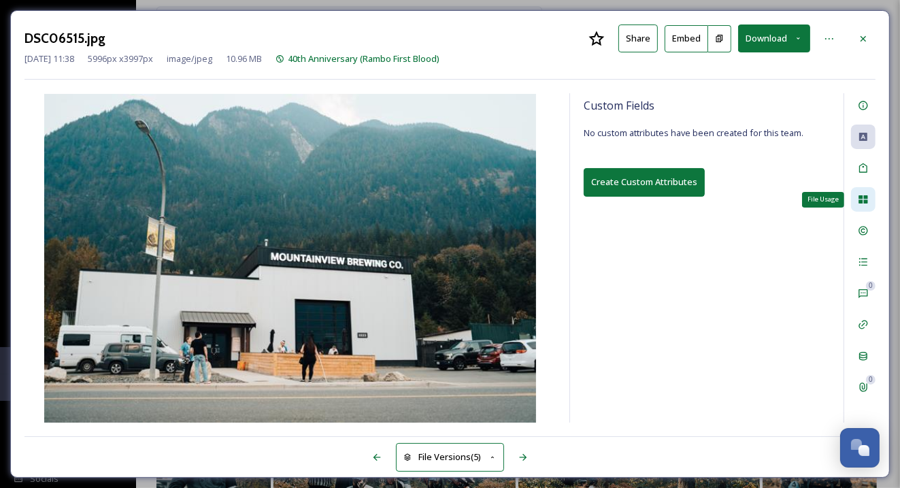
click at [863, 195] on icon at bounding box center [863, 199] width 11 height 11
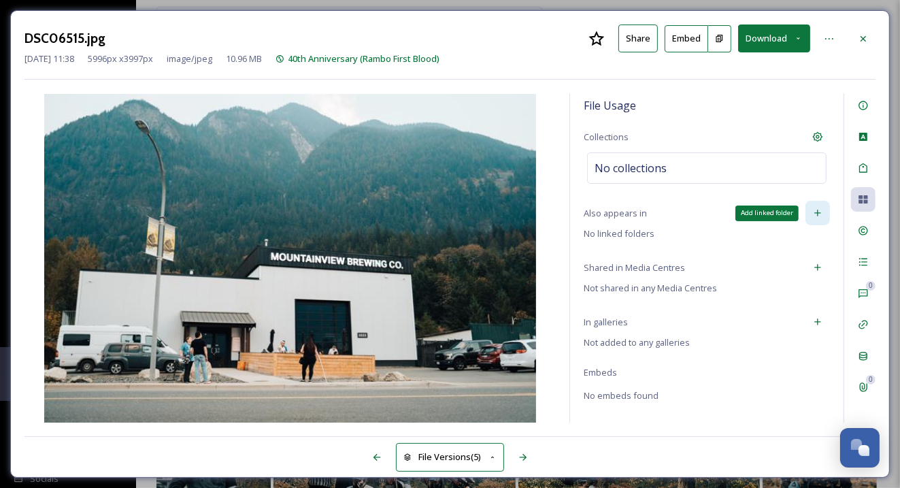
click at [819, 209] on icon at bounding box center [817, 213] width 11 height 11
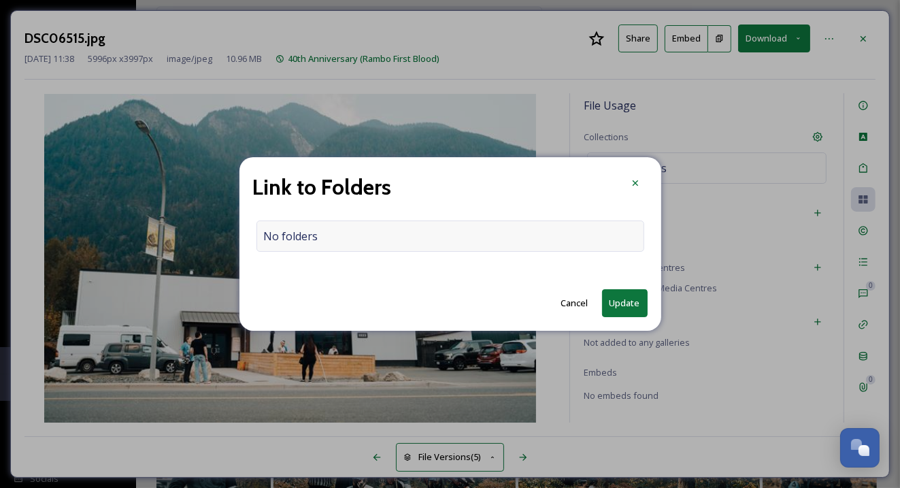
click at [503, 235] on div "No folders" at bounding box center [450, 235] width 388 height 31
click at [477, 241] on input at bounding box center [453, 236] width 393 height 30
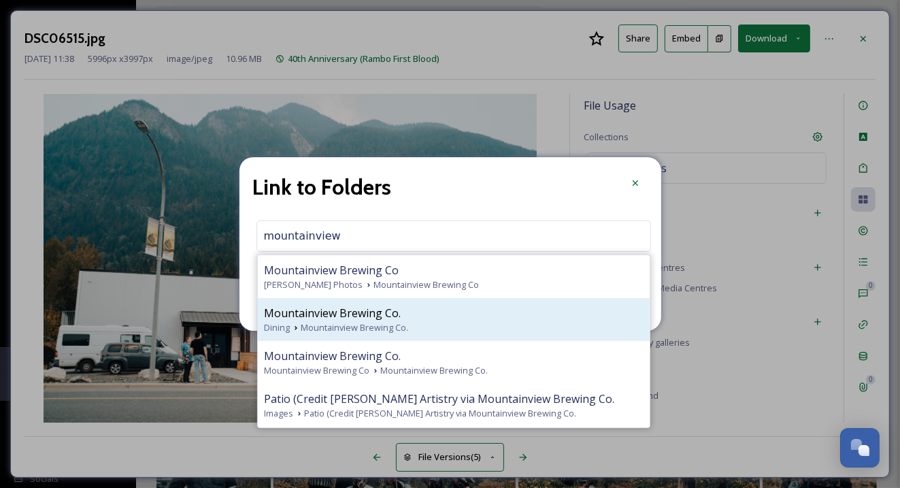
type input "mountainview"
click at [484, 325] on div "Dining Mountainview Brewing Co." at bounding box center [454, 327] width 378 height 13
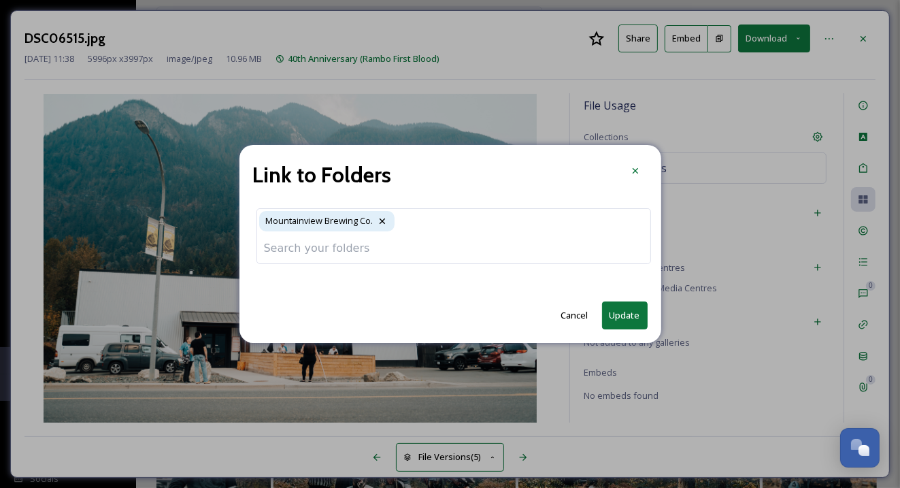
click at [611, 315] on button "Update" at bounding box center [625, 315] width 46 height 28
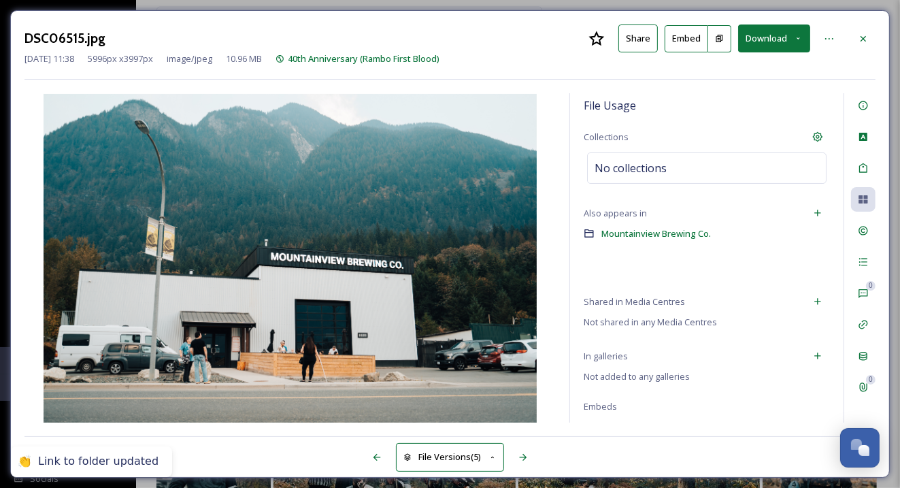
click at [628, 305] on span "Shared in Media Centres" at bounding box center [634, 301] width 101 height 13
click at [823, 212] on icon at bounding box center [817, 213] width 11 height 11
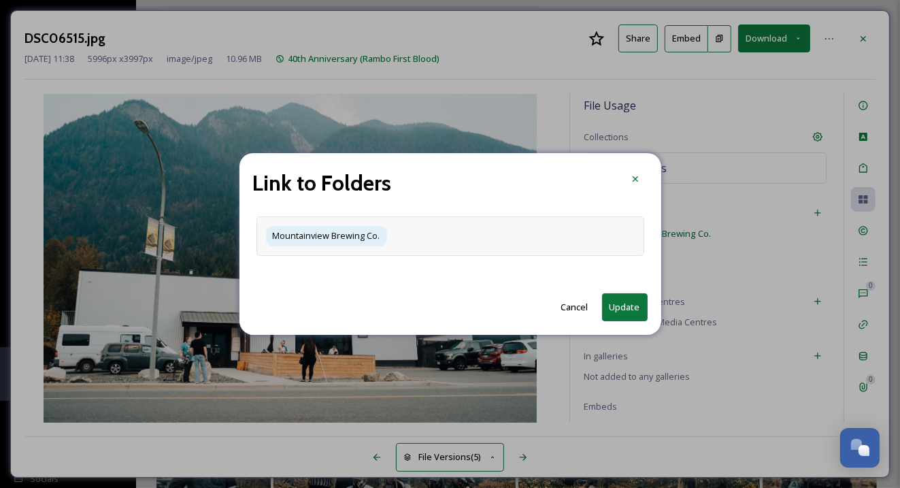
click at [547, 242] on div "Mountainview Brewing Co." at bounding box center [450, 235] width 388 height 39
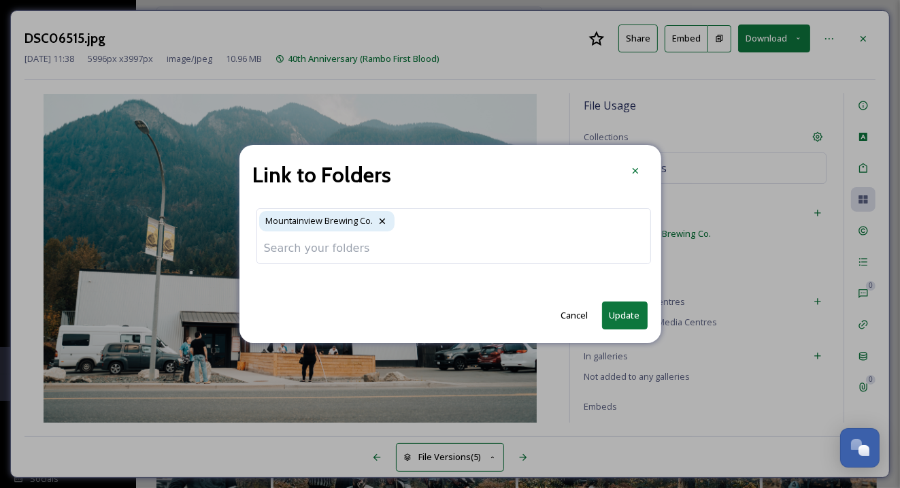
click at [523, 244] on input at bounding box center [453, 248] width 393 height 30
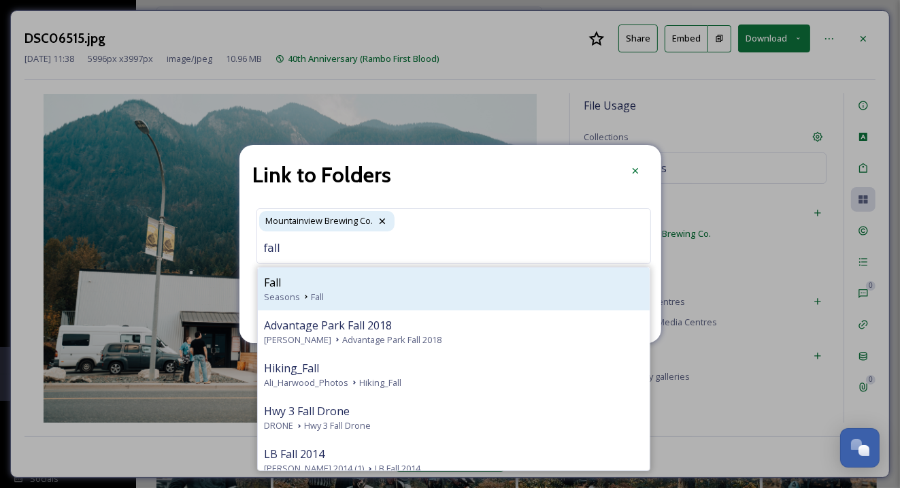
type input "fall"
click at [386, 284] on div "Fall" at bounding box center [454, 282] width 378 height 16
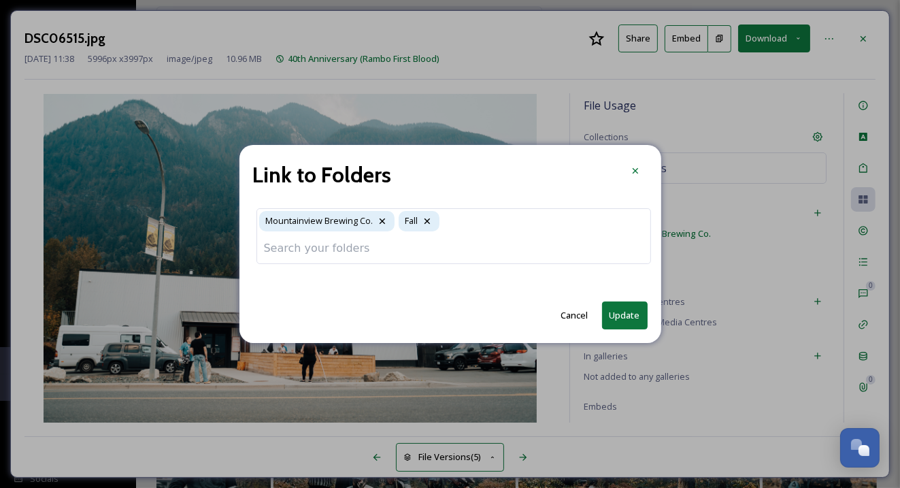
click at [628, 314] on button "Update" at bounding box center [625, 315] width 46 height 28
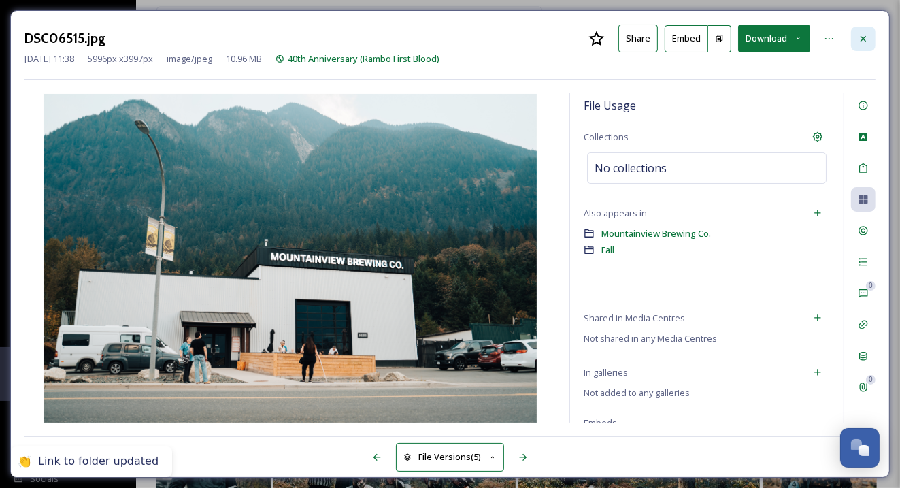
click at [868, 35] on icon at bounding box center [863, 38] width 11 height 11
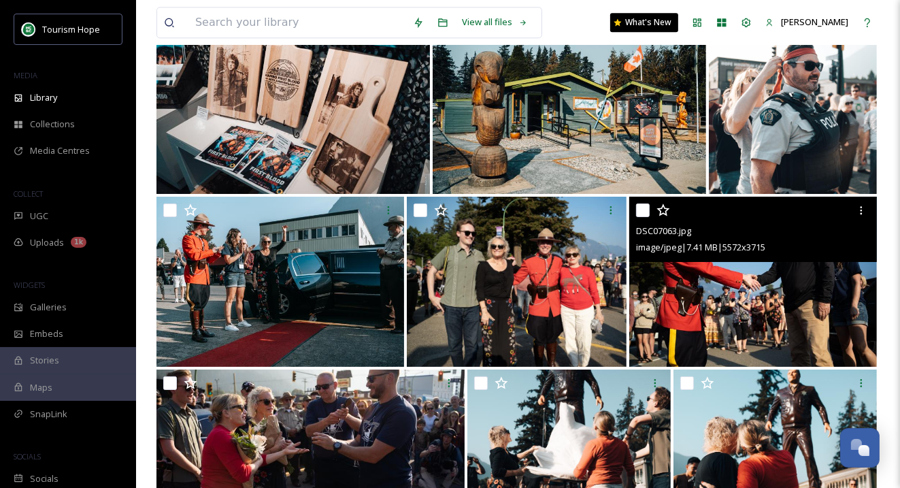
scroll to position [3088, 0]
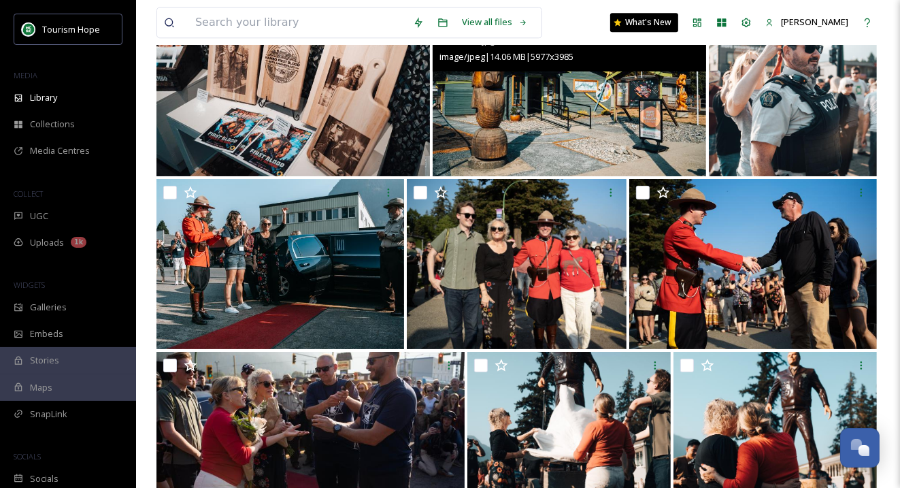
click at [552, 135] on img at bounding box center [570, 91] width 274 height 170
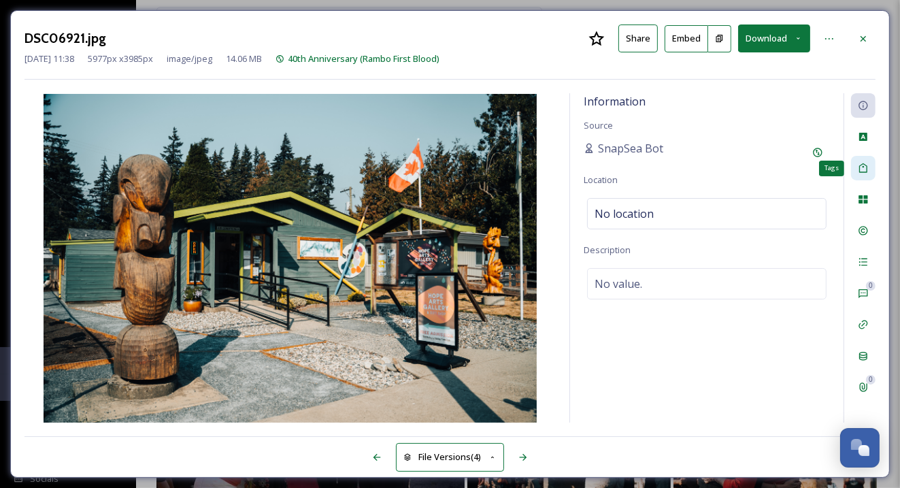
click at [865, 172] on icon at bounding box center [863, 168] width 11 height 11
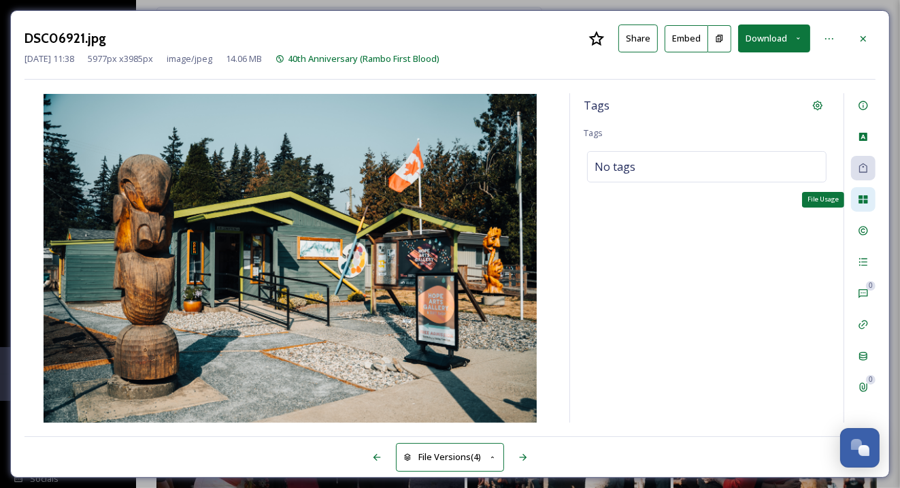
click at [865, 199] on icon at bounding box center [863, 199] width 9 height 8
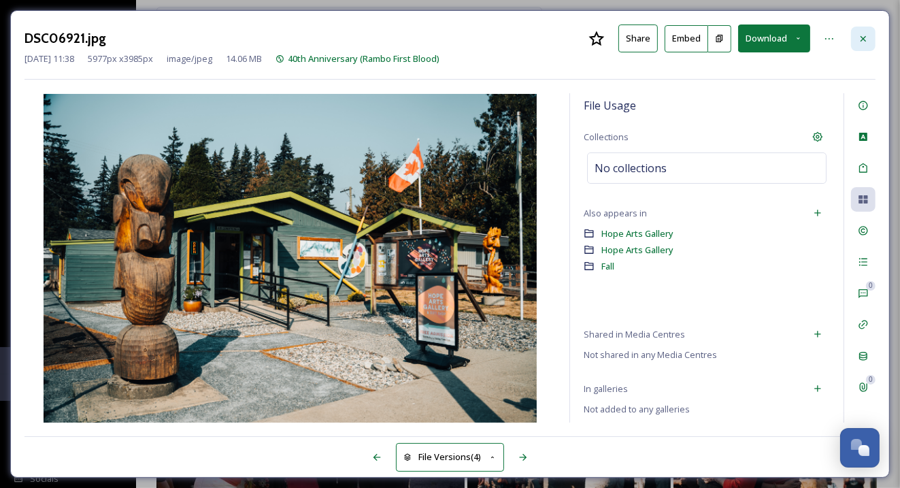
click at [863, 38] on icon at bounding box center [863, 38] width 11 height 11
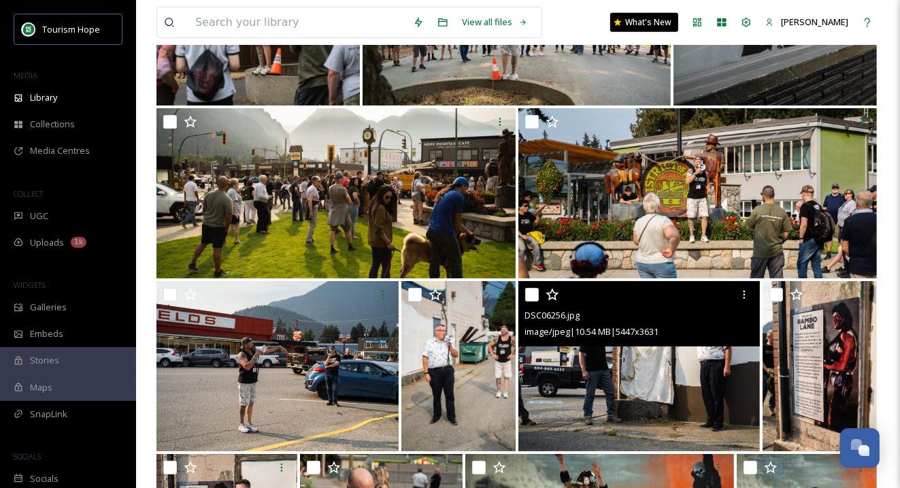
scroll to position [5059, 0]
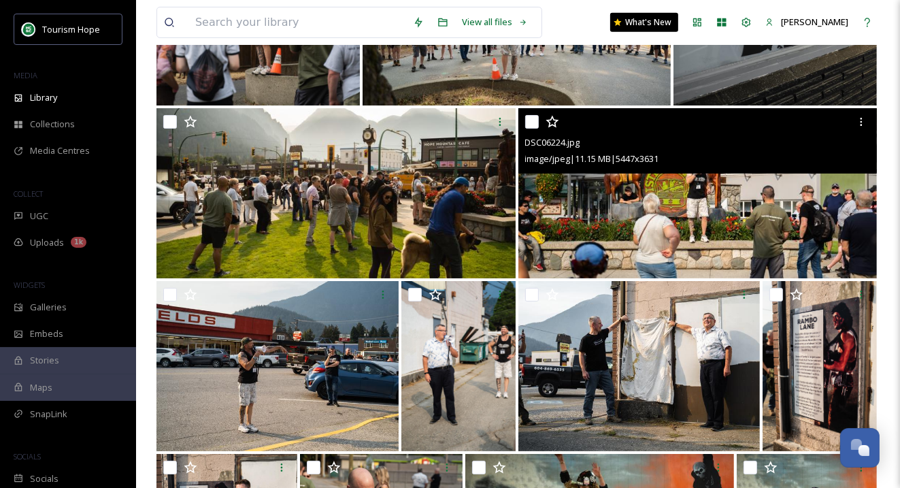
click at [529, 123] on input "checkbox" at bounding box center [532, 122] width 14 height 14
checkbox input "true"
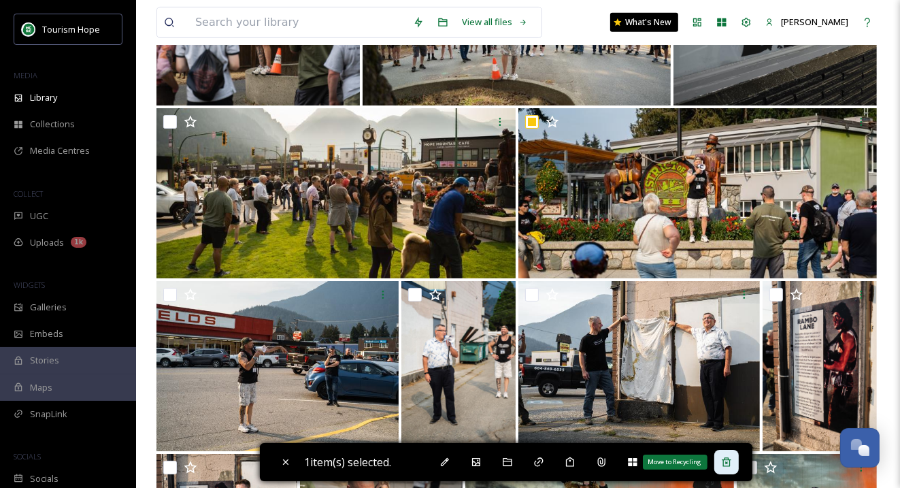
click at [732, 460] on icon at bounding box center [726, 462] width 11 height 11
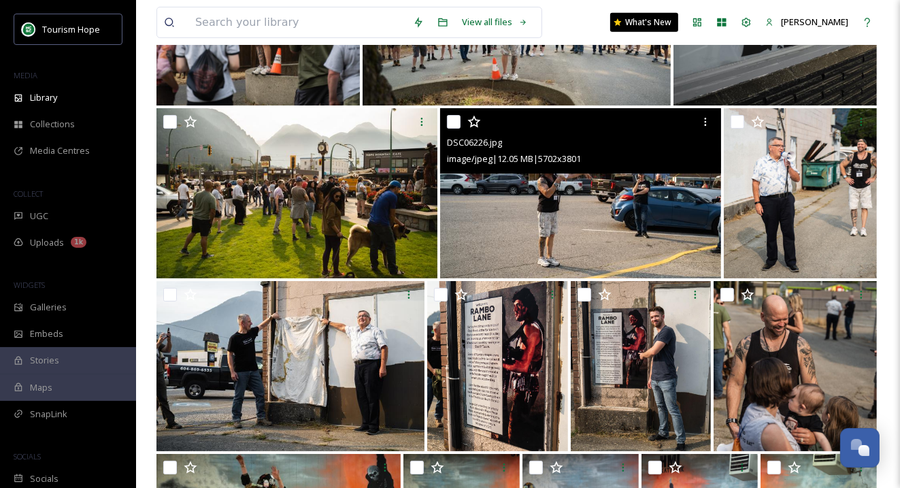
click at [452, 119] on input "checkbox" at bounding box center [454, 122] width 14 height 14
checkbox input "true"
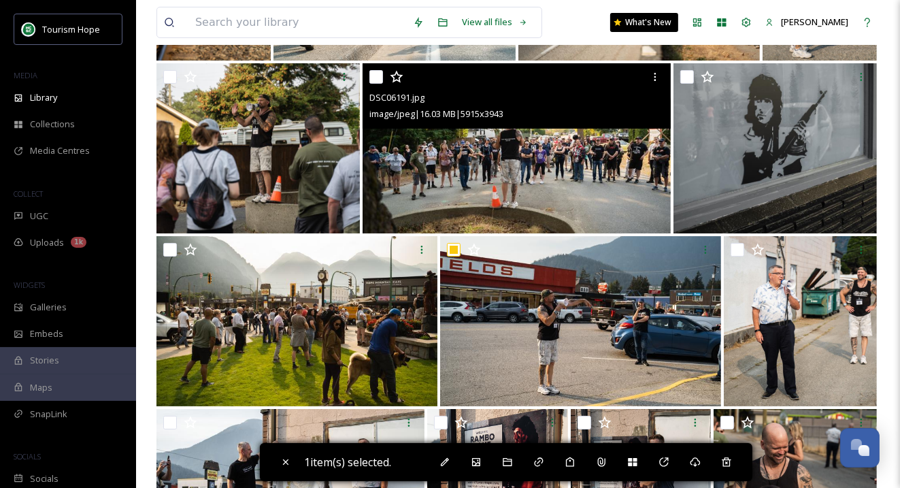
scroll to position [4901, 0]
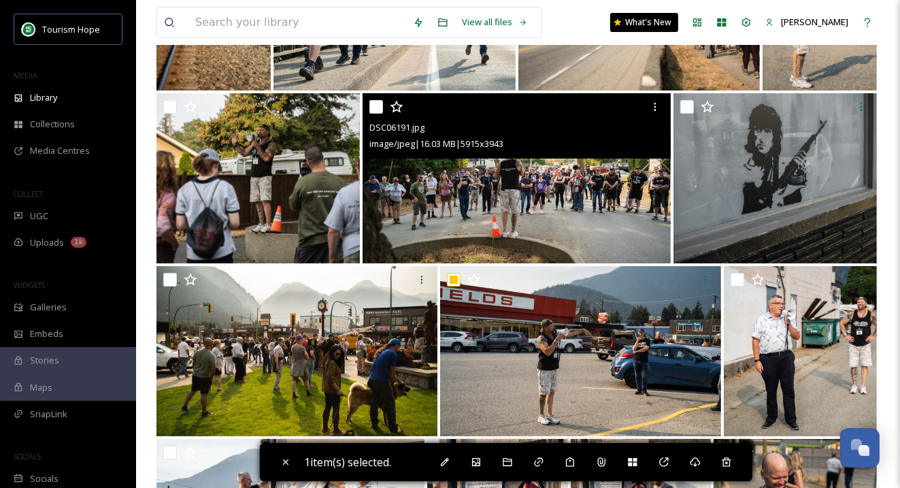
click at [375, 109] on input "checkbox" at bounding box center [376, 107] width 14 height 14
checkbox input "true"
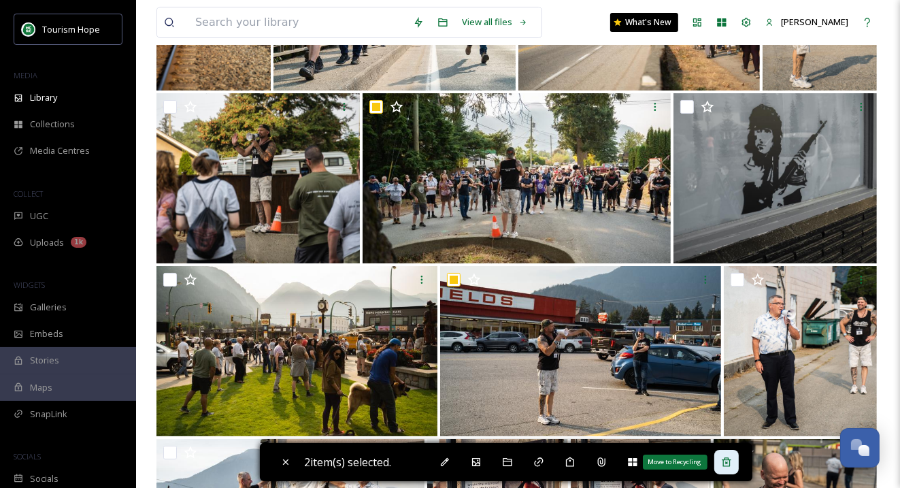
click at [728, 463] on icon at bounding box center [726, 462] width 11 height 11
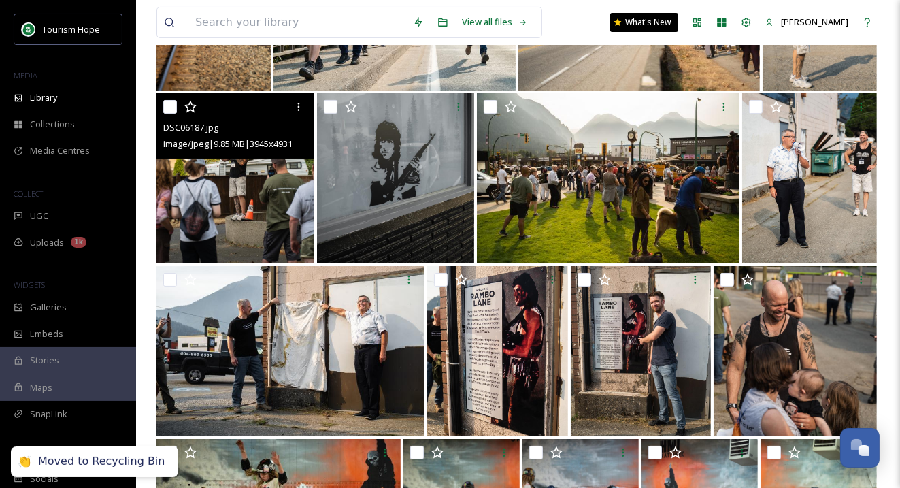
click at [171, 110] on input "checkbox" at bounding box center [170, 107] width 14 height 14
checkbox input "true"
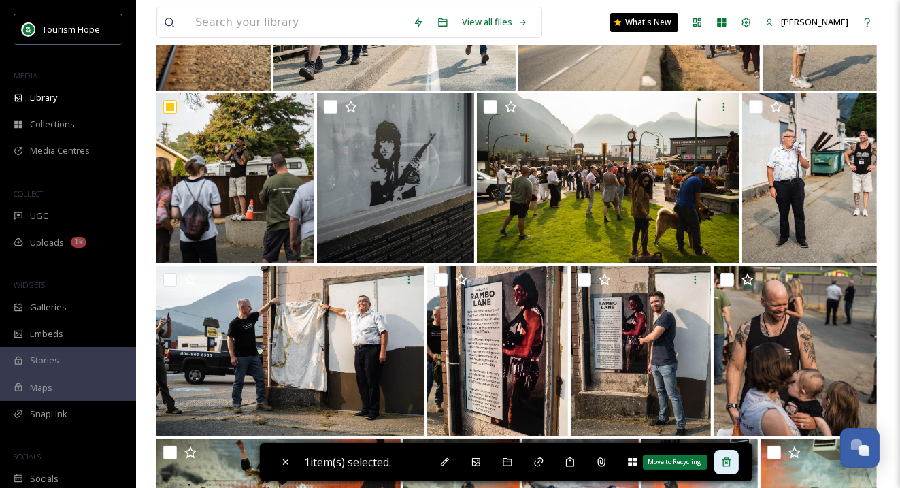
click at [732, 458] on icon at bounding box center [726, 462] width 11 height 11
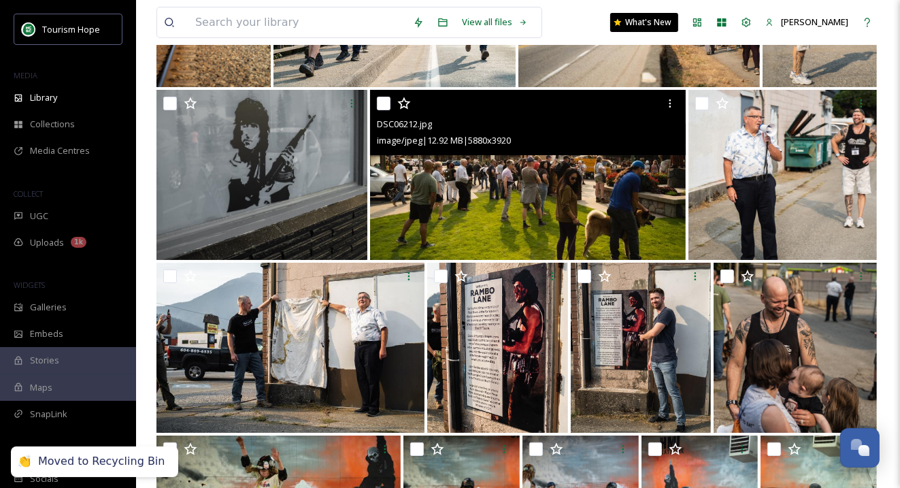
scroll to position [4858, 0]
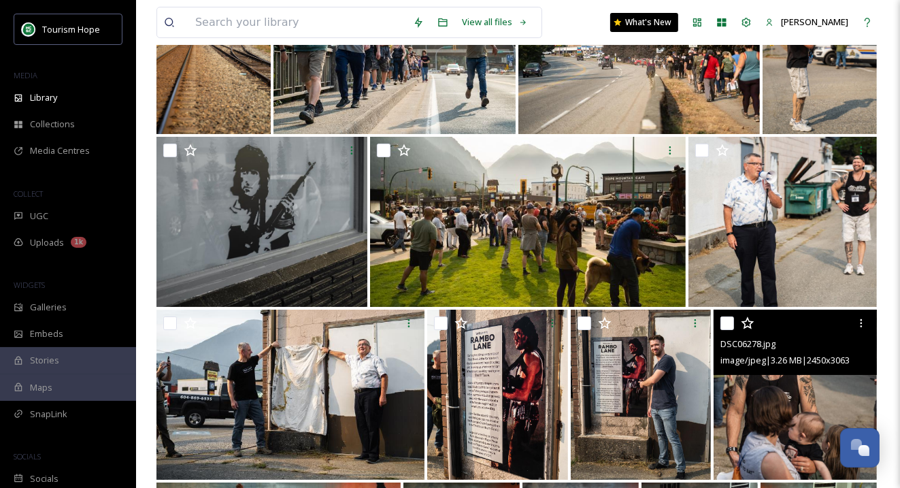
click at [729, 322] on input "checkbox" at bounding box center [728, 323] width 14 height 14
checkbox input "true"
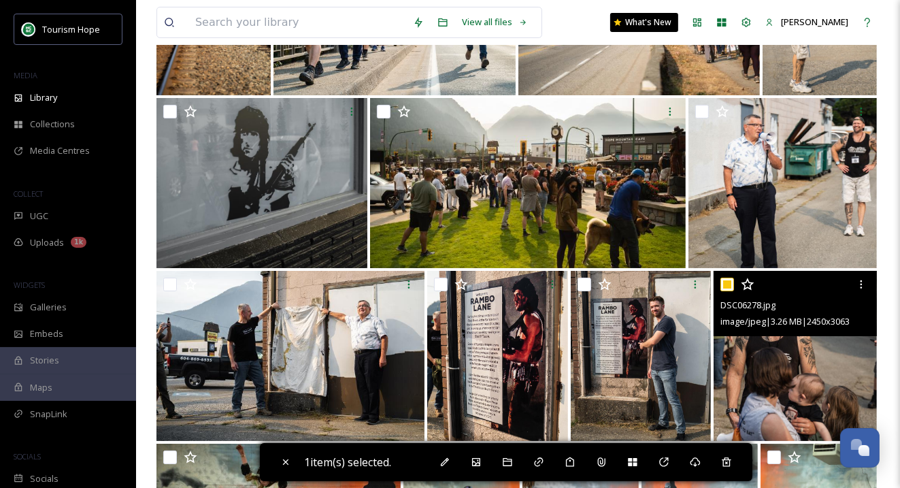
scroll to position [4897, 0]
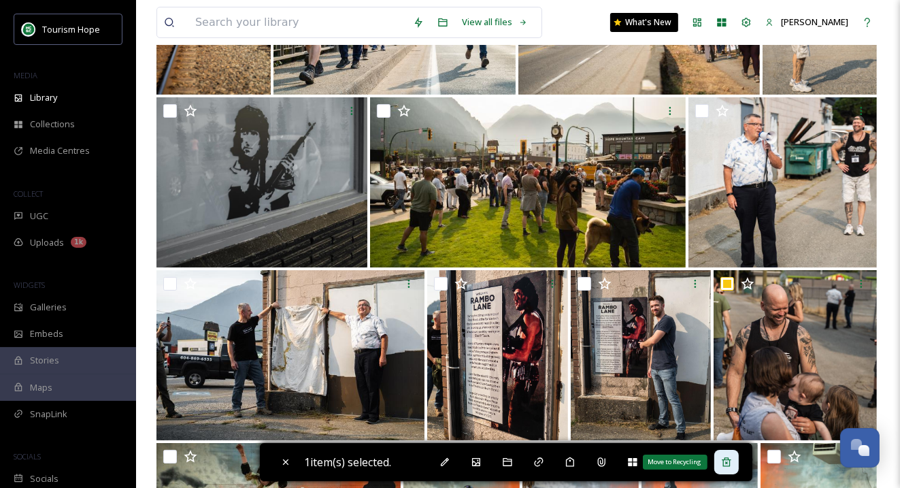
click at [730, 460] on icon at bounding box center [726, 462] width 11 height 11
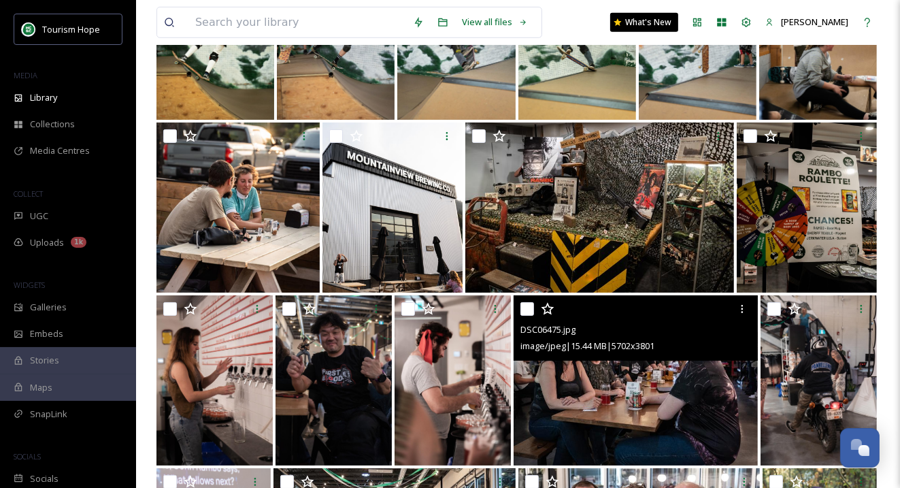
scroll to position [5395, 0]
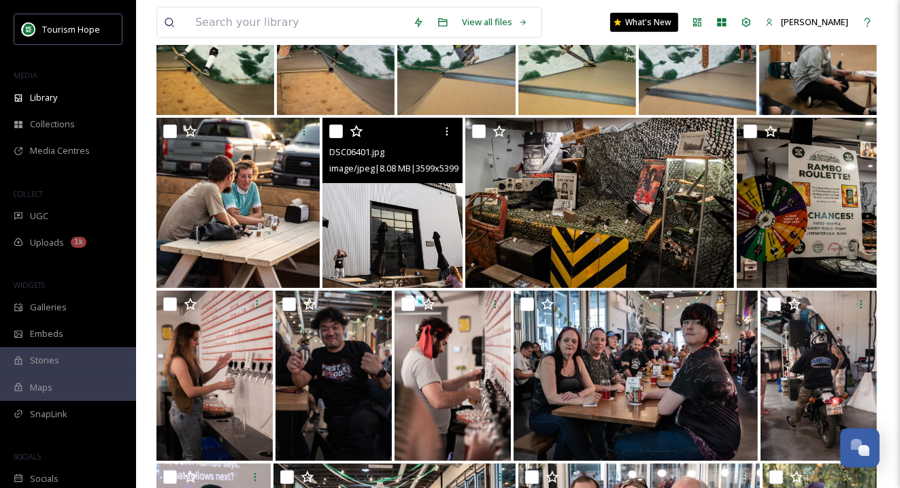
click at [333, 133] on input "checkbox" at bounding box center [336, 132] width 14 height 14
checkbox input "true"
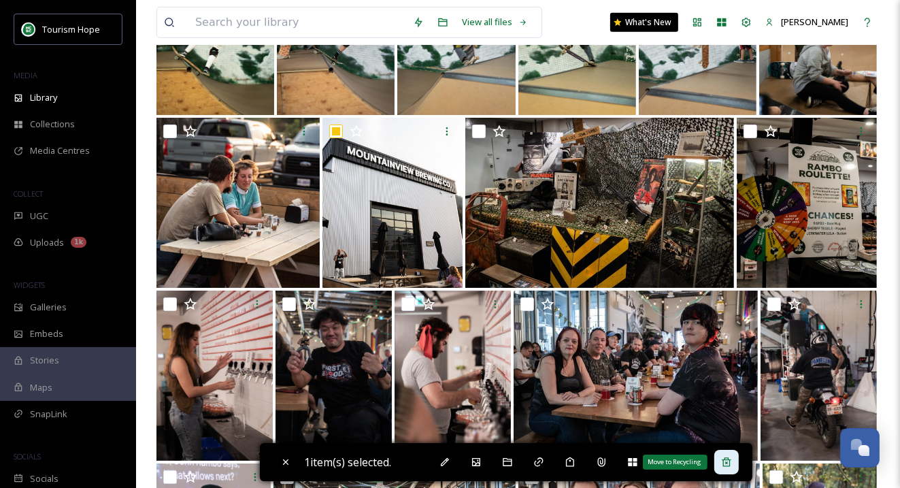
click at [731, 463] on icon at bounding box center [726, 461] width 9 height 9
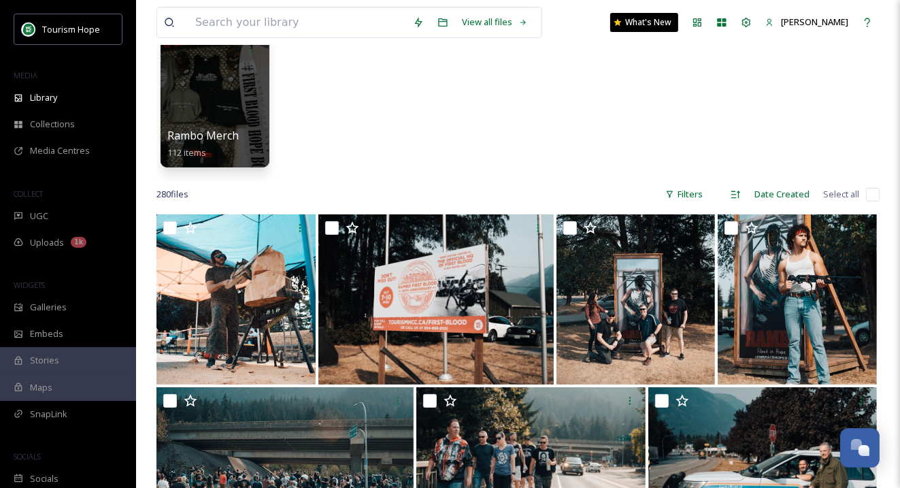
scroll to position [0, 0]
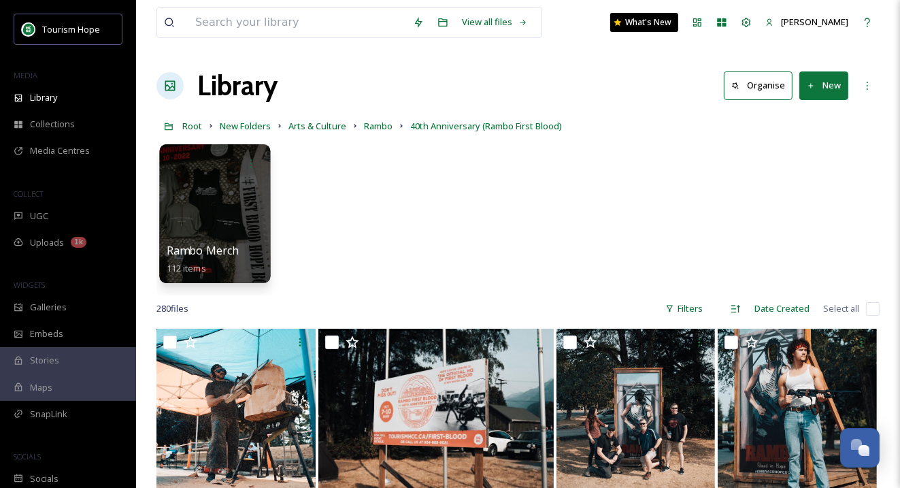
click at [212, 242] on div at bounding box center [214, 213] width 111 height 139
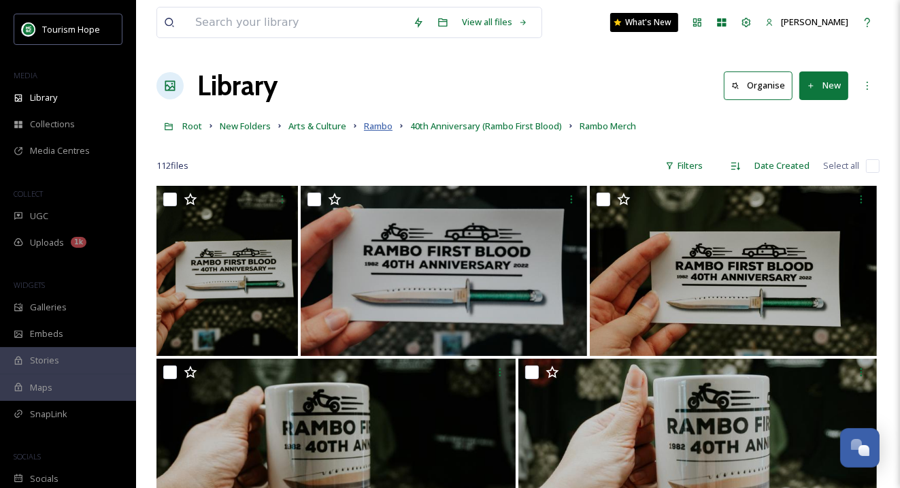
click at [380, 123] on span "Rambo" at bounding box center [378, 126] width 29 height 12
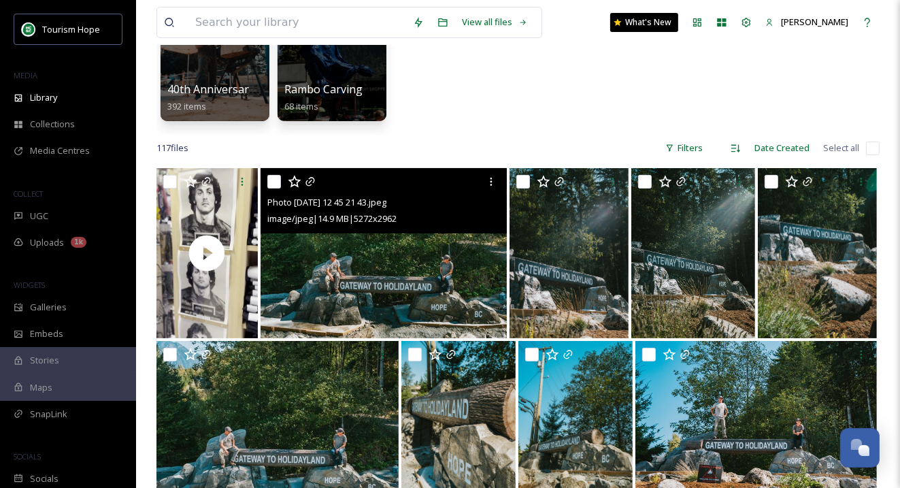
scroll to position [163, 0]
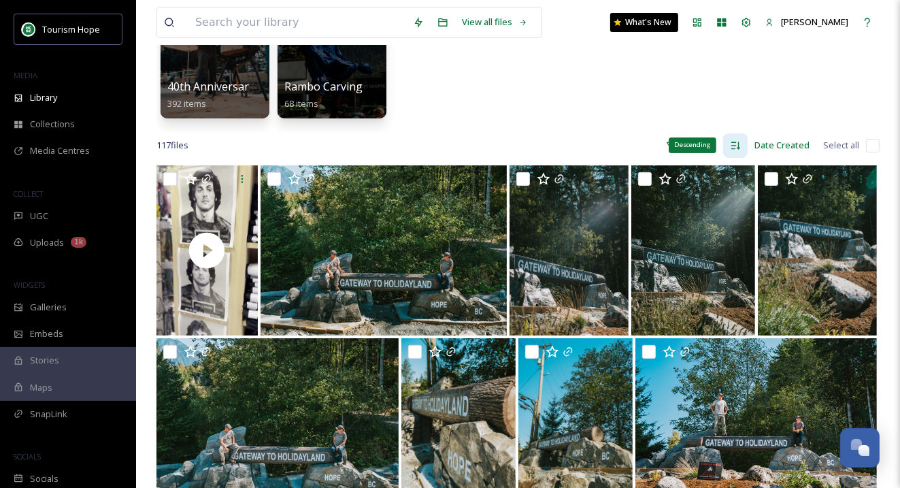
click at [737, 143] on icon at bounding box center [735, 145] width 11 height 11
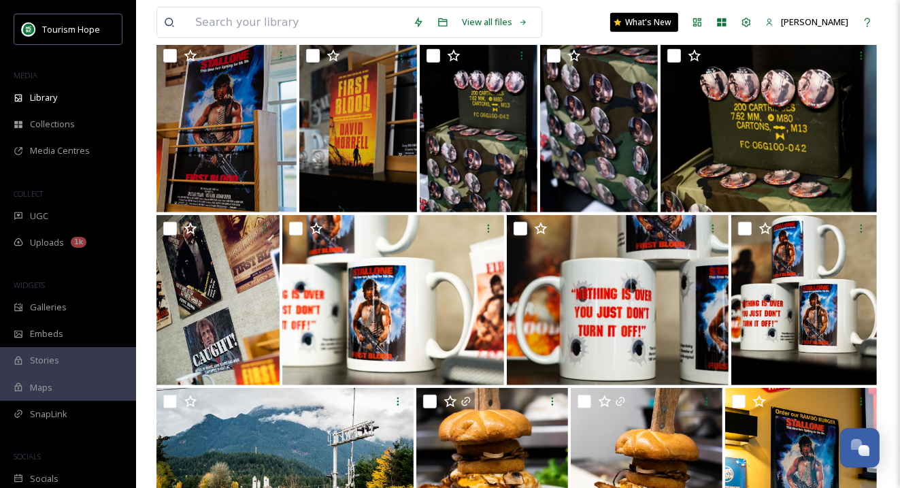
scroll to position [900, 0]
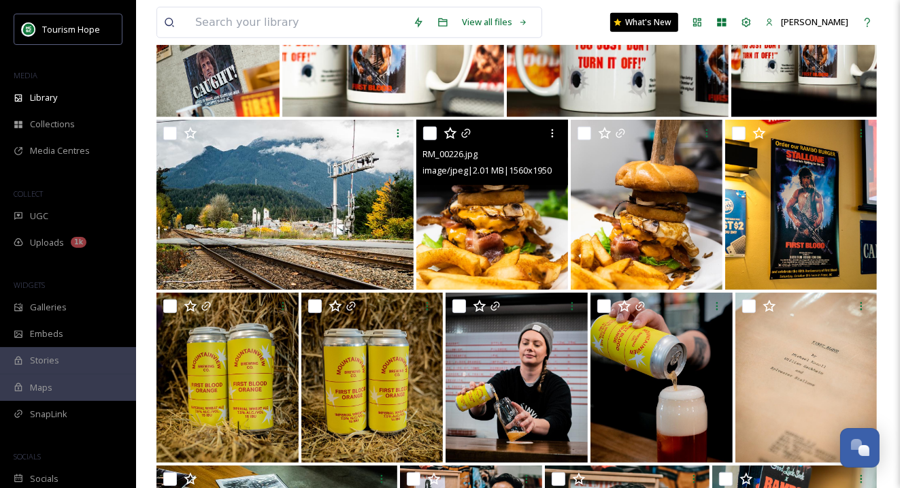
click at [431, 132] on input "checkbox" at bounding box center [430, 134] width 14 height 14
checkbox input "true"
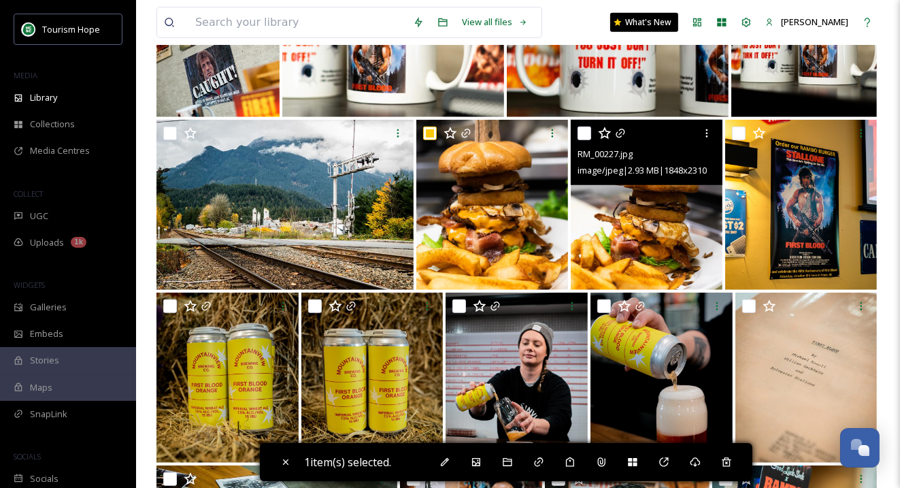
click at [584, 134] on input "checkbox" at bounding box center [585, 134] width 14 height 14
checkbox input "true"
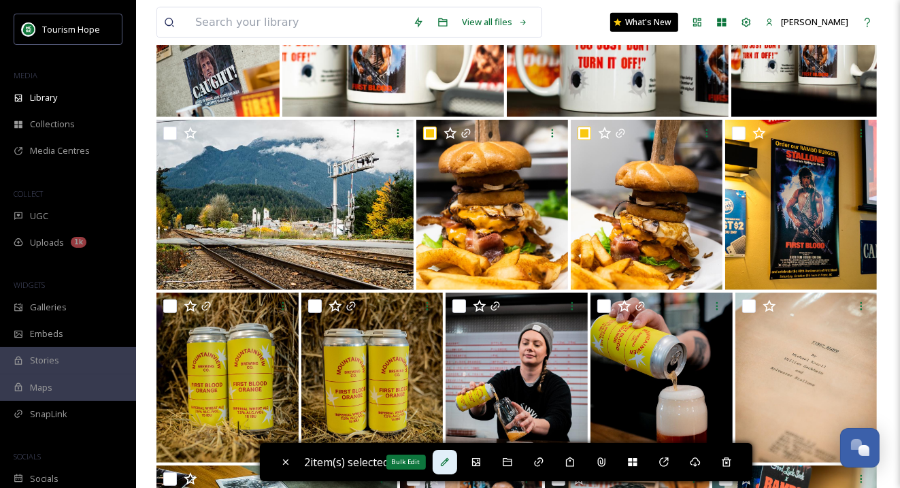
click at [448, 460] on icon at bounding box center [445, 462] width 11 height 11
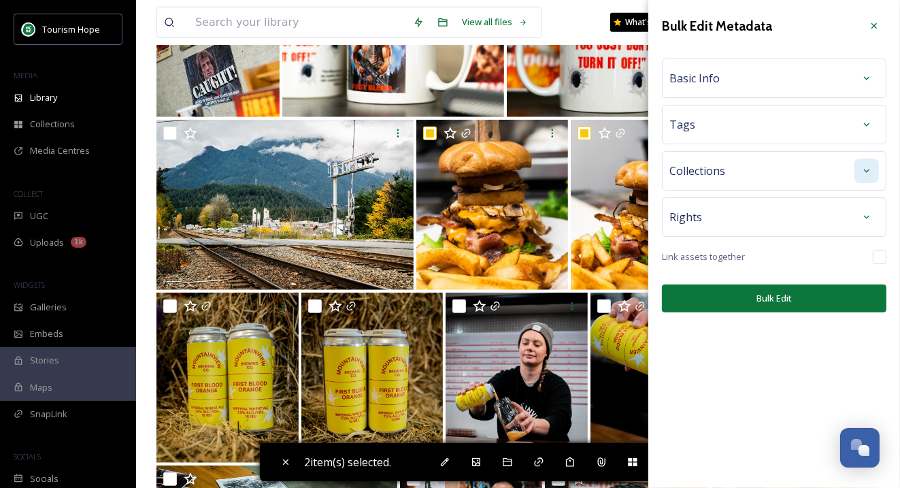
click at [868, 170] on icon at bounding box center [866, 170] width 5 height 3
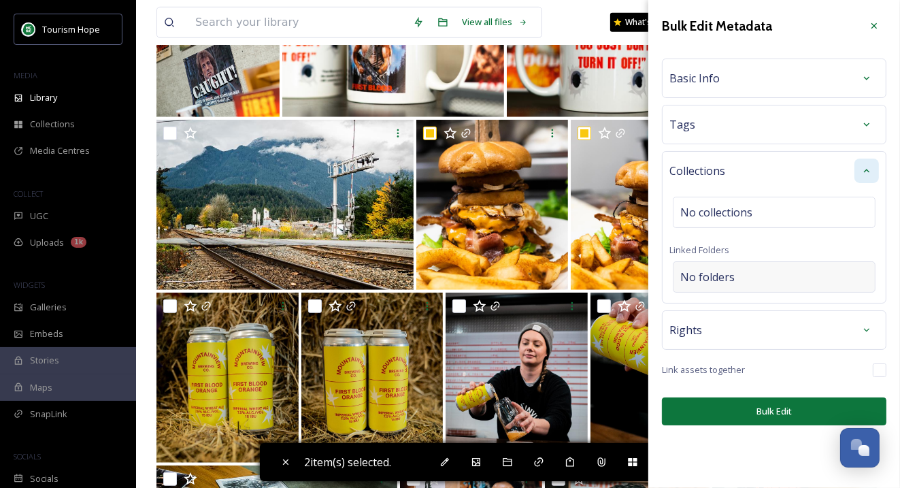
click at [734, 282] on div "No folders" at bounding box center [774, 276] width 203 height 31
click at [716, 278] on input at bounding box center [778, 277] width 208 height 30
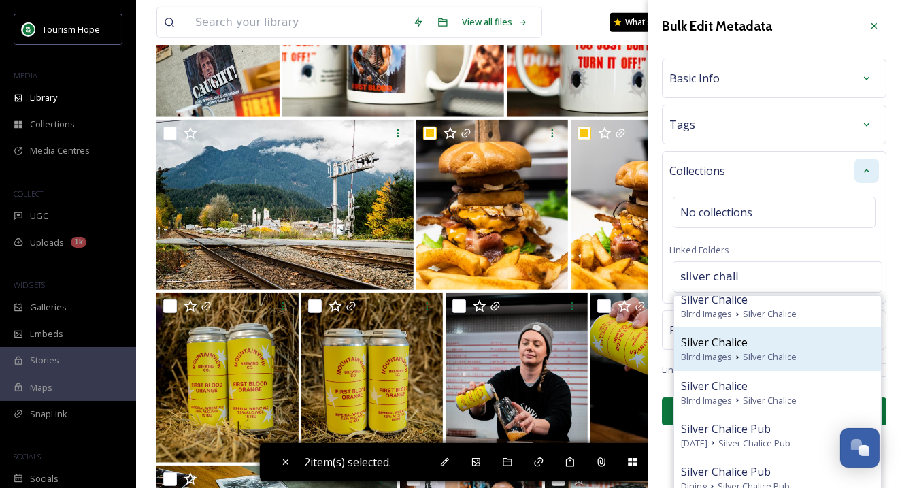
scroll to position [10, 0]
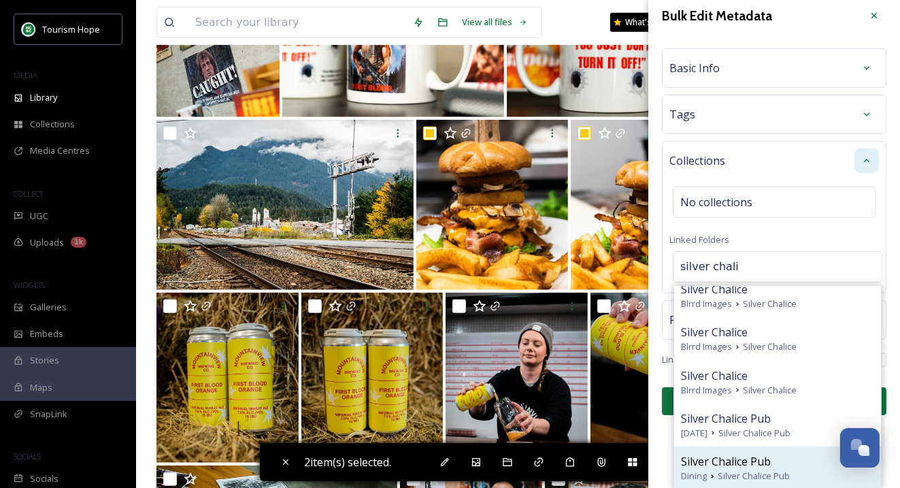
type input "silver chali"
click at [727, 460] on span "Silver Chalice Pub" at bounding box center [726, 461] width 90 height 16
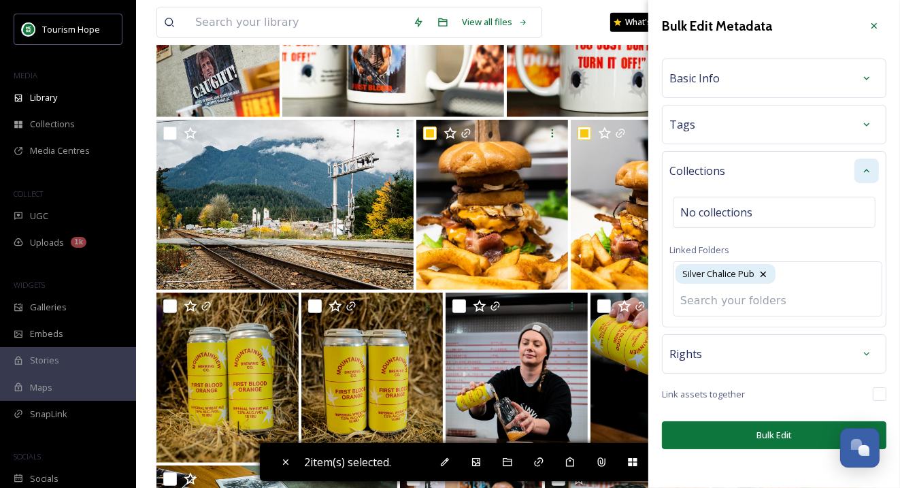
click at [754, 429] on button "Bulk Edit" at bounding box center [774, 435] width 225 height 28
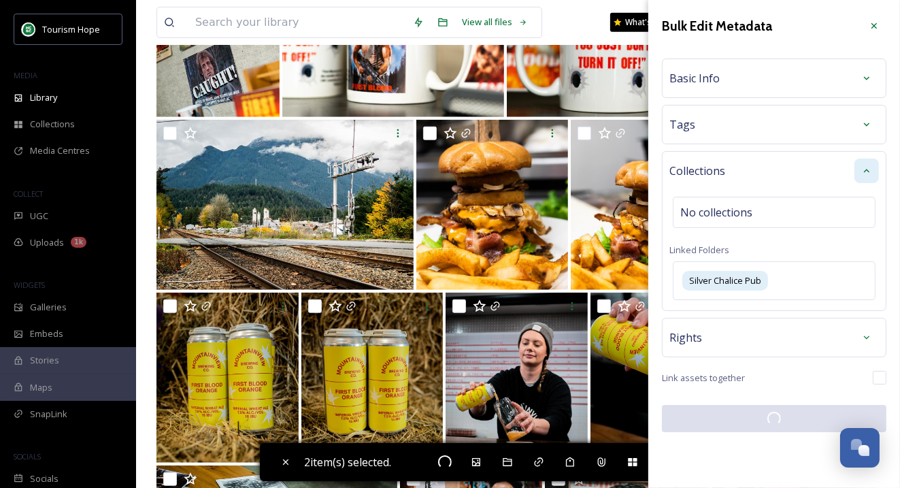
checkbox input "false"
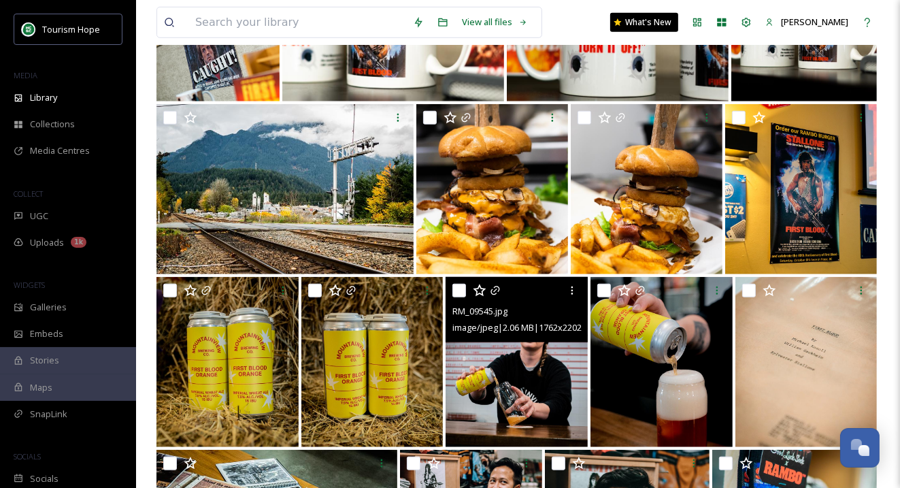
scroll to position [920, 0]
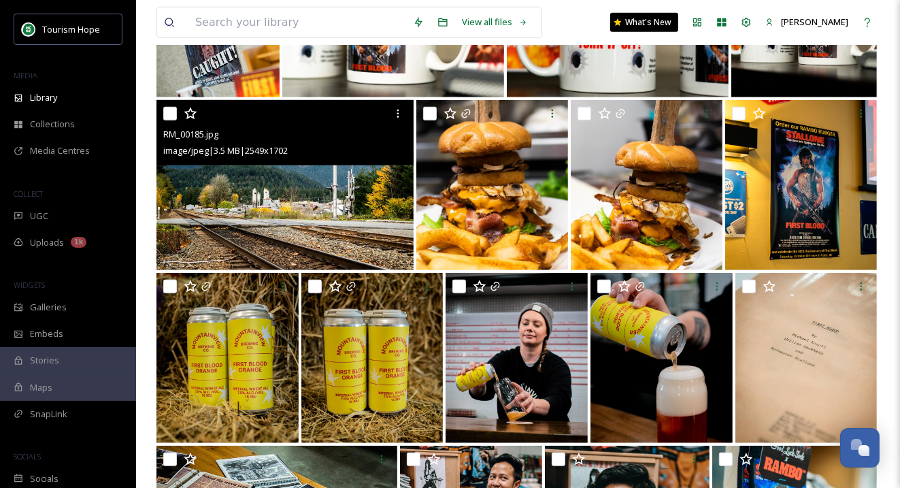
click at [299, 201] on img at bounding box center [284, 185] width 257 height 170
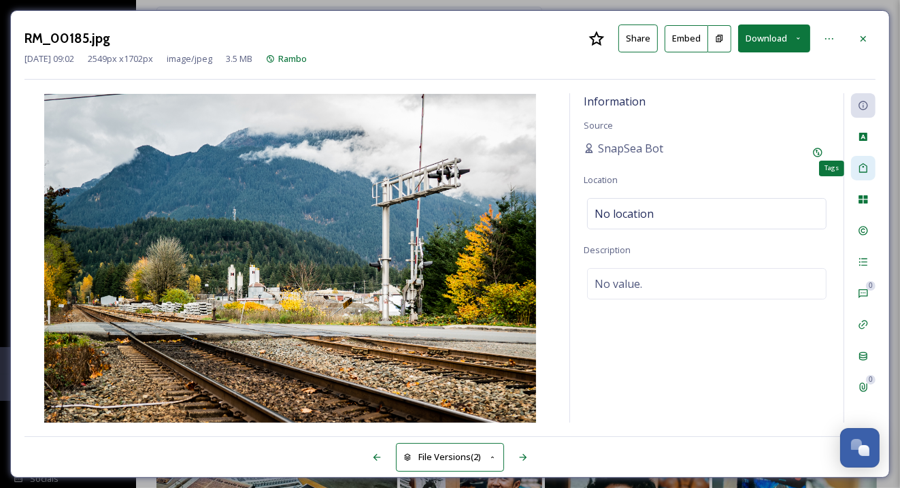
click at [864, 166] on icon at bounding box center [863, 168] width 8 height 10
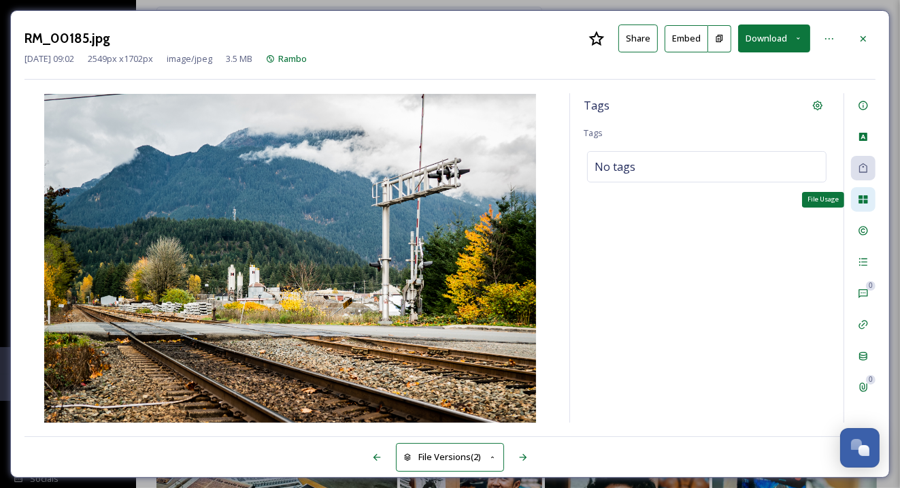
click at [864, 196] on icon at bounding box center [863, 199] width 9 height 8
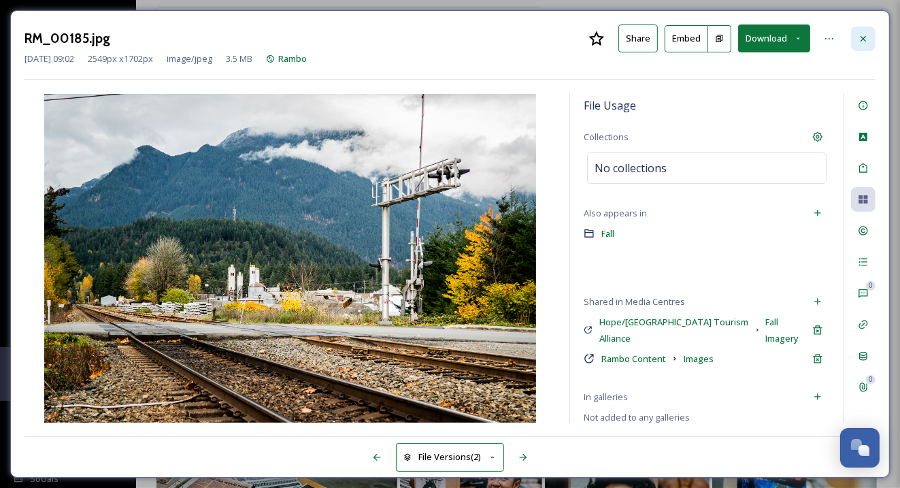
click at [860, 39] on icon at bounding box center [863, 38] width 11 height 11
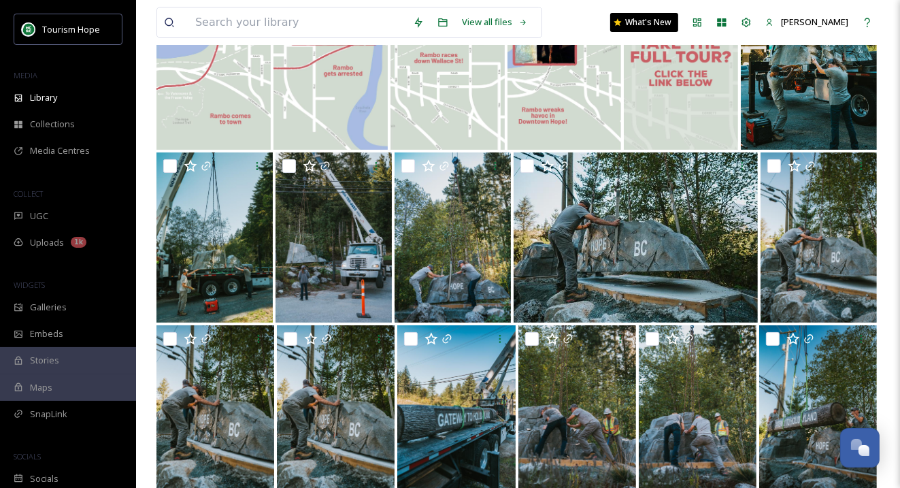
scroll to position [4961, 0]
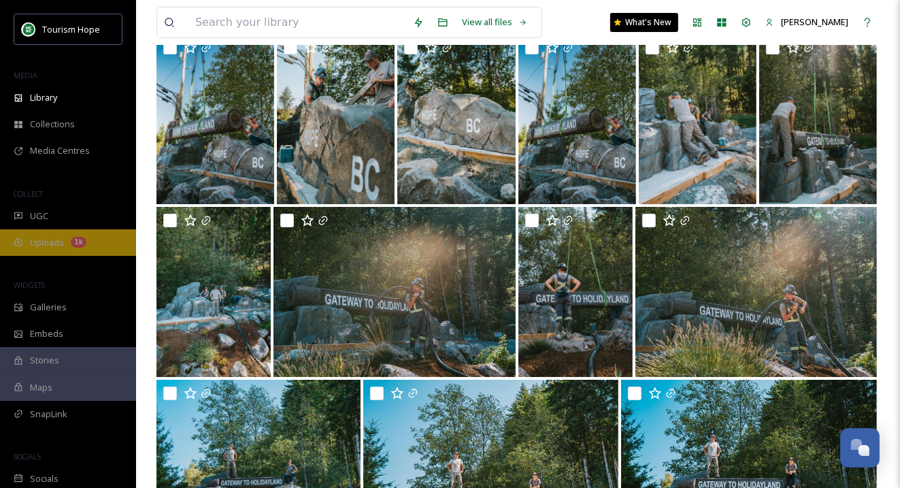
click at [52, 237] on span "Uploads" at bounding box center [47, 242] width 34 height 13
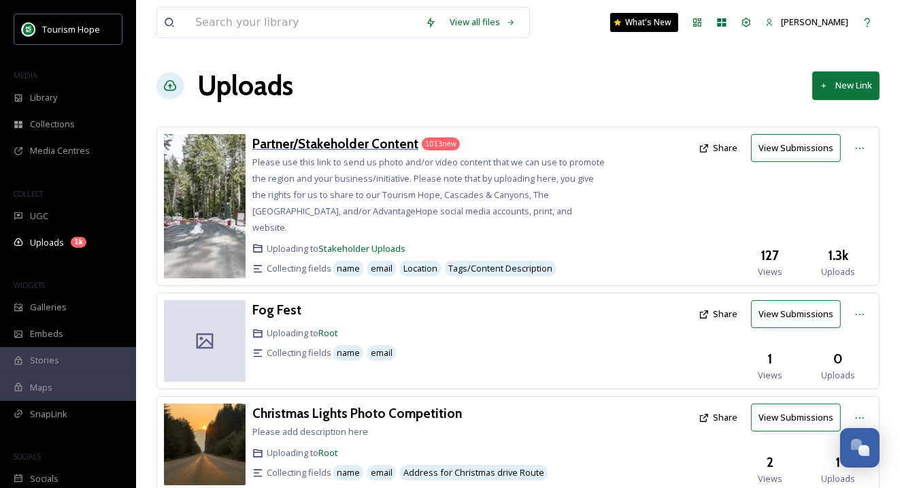
click at [352, 141] on h3 "Partner/Stakeholder Content" at bounding box center [335, 143] width 166 height 16
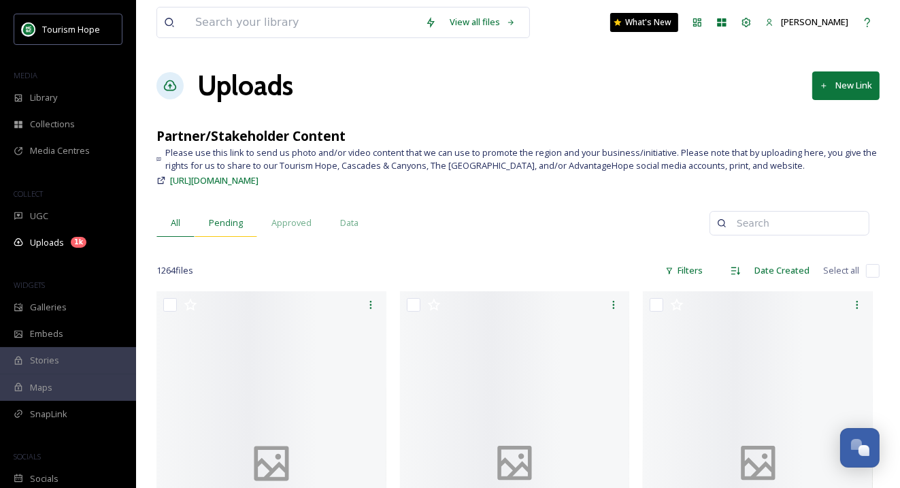
click at [225, 226] on span "Pending" at bounding box center [226, 222] width 34 height 13
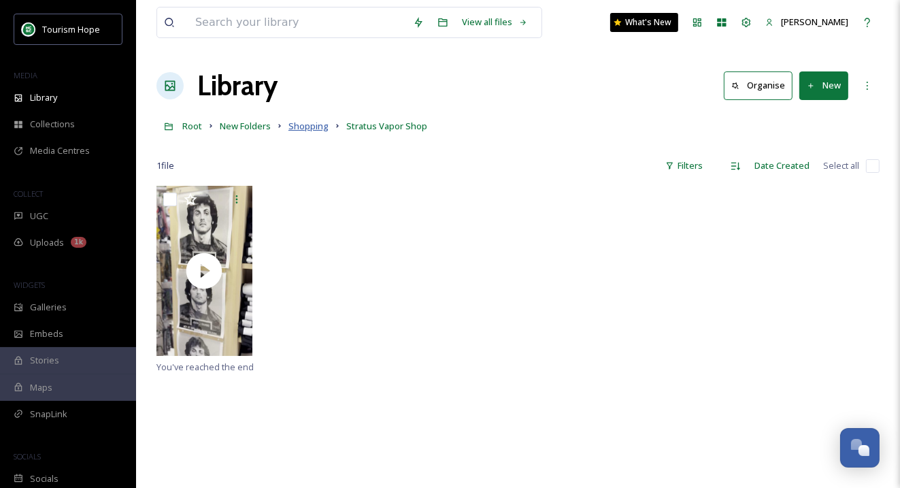
click at [312, 125] on span "Shopping" at bounding box center [308, 126] width 40 height 12
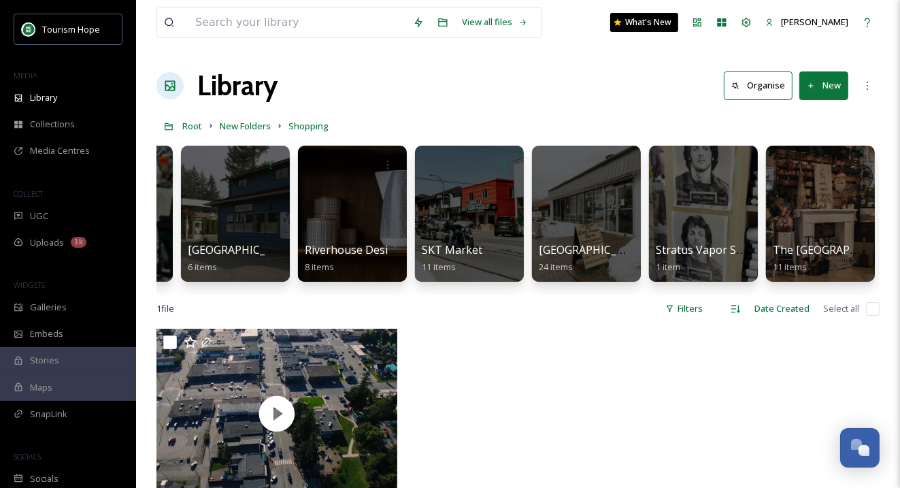
scroll to position [0, 812]
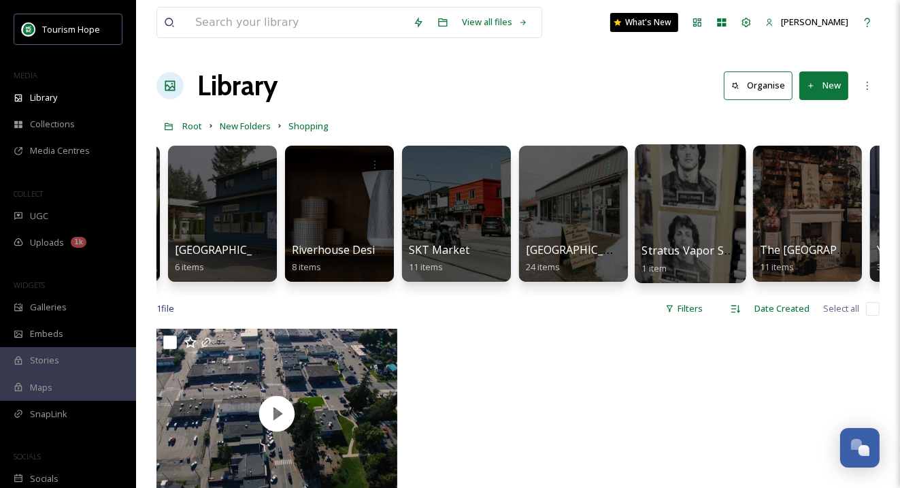
click at [674, 211] on div at bounding box center [690, 213] width 111 height 139
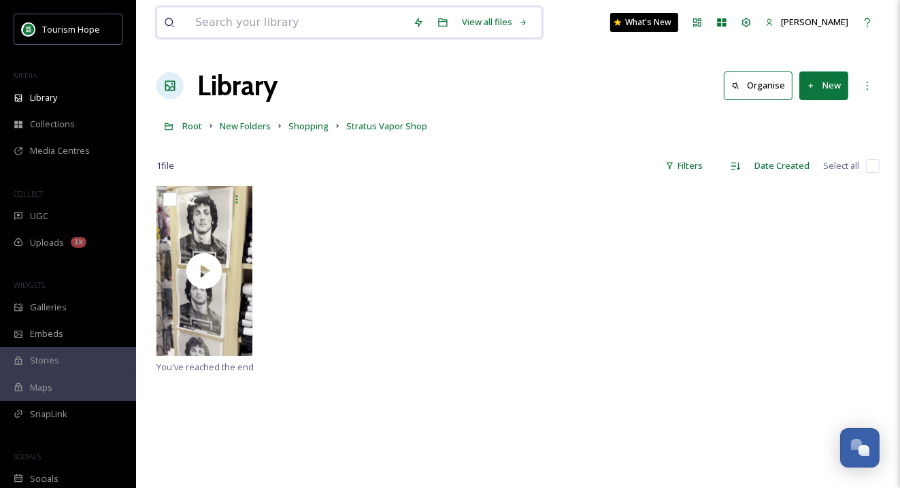
click at [250, 20] on input at bounding box center [297, 22] width 218 height 30
click at [60, 245] on span "Uploads" at bounding box center [47, 242] width 34 height 13
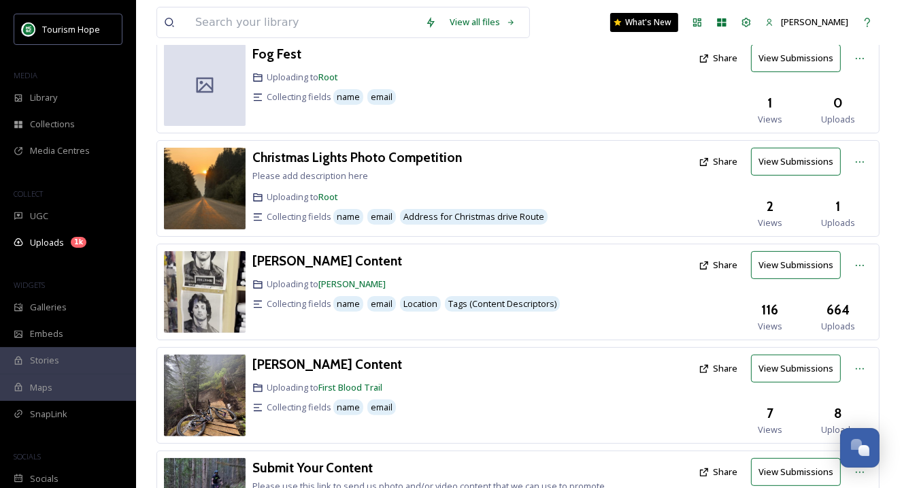
scroll to position [294, 0]
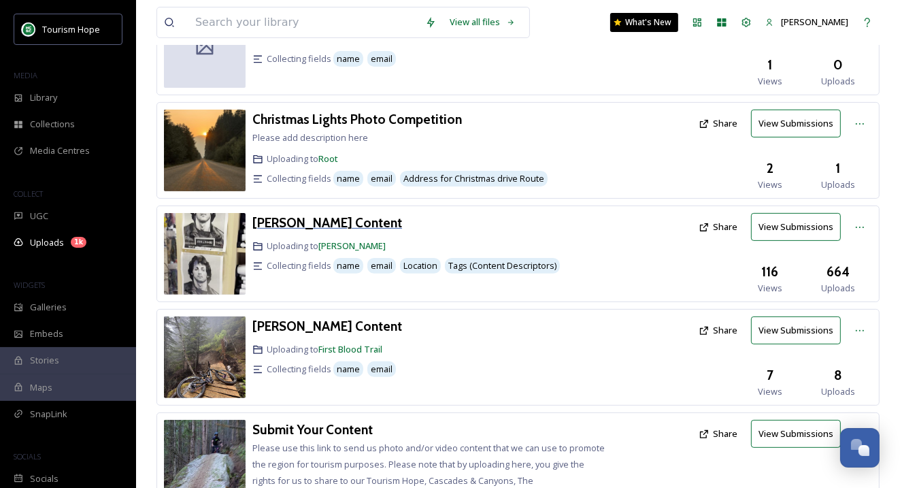
click at [345, 214] on h3 "[PERSON_NAME] Content" at bounding box center [327, 222] width 150 height 16
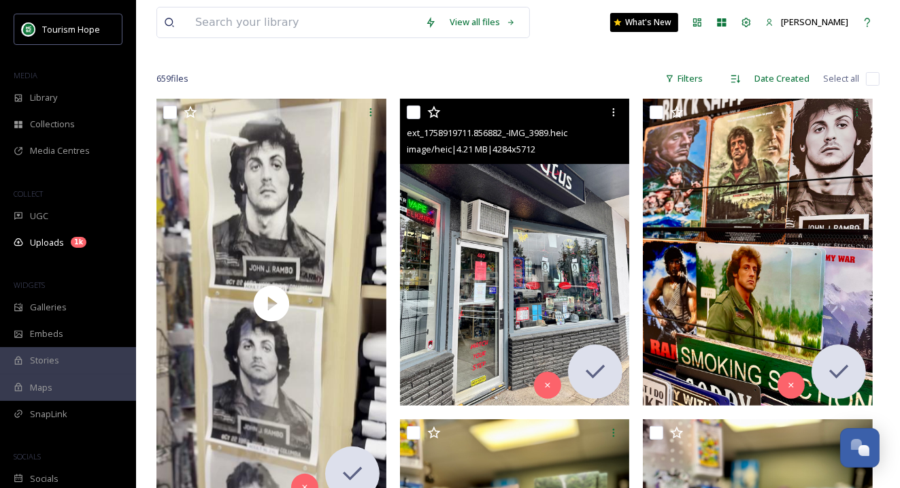
scroll to position [167, 0]
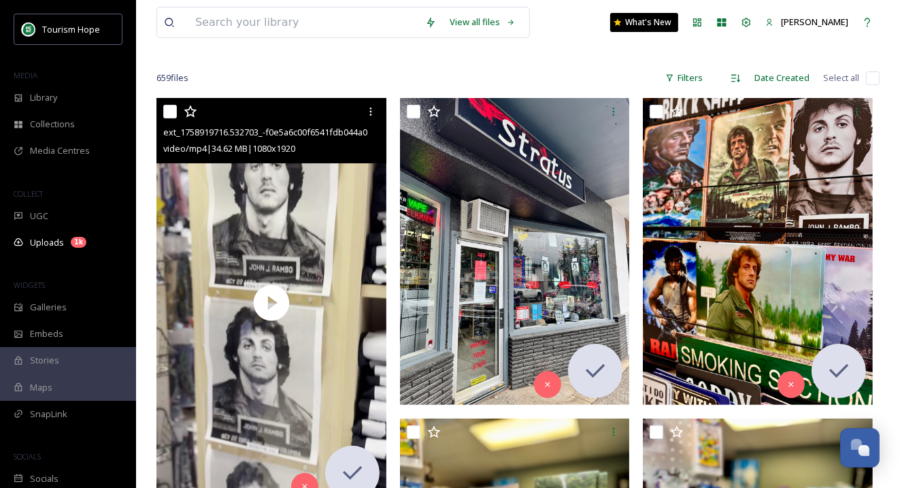
click at [169, 110] on input "checkbox" at bounding box center [170, 112] width 14 height 14
checkbox input "true"
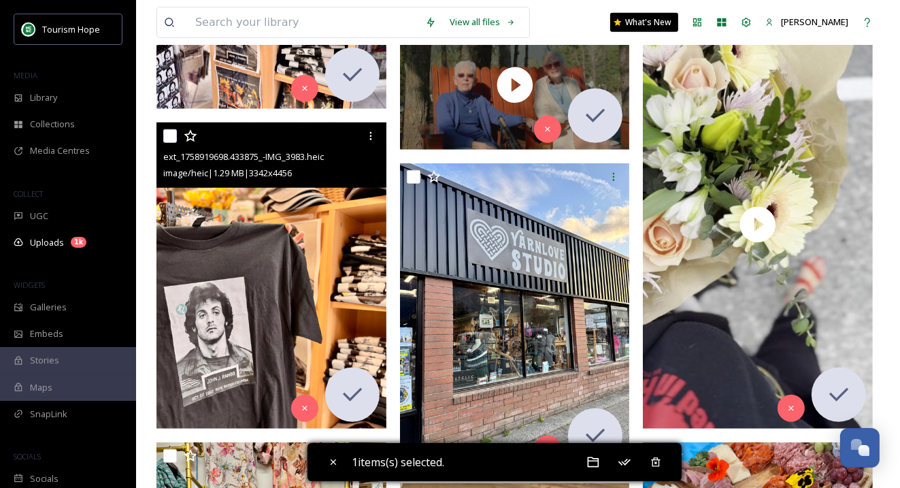
scroll to position [884, 0]
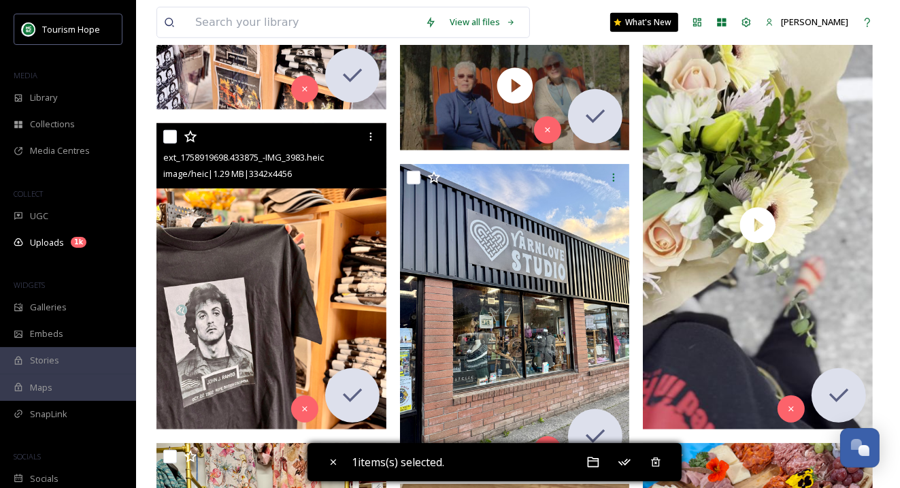
click at [209, 218] on img at bounding box center [271, 276] width 230 height 307
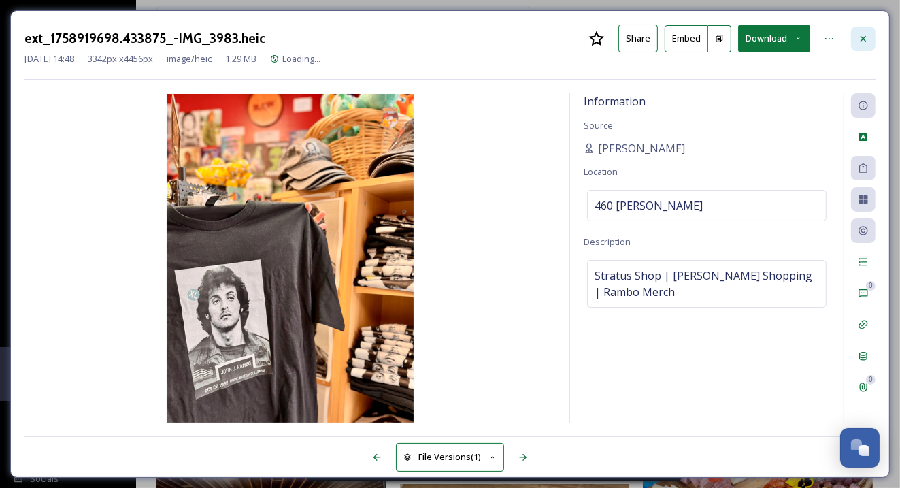
click at [862, 40] on icon at bounding box center [863, 38] width 11 height 11
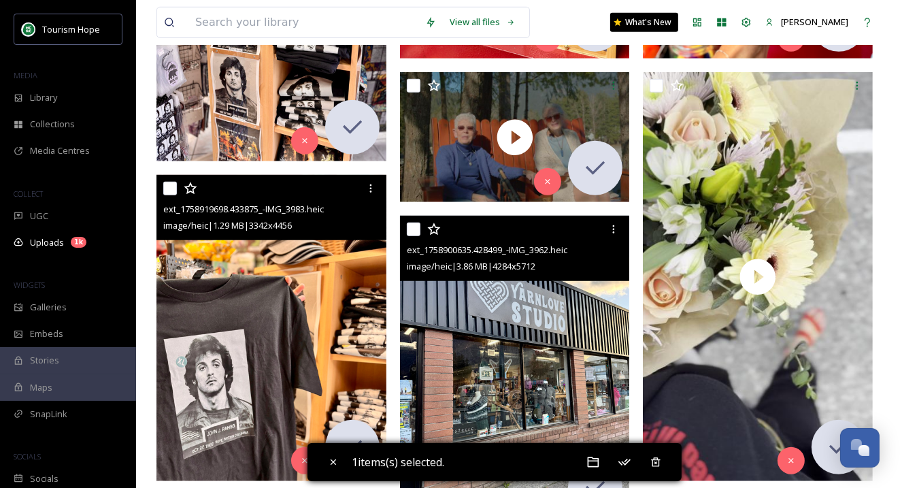
scroll to position [833, 0]
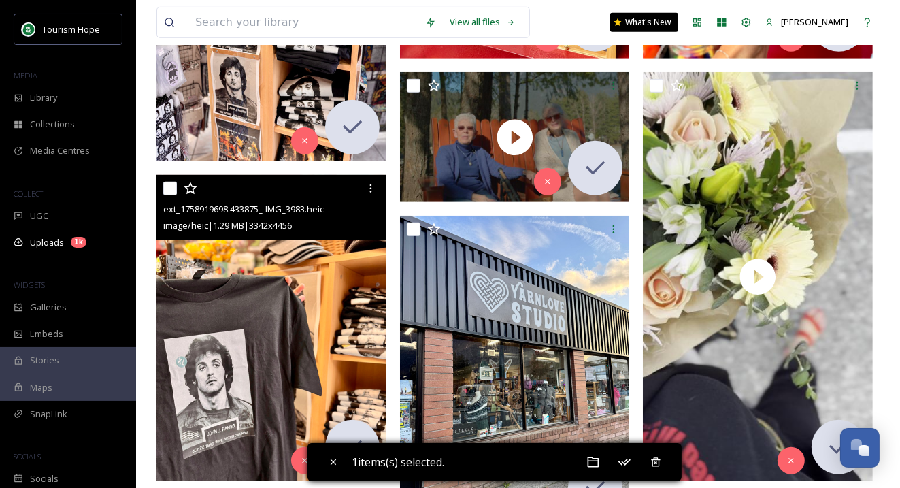
click at [173, 187] on input "checkbox" at bounding box center [170, 189] width 14 height 14
checkbox input "true"
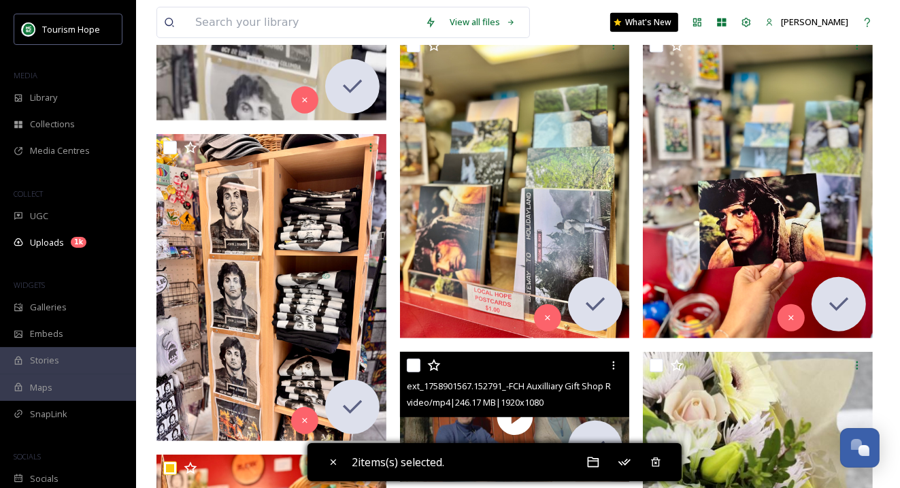
scroll to position [546, 0]
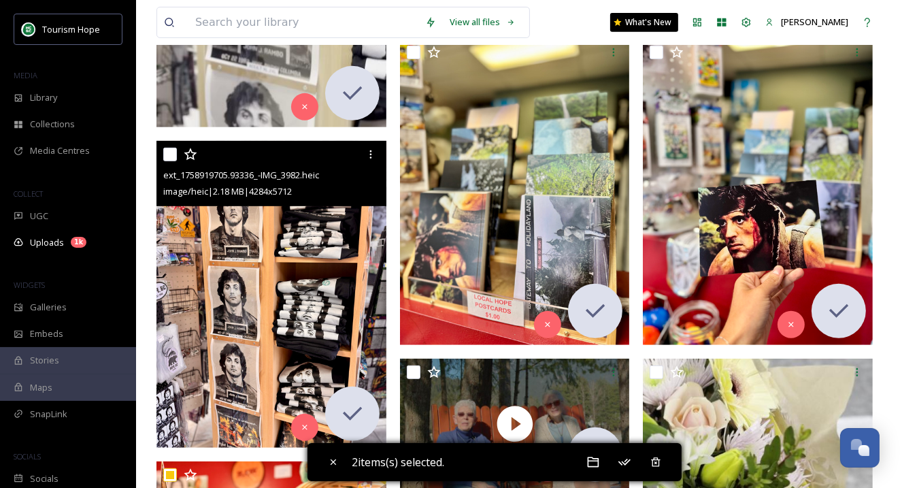
click at [169, 156] on input "checkbox" at bounding box center [170, 155] width 14 height 14
checkbox input "true"
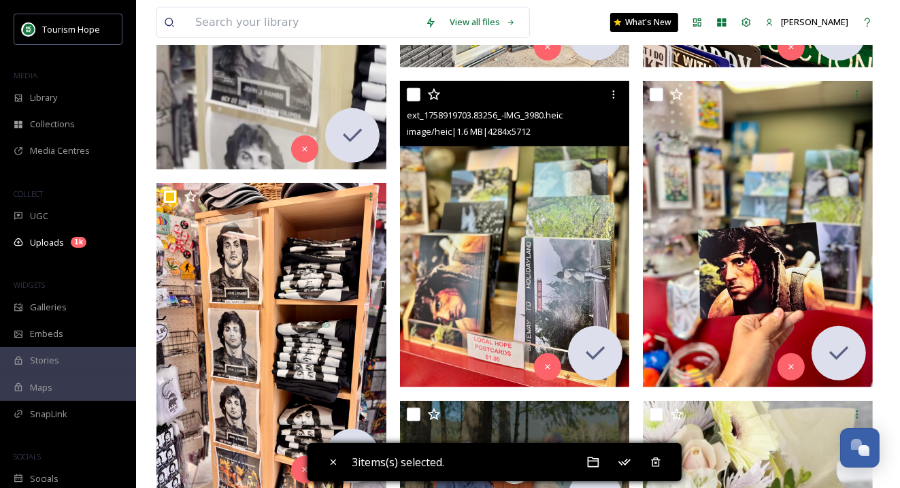
scroll to position [501, 0]
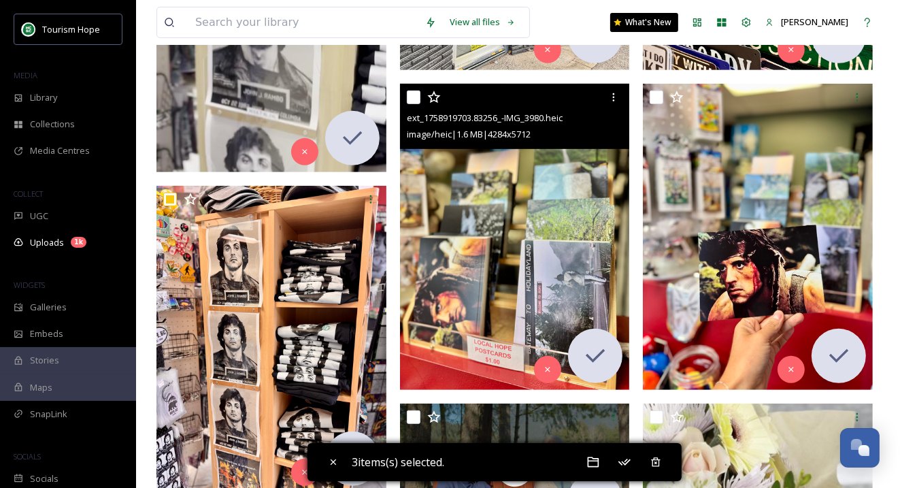
click at [412, 96] on input "checkbox" at bounding box center [414, 97] width 14 height 14
checkbox input "true"
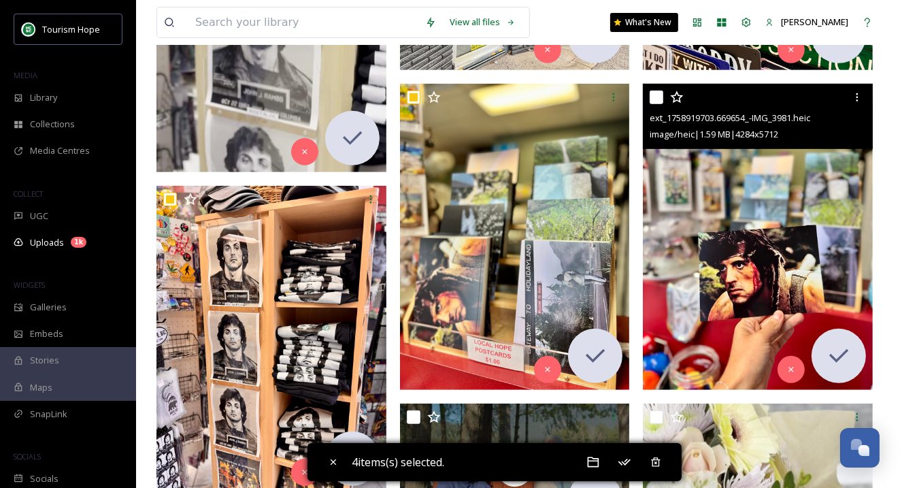
click at [660, 98] on input "checkbox" at bounding box center [657, 97] width 14 height 14
checkbox input "true"
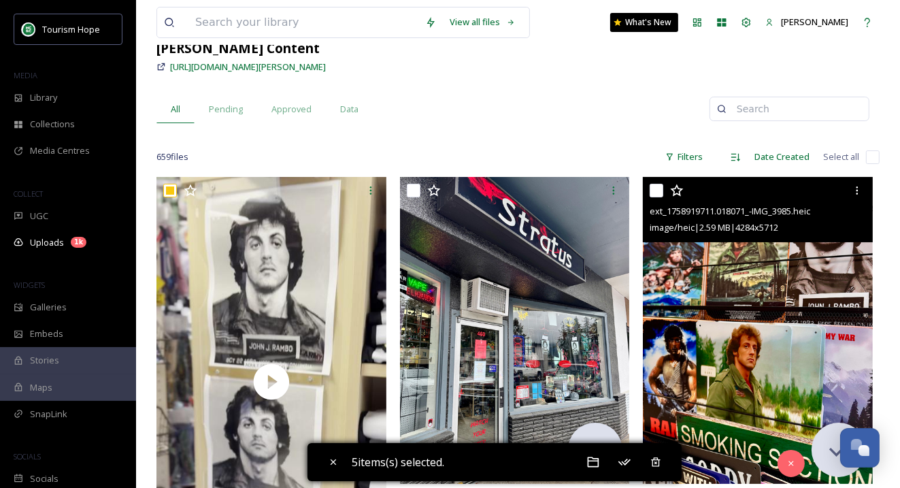
scroll to position [86, 0]
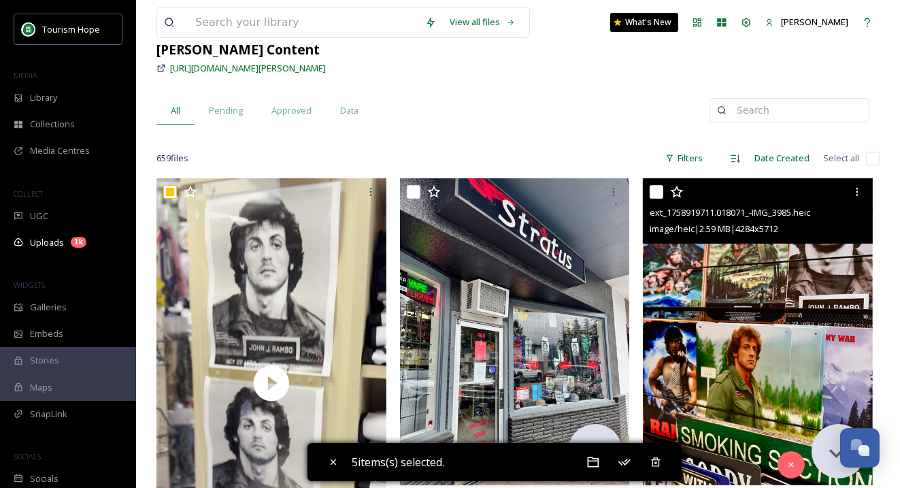
click at [655, 194] on input "checkbox" at bounding box center [657, 192] width 14 height 14
checkbox input "true"
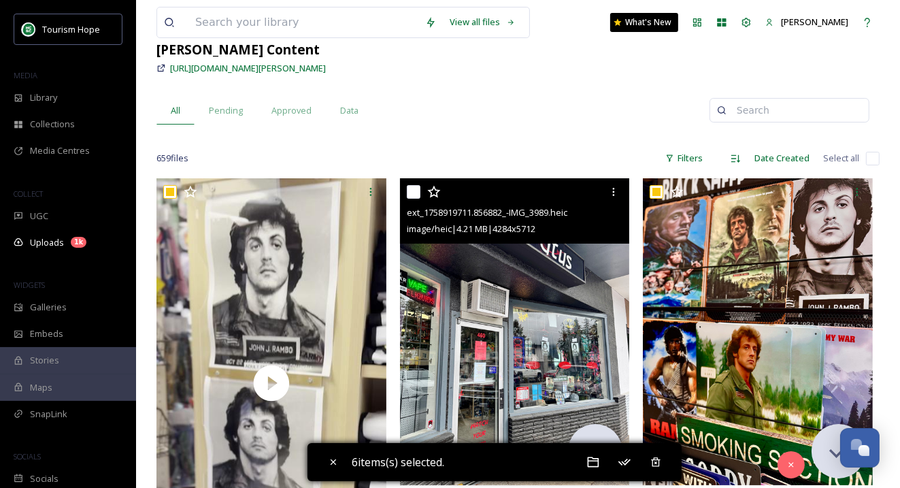
click at [414, 195] on input "checkbox" at bounding box center [414, 192] width 14 height 14
checkbox input "true"
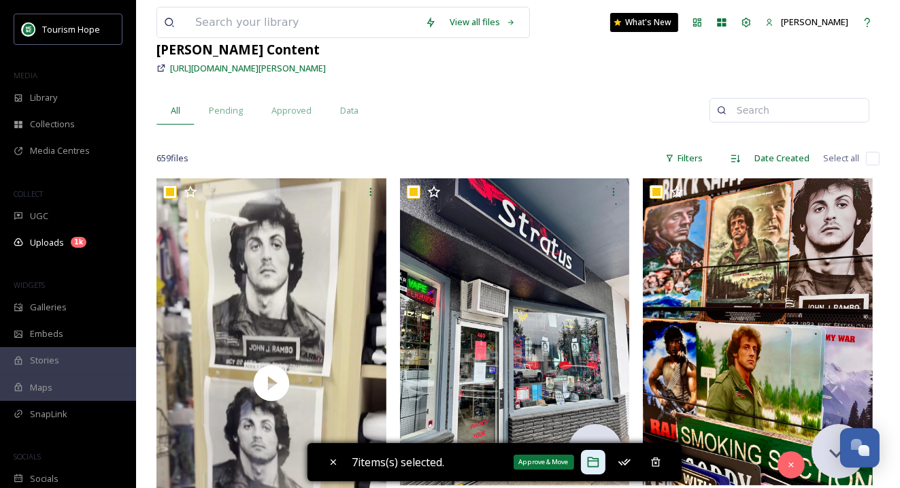
click at [599, 463] on icon at bounding box center [593, 462] width 14 height 14
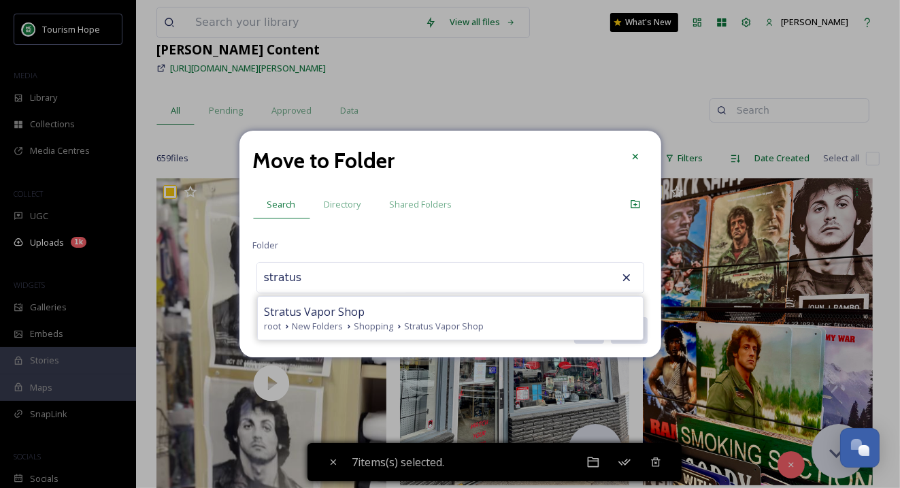
click at [284, 278] on input "stratus" at bounding box center [332, 278] width 150 height 30
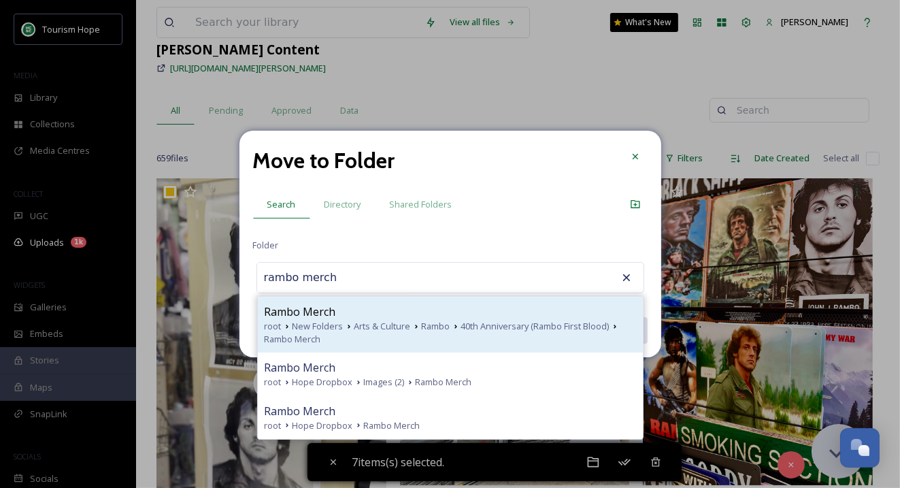
click at [340, 321] on span "New Folders" at bounding box center [318, 326] width 51 height 13
type input "Rambo Merch"
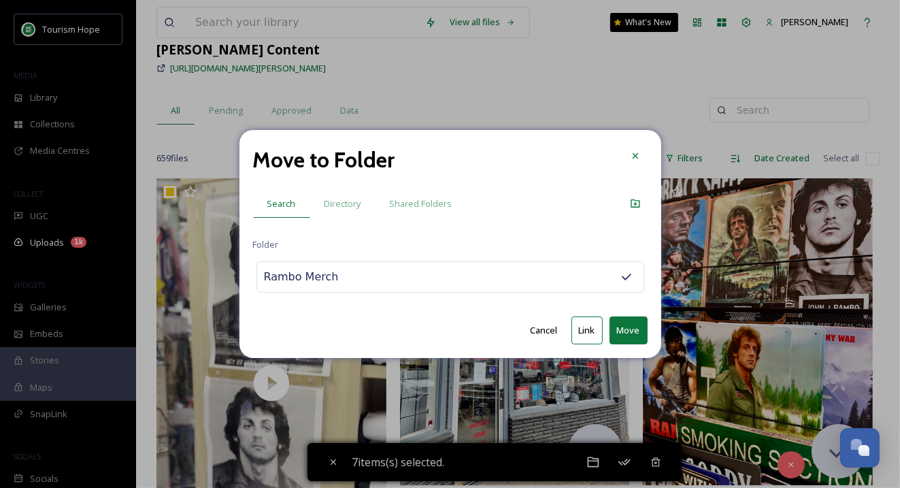
click at [587, 331] on button "Link" at bounding box center [587, 330] width 31 height 28
checkbox input "false"
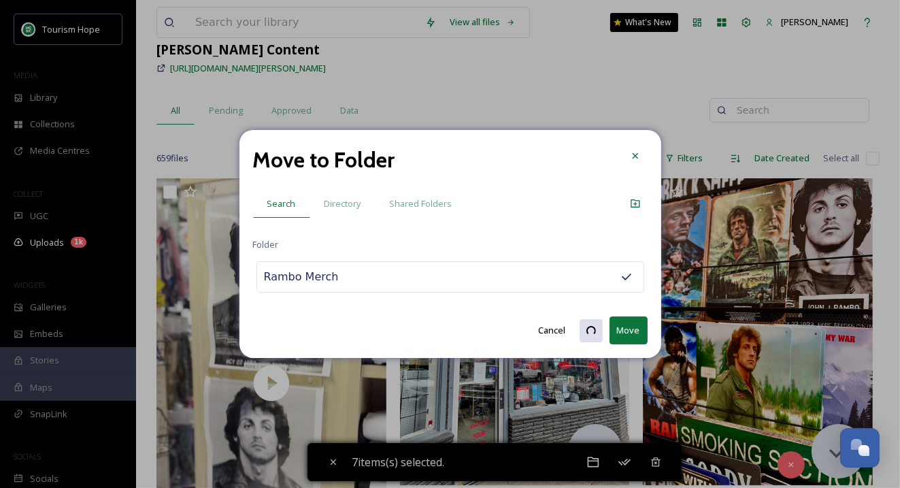
checkbox input "false"
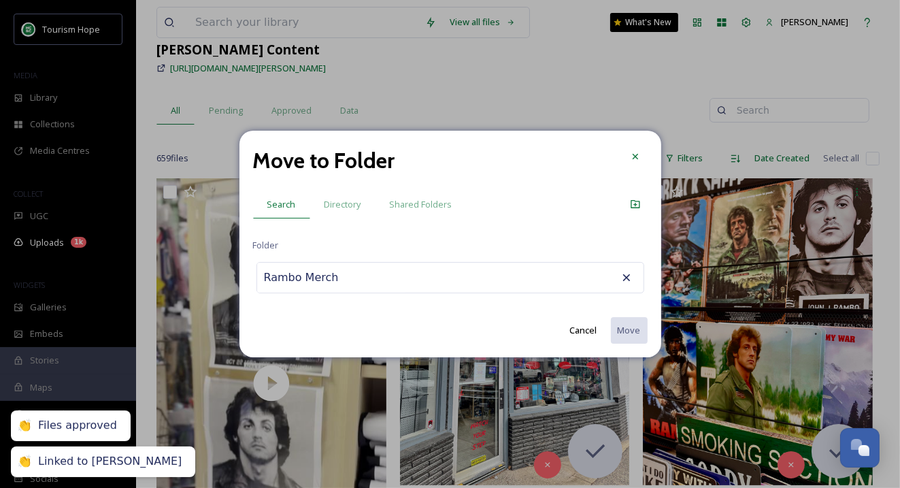
click at [336, 281] on input "Rambo Merch" at bounding box center [332, 278] width 150 height 30
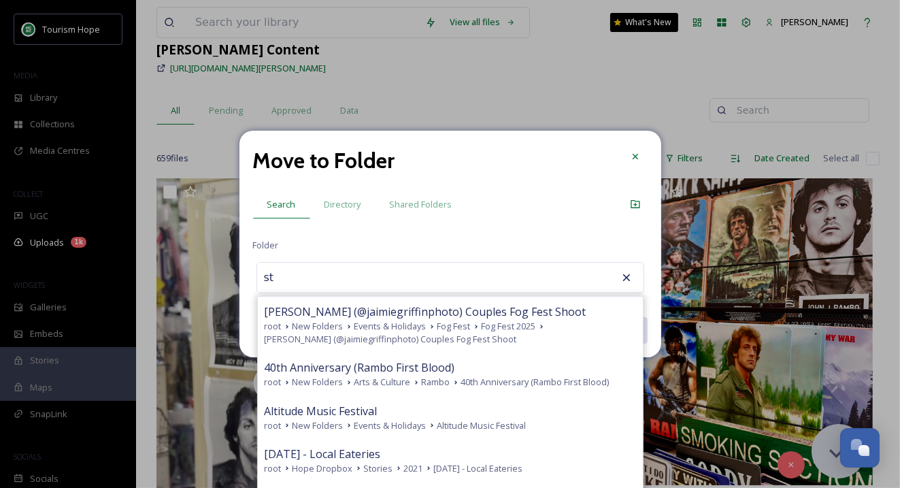
type input "st"
click at [645, 154] on div at bounding box center [635, 156] width 24 height 24
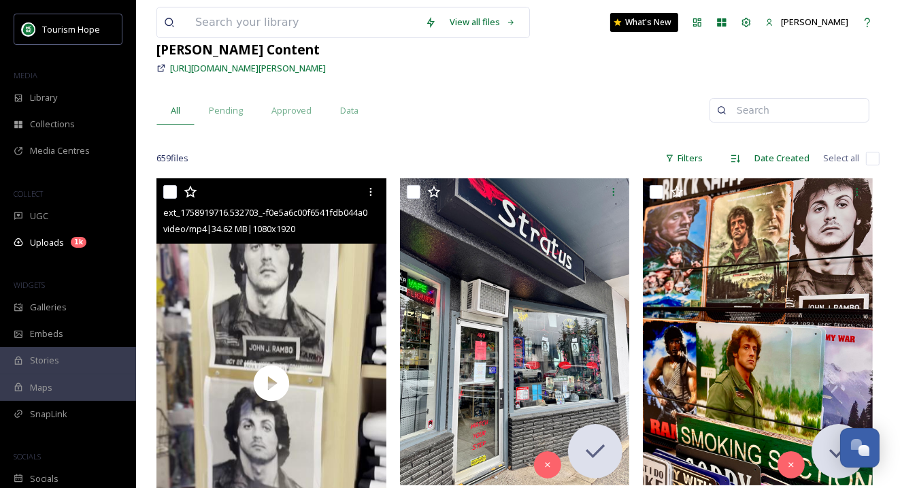
click at [167, 190] on input "checkbox" at bounding box center [170, 192] width 14 height 14
checkbox input "true"
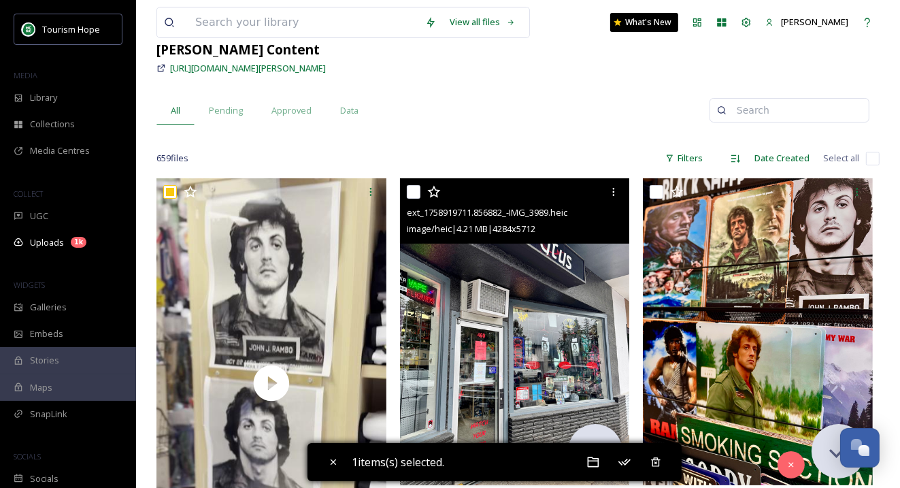
click at [414, 186] on input "checkbox" at bounding box center [414, 192] width 14 height 14
checkbox input "true"
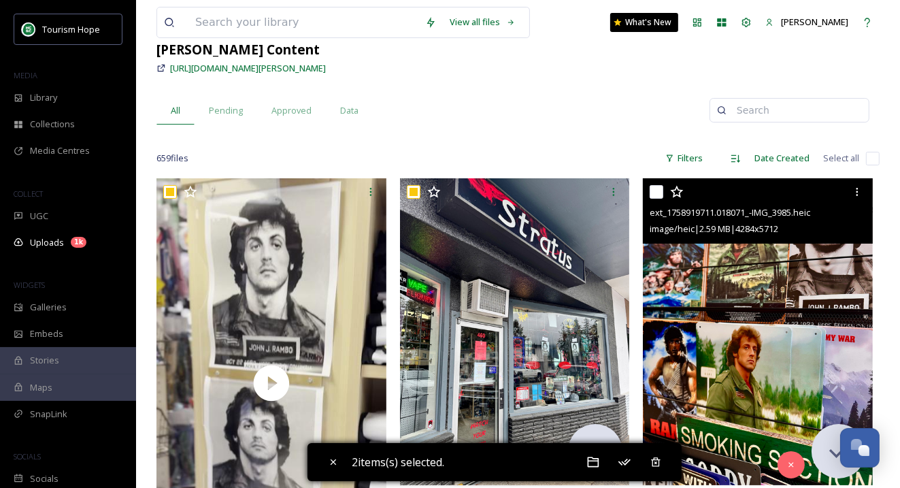
click at [659, 191] on input "checkbox" at bounding box center [657, 192] width 14 height 14
checkbox input "true"
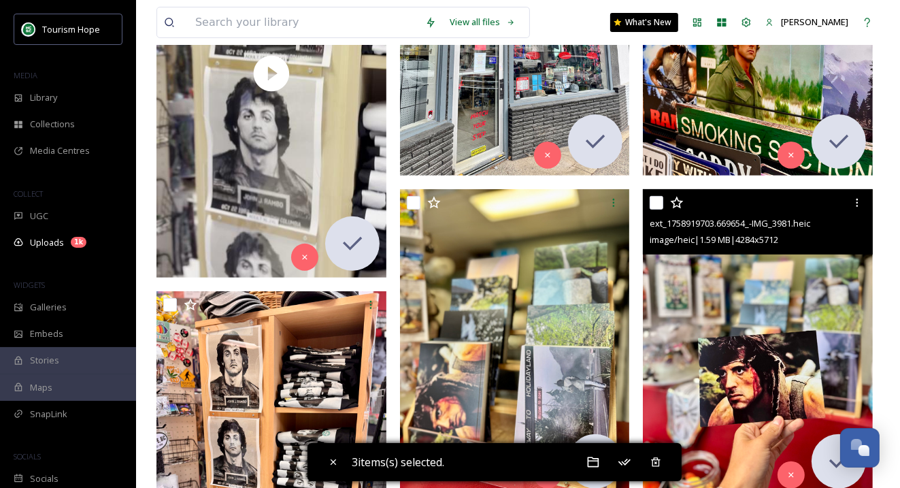
scroll to position [400, 0]
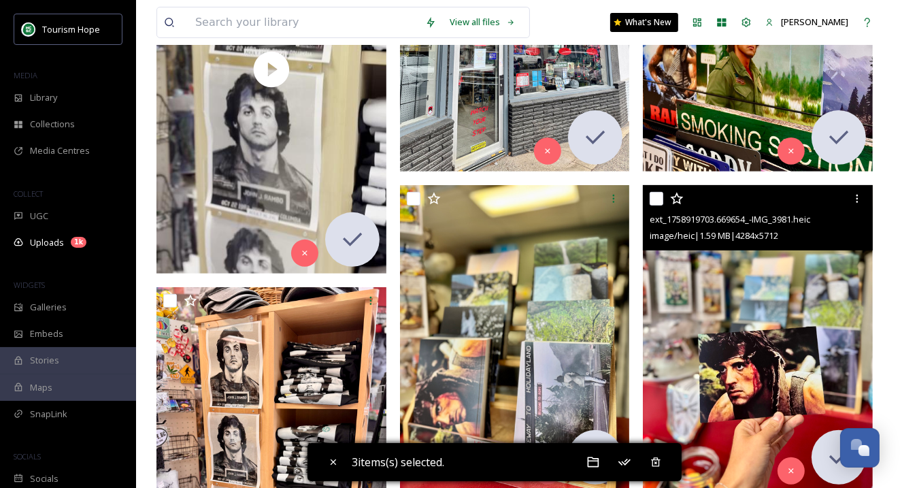
click at [659, 195] on input "checkbox" at bounding box center [657, 199] width 14 height 14
checkbox input "true"
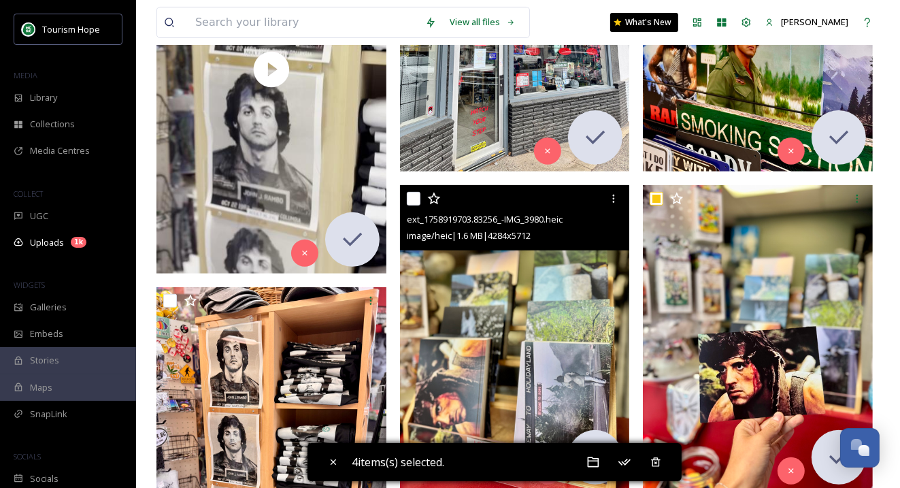
click at [414, 197] on input "checkbox" at bounding box center [414, 199] width 14 height 14
checkbox input "true"
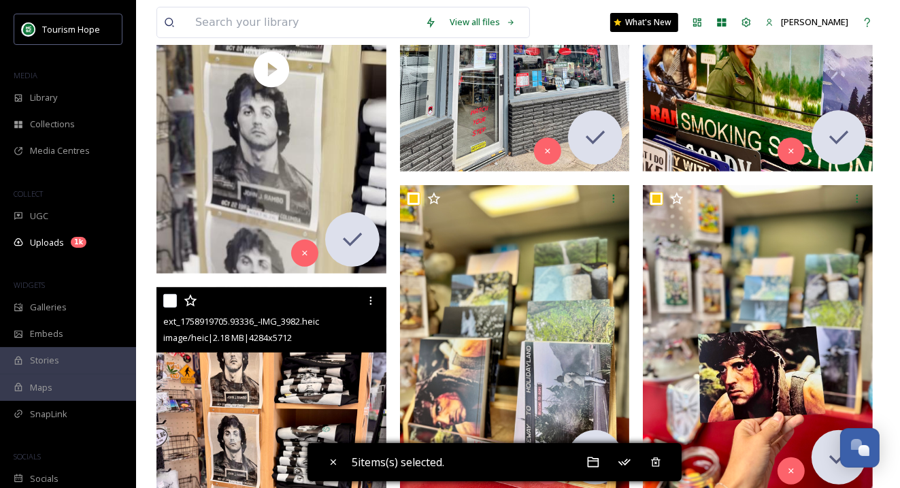
click at [167, 298] on input "checkbox" at bounding box center [170, 301] width 14 height 14
checkbox input "true"
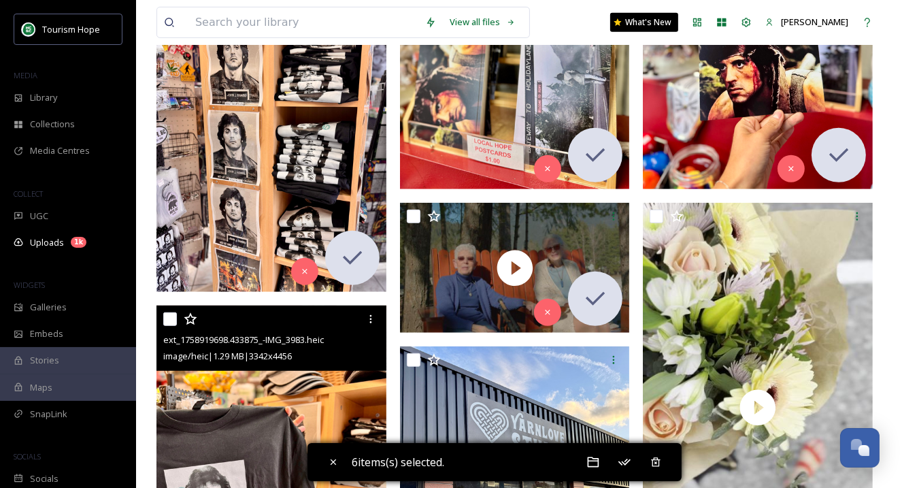
scroll to position [704, 0]
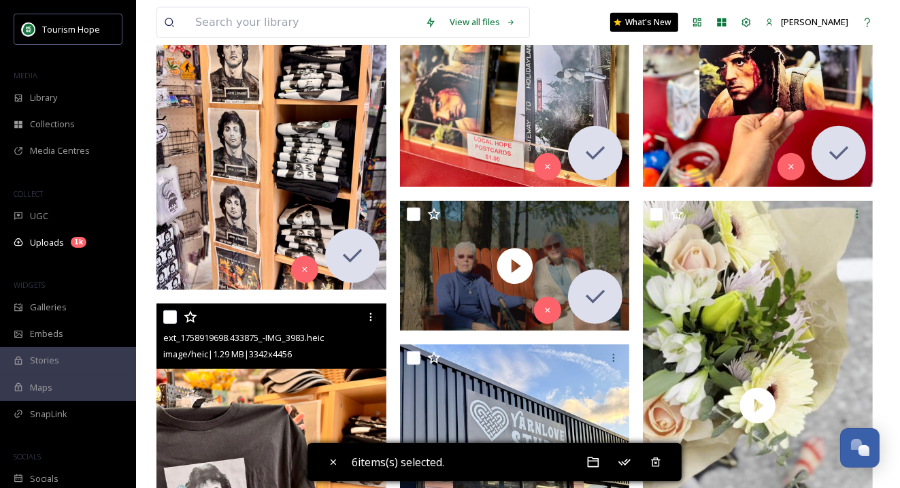
click at [168, 316] on input "checkbox" at bounding box center [170, 317] width 14 height 14
checkbox input "true"
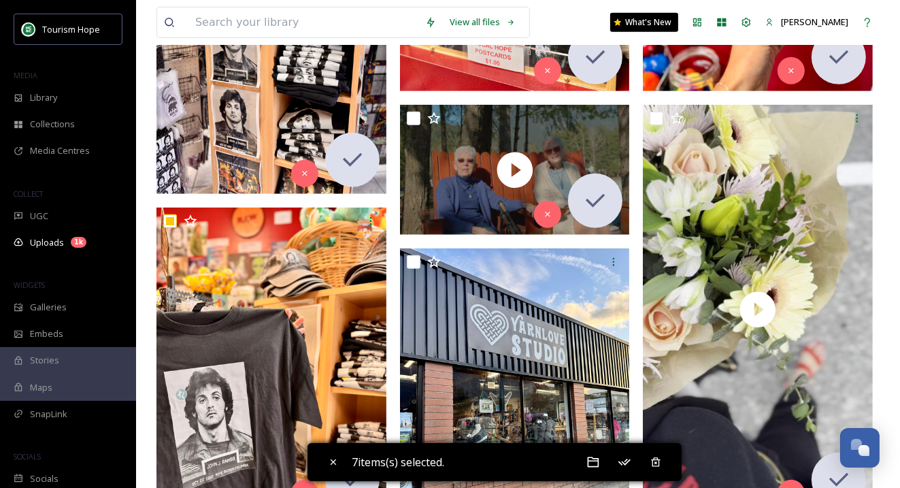
scroll to position [818, 0]
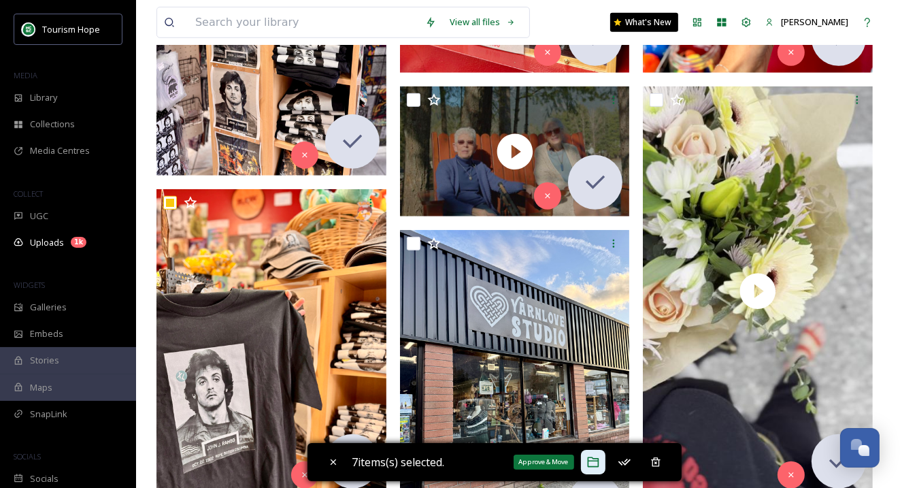
click at [600, 467] on icon at bounding box center [593, 462] width 14 height 14
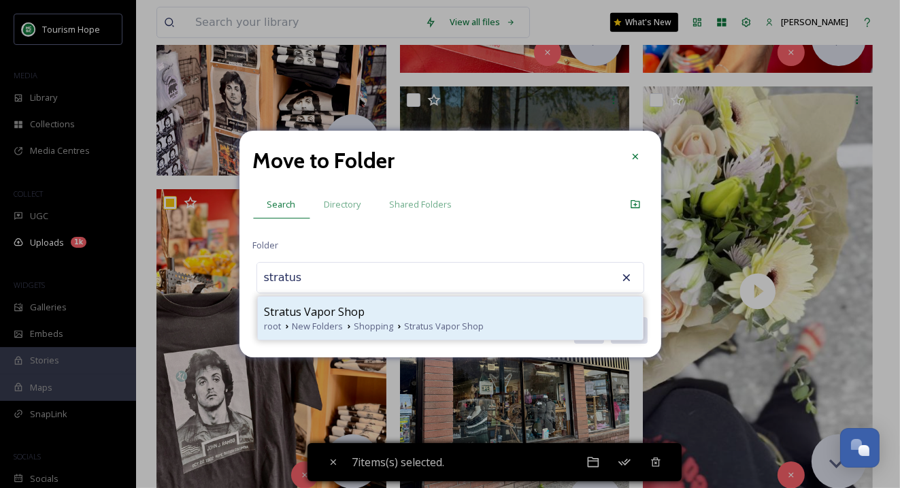
click at [375, 314] on div "Stratus Vapor Shop" at bounding box center [450, 311] width 371 height 16
type input "Stratus Vapor Shop"
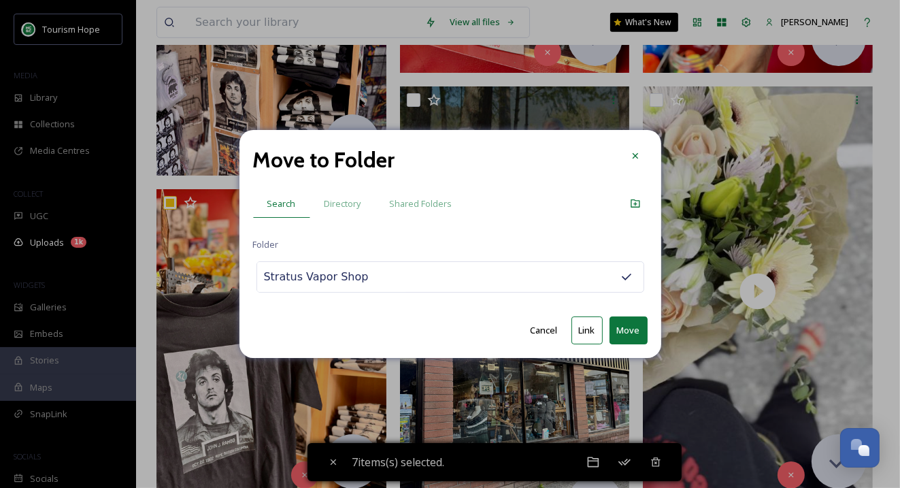
click at [634, 329] on button "Move" at bounding box center [629, 330] width 38 height 28
checkbox input "false"
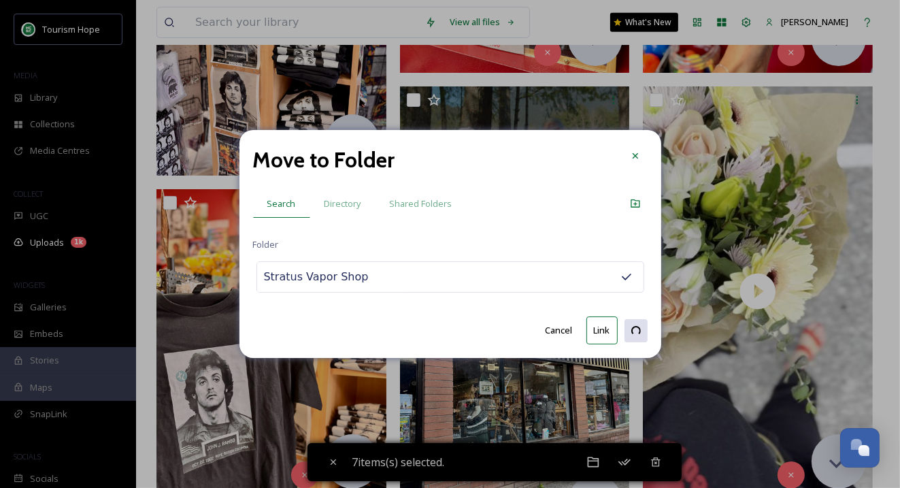
checkbox input "false"
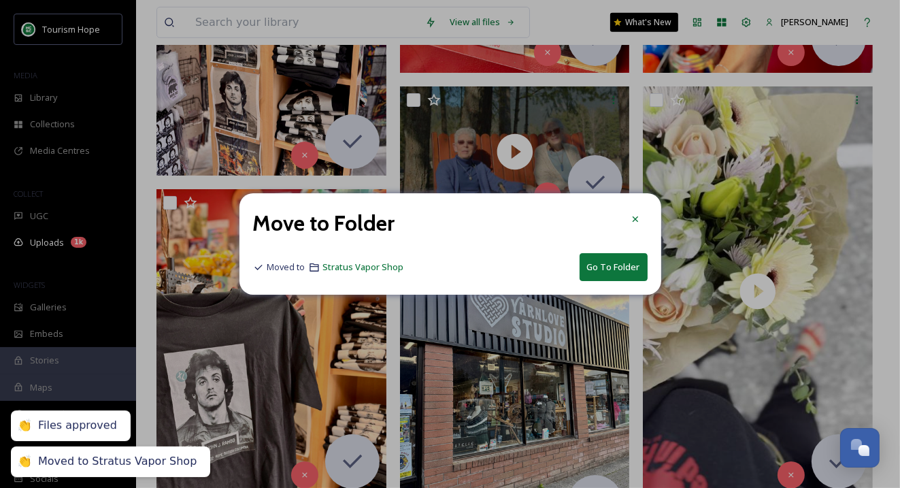
click at [601, 269] on button "Go To Folder" at bounding box center [614, 267] width 68 height 28
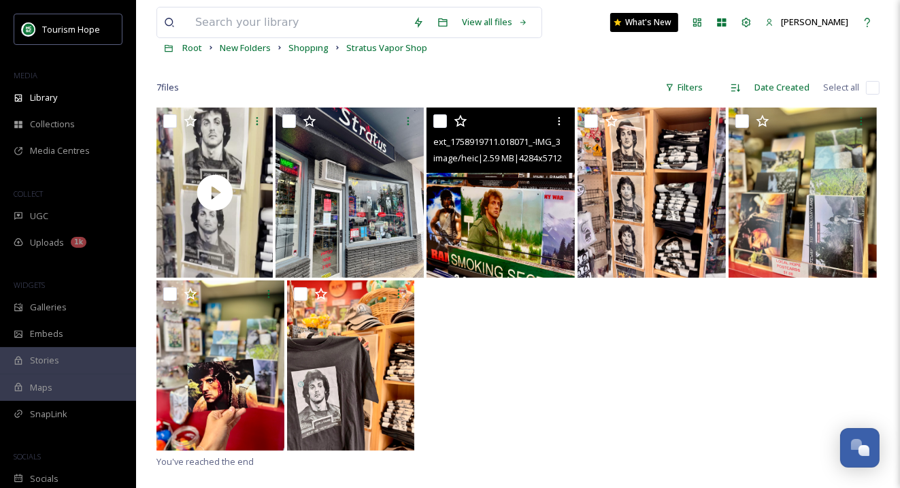
scroll to position [81, 0]
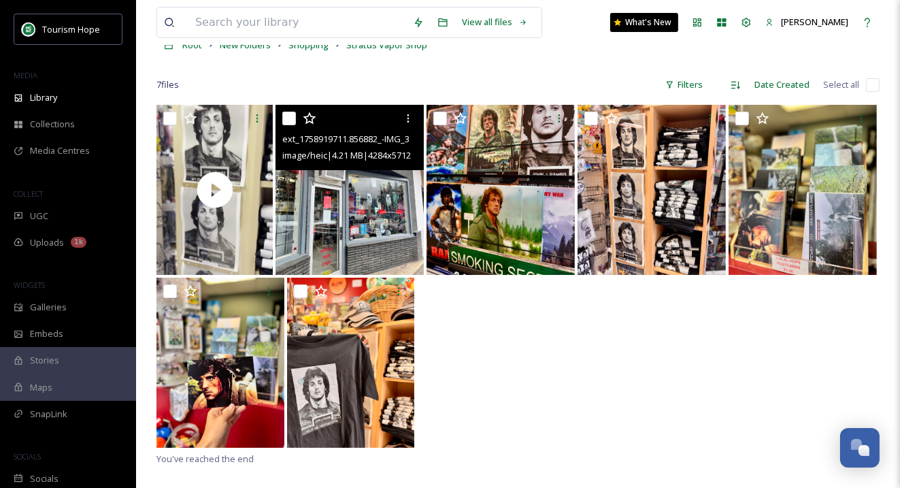
click at [348, 213] on img at bounding box center [350, 190] width 148 height 170
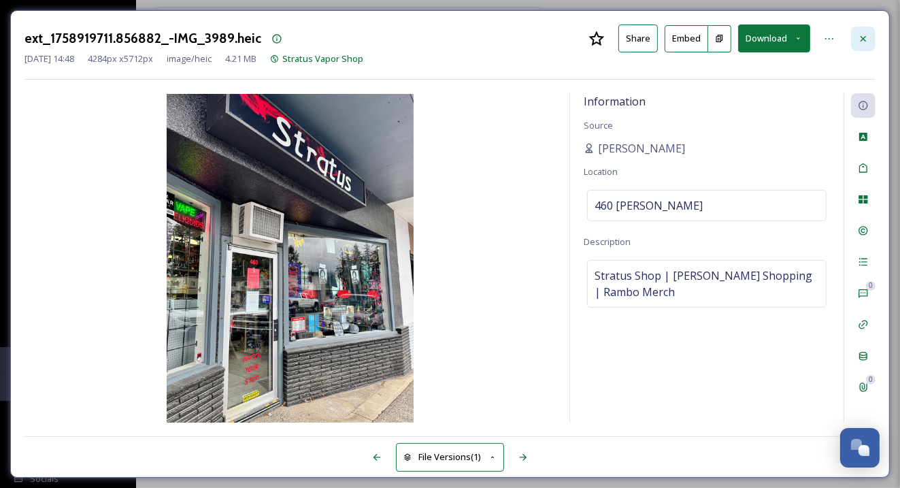
click at [866, 41] on icon at bounding box center [863, 38] width 11 height 11
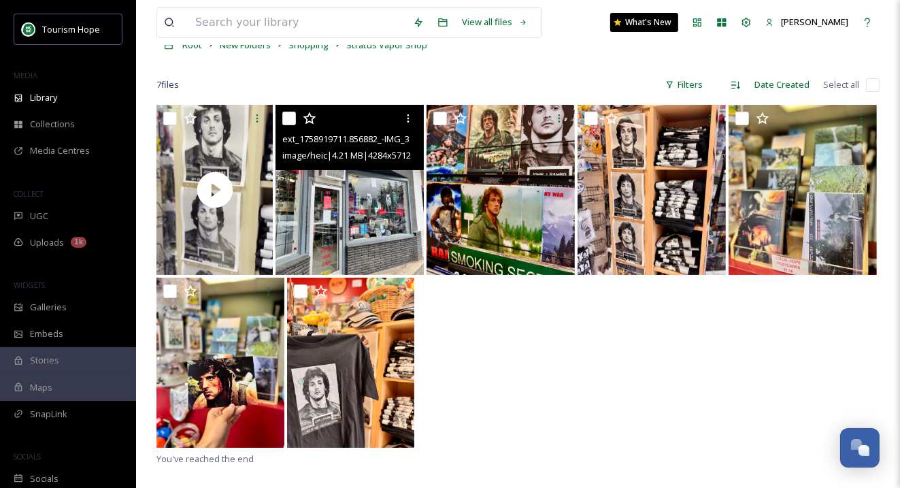
scroll to position [73, 0]
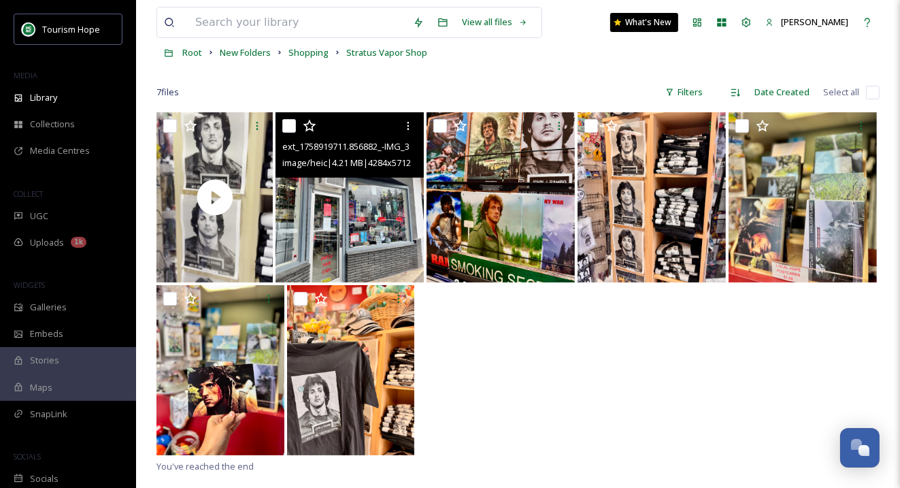
click at [291, 127] on input "checkbox" at bounding box center [289, 126] width 14 height 14
checkbox input "true"
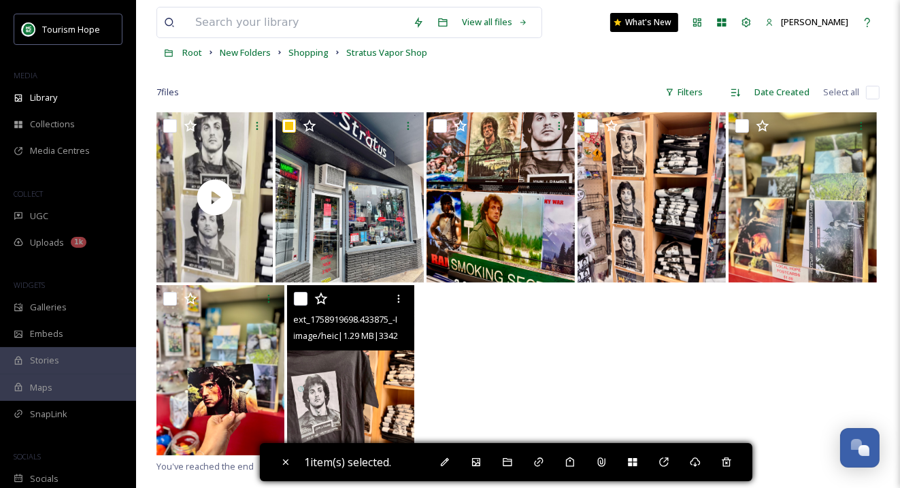
click at [322, 382] on img at bounding box center [351, 370] width 128 height 170
checkbox input "true"
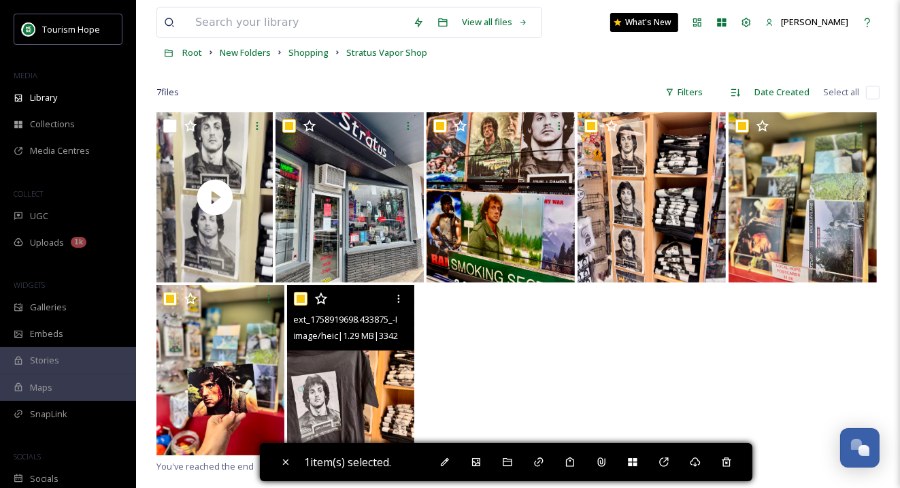
checkbox input "true"
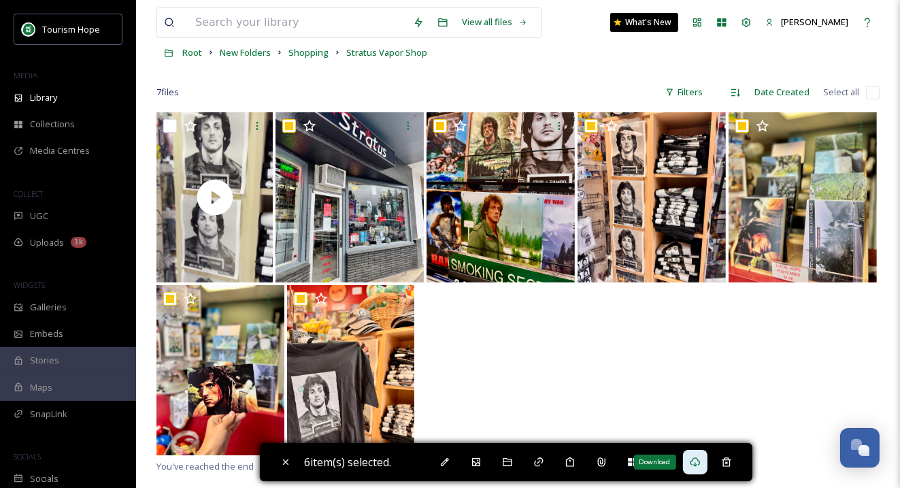
click at [701, 463] on icon at bounding box center [695, 462] width 11 height 11
click at [281, 466] on icon at bounding box center [285, 462] width 11 height 11
checkbox input "false"
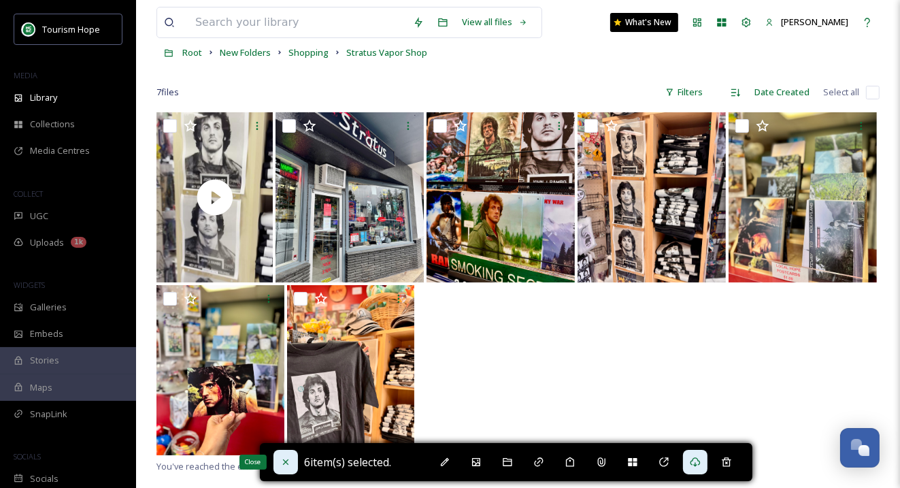
checkbox input "false"
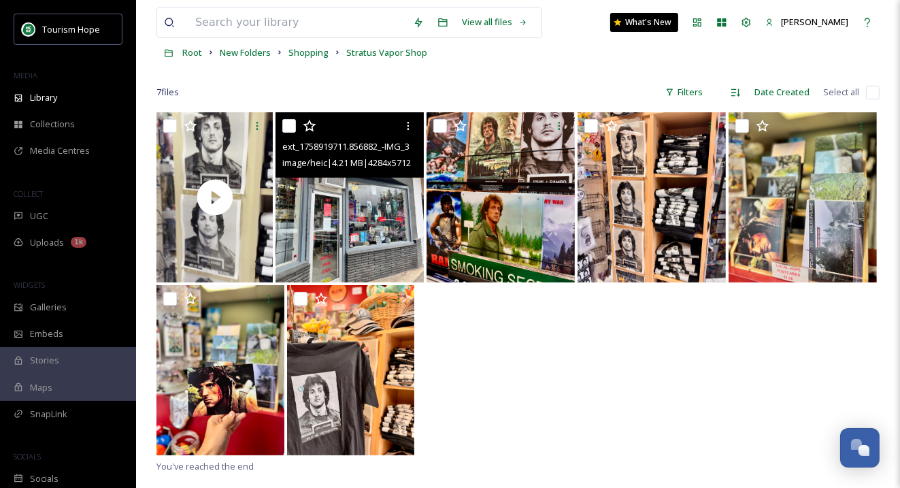
click at [363, 235] on img at bounding box center [350, 197] width 148 height 170
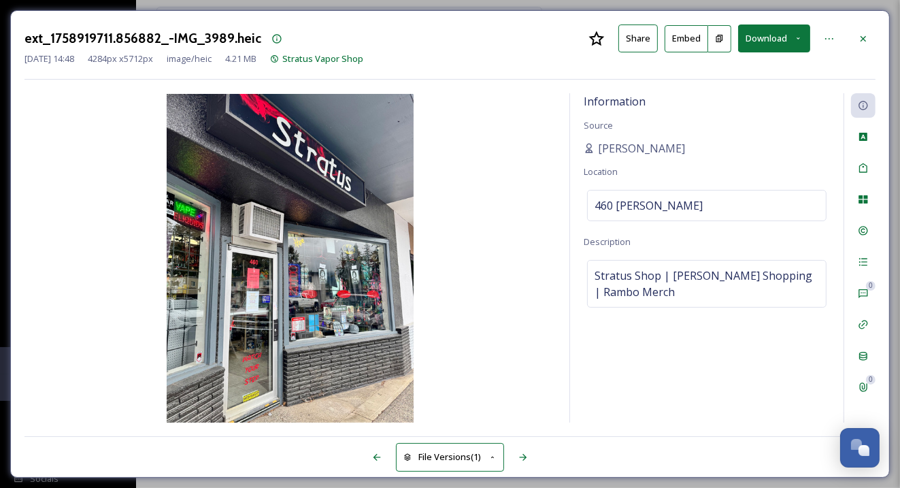
click at [774, 39] on button "Download" at bounding box center [774, 38] width 72 height 28
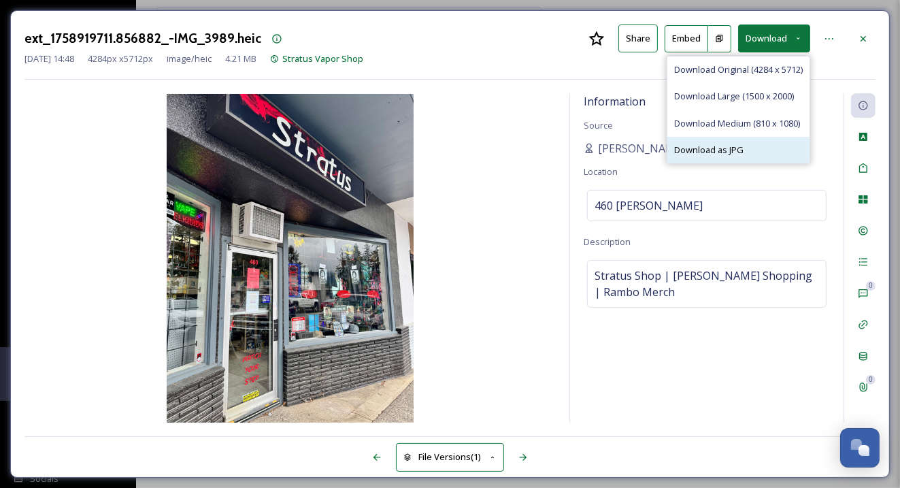
click at [738, 146] on span "Download as JPG" at bounding box center [708, 150] width 69 height 13
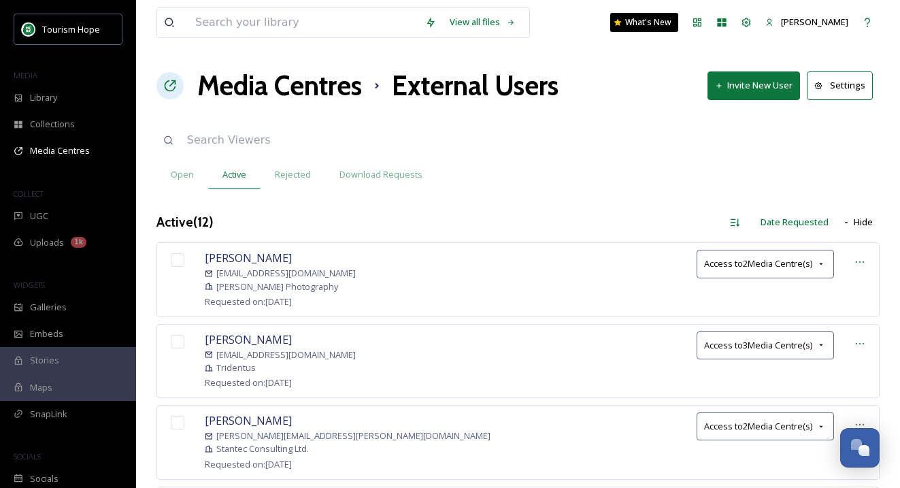
scroll to position [46, 0]
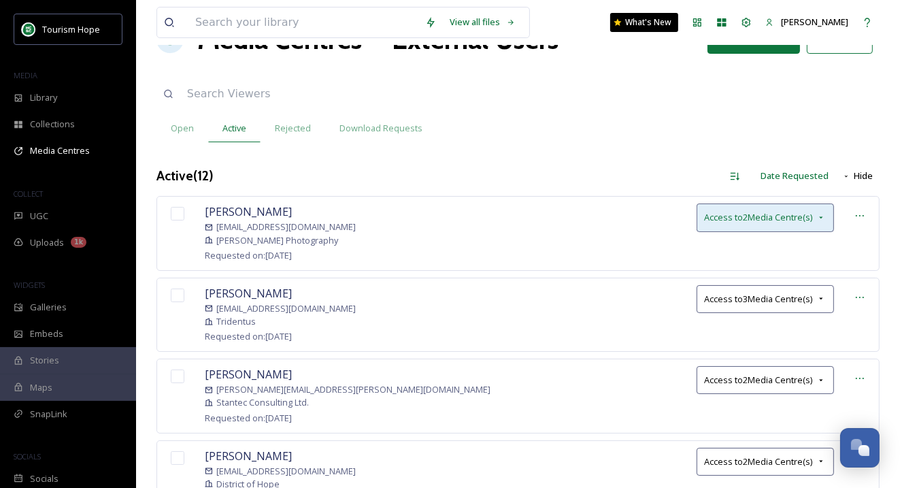
click at [820, 212] on icon at bounding box center [821, 217] width 11 height 11
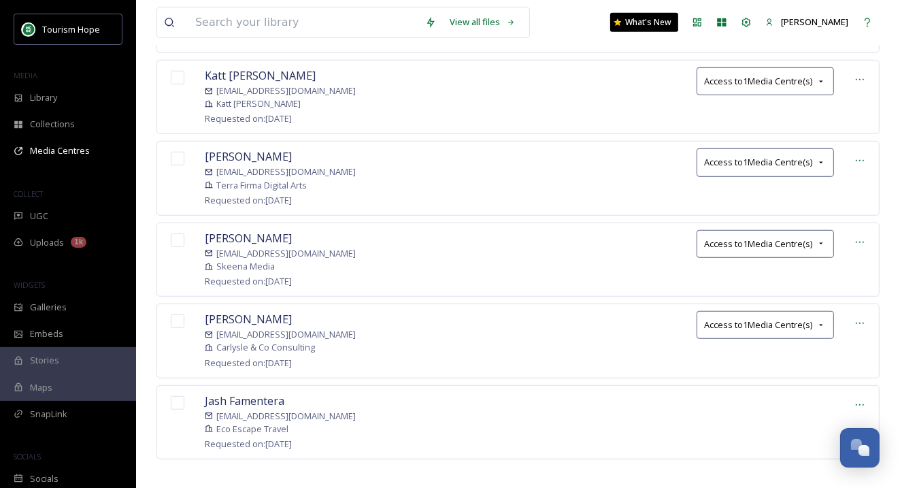
scroll to position [0, 0]
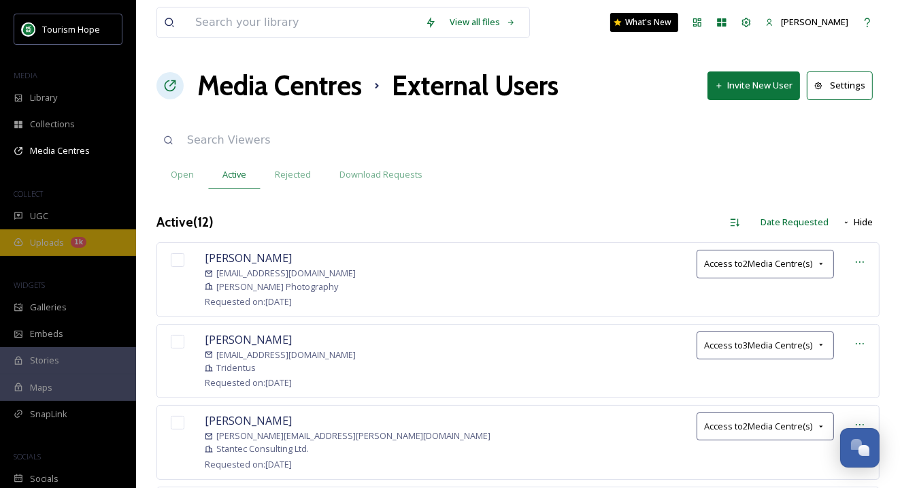
click at [45, 248] on div "Uploads 1k" at bounding box center [68, 242] width 136 height 27
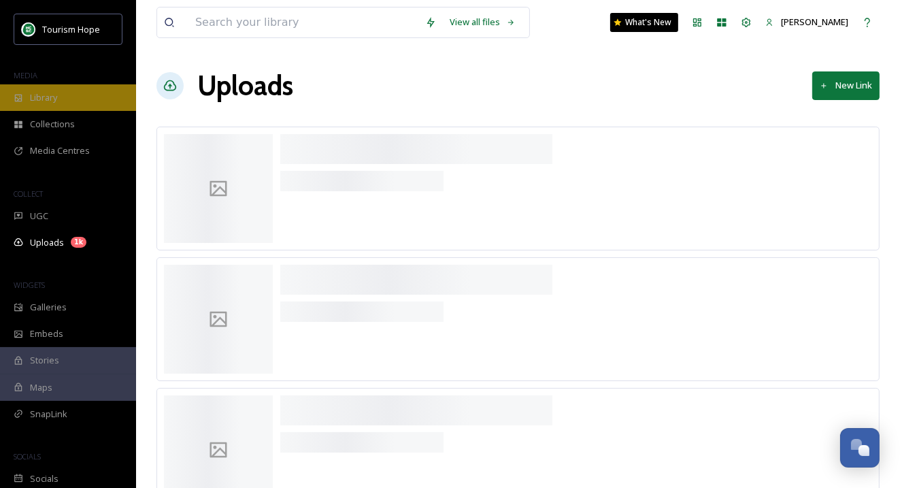
click at [48, 98] on span "Library" at bounding box center [43, 97] width 27 height 13
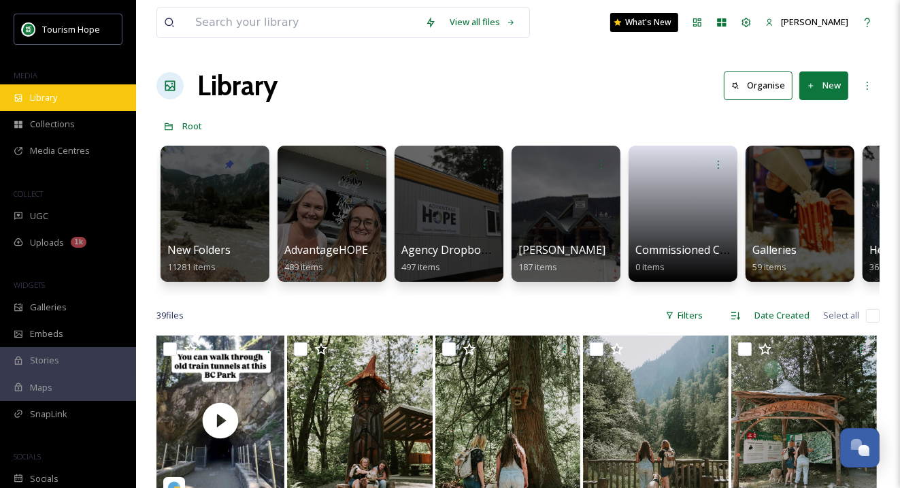
click at [62, 101] on div "Library" at bounding box center [68, 97] width 136 height 27
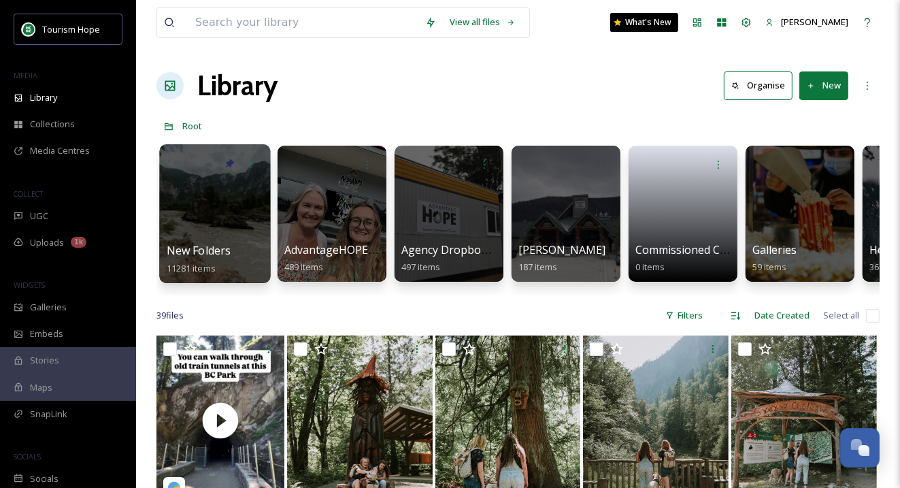
click at [239, 236] on div at bounding box center [214, 213] width 111 height 139
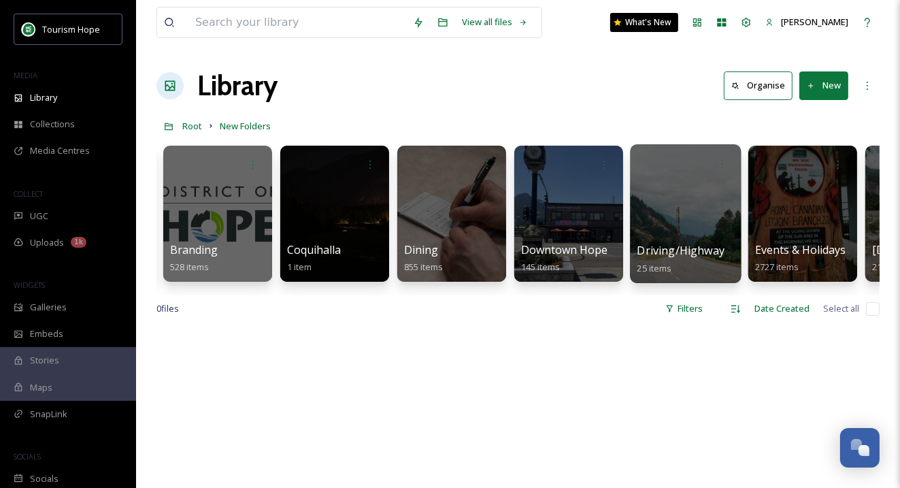
scroll to position [0, 467]
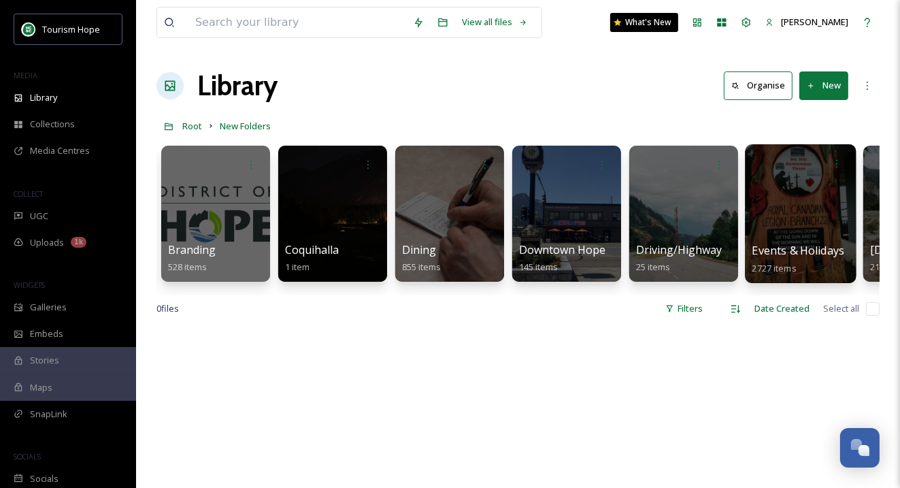
click at [782, 216] on div at bounding box center [800, 213] width 111 height 139
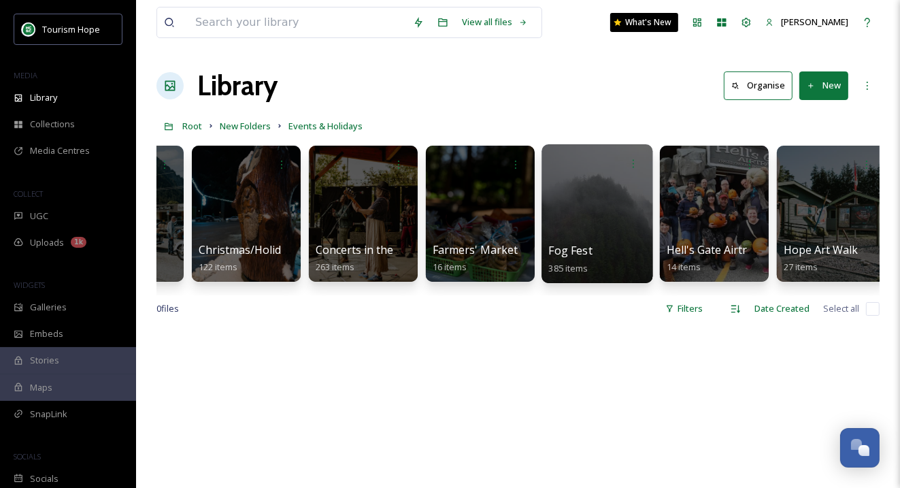
scroll to position [0, 435]
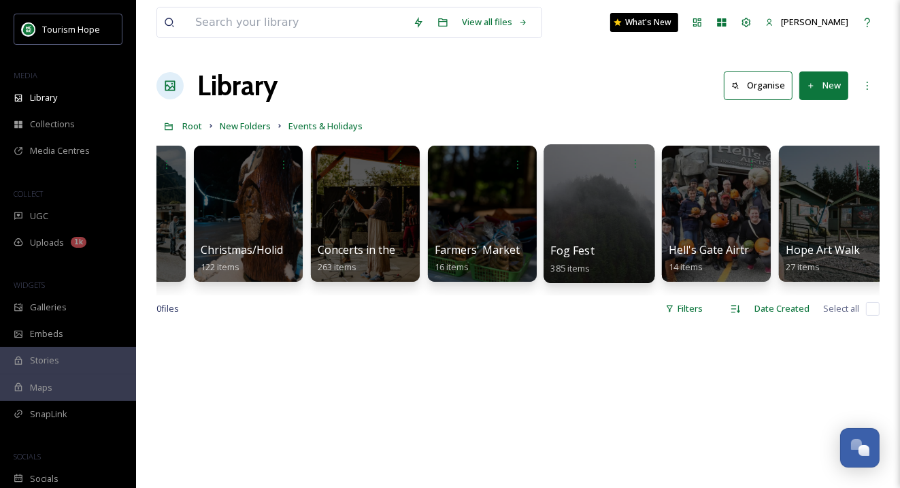
click at [583, 212] on div at bounding box center [599, 213] width 111 height 139
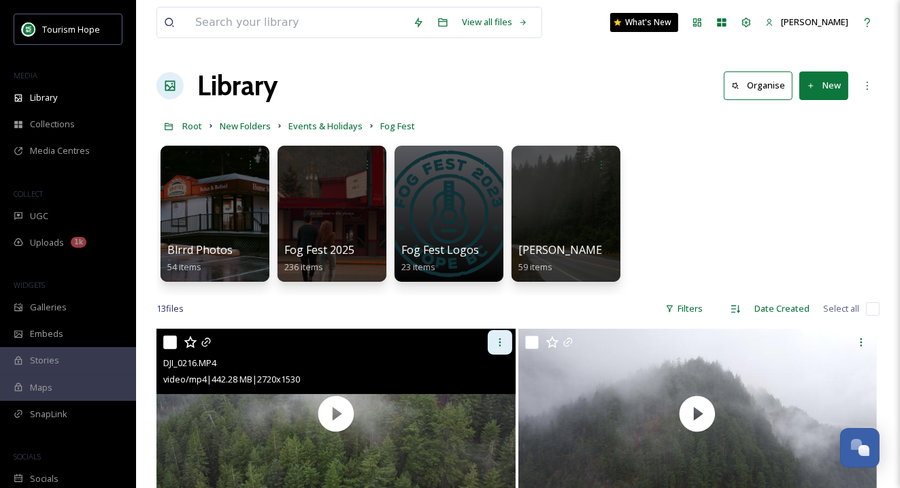
scroll to position [4, 0]
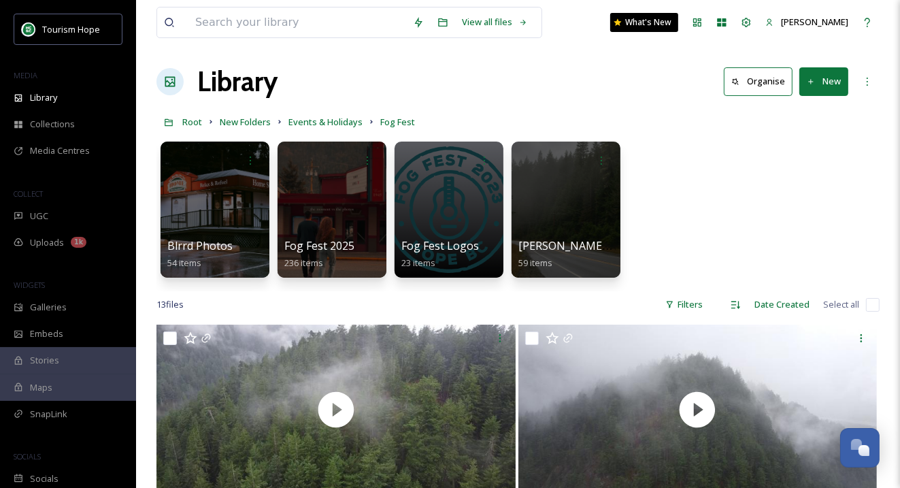
click at [812, 84] on icon at bounding box center [811, 82] width 9 height 9
click at [811, 107] on span "File Upload" at bounding box center [817, 113] width 45 height 13
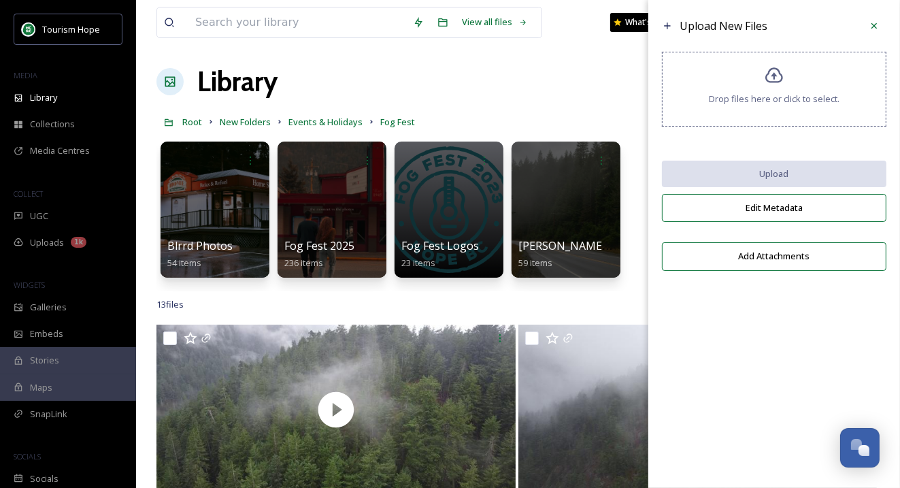
click at [748, 76] on div "Drop files here or click to select." at bounding box center [774, 89] width 225 height 75
click at [876, 29] on icon at bounding box center [874, 25] width 11 height 11
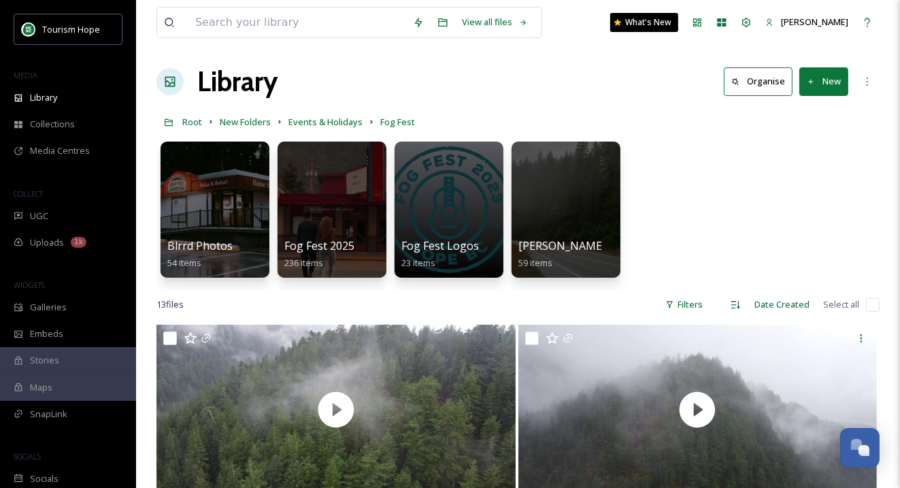
click at [676, 209] on div "Blrrd Photos 54 items Fog Fest 2025 236 items Fog Fest Logos 23 items [PERSON_N…" at bounding box center [517, 213] width 723 height 156
click at [821, 69] on button "New" at bounding box center [823, 81] width 49 height 28
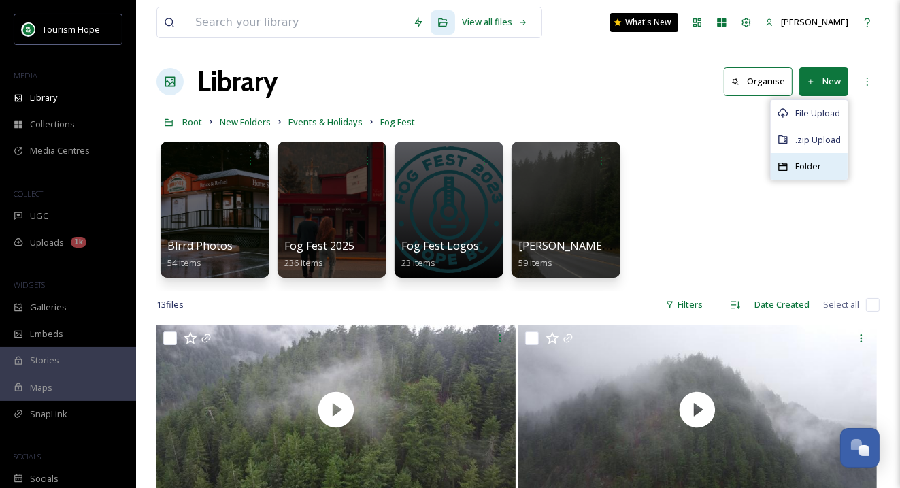
click at [809, 165] on span "Folder" at bounding box center [808, 166] width 26 height 13
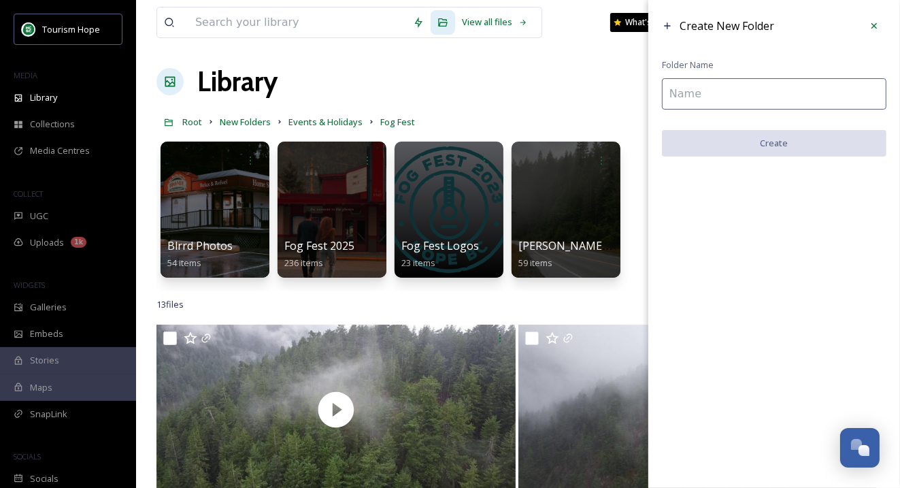
click at [724, 105] on input at bounding box center [774, 93] width 225 height 31
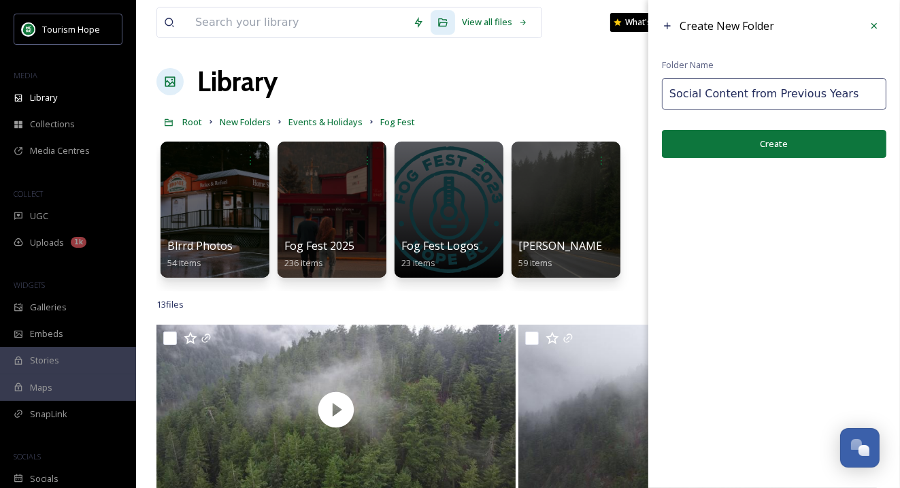
type input "Social Content from Previous Years"
click at [756, 143] on button "Create" at bounding box center [774, 144] width 225 height 28
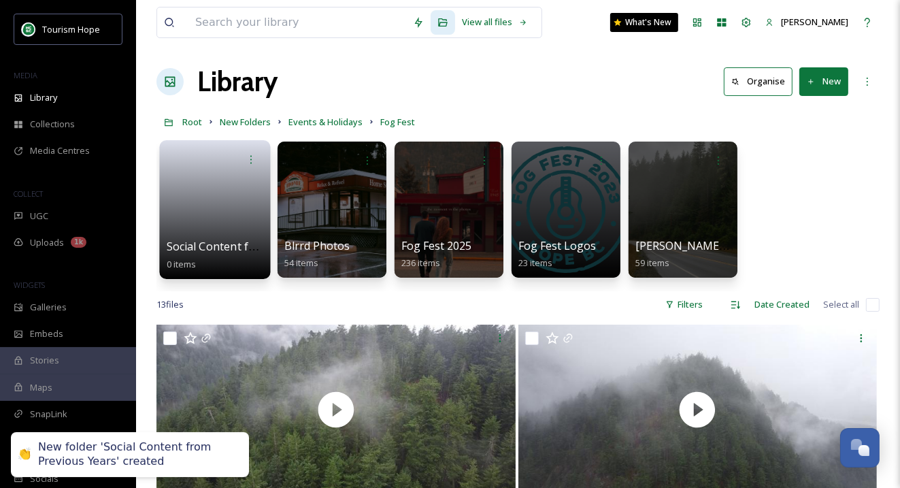
click at [219, 215] on link at bounding box center [215, 205] width 97 height 66
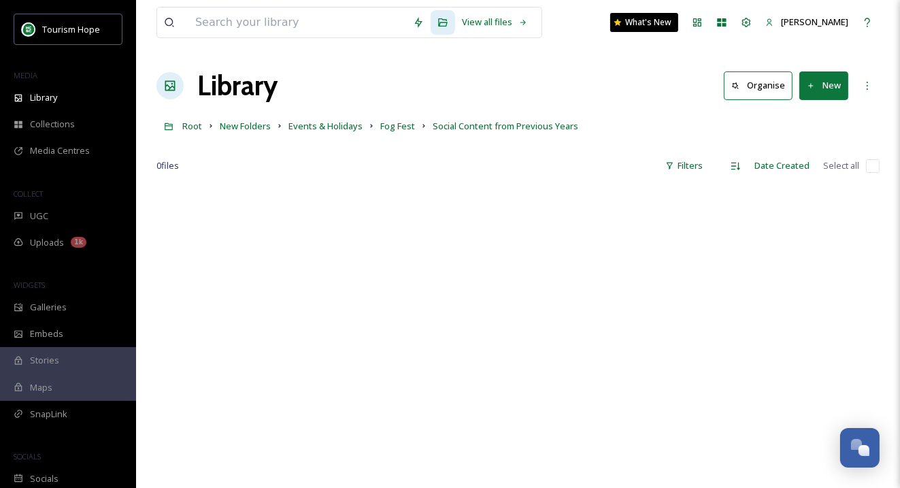
click at [840, 80] on button "New" at bounding box center [823, 85] width 49 height 28
click at [803, 112] on span "File Upload" at bounding box center [817, 117] width 45 height 13
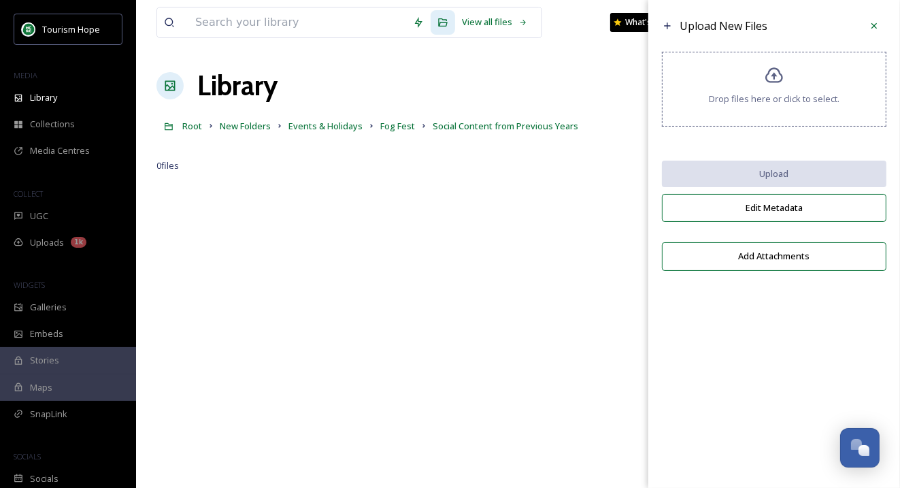
click at [765, 65] on div "Drop files here or click to select." at bounding box center [774, 89] width 225 height 75
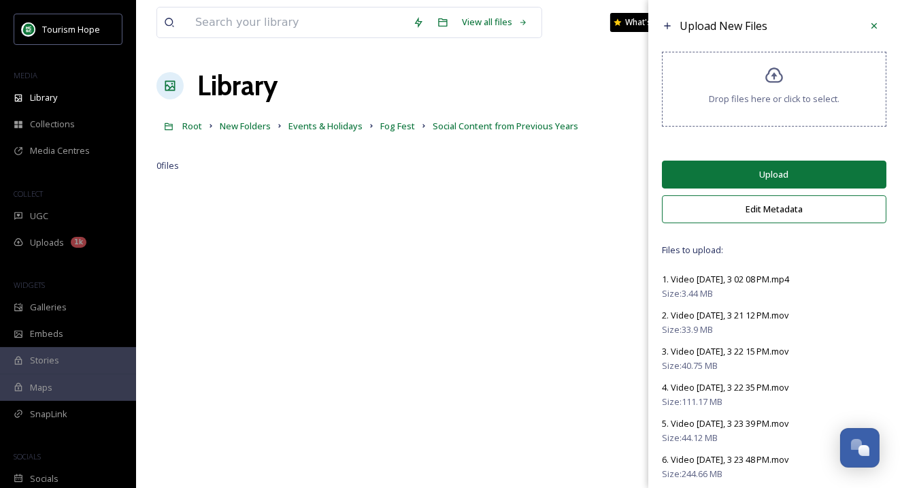
click at [758, 204] on button "Edit Metadata" at bounding box center [774, 209] width 225 height 28
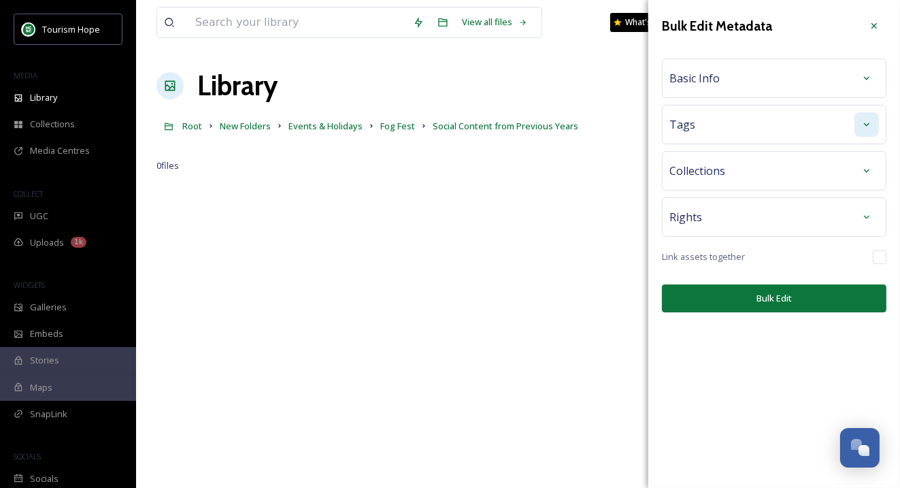
click at [873, 131] on div at bounding box center [867, 124] width 24 height 24
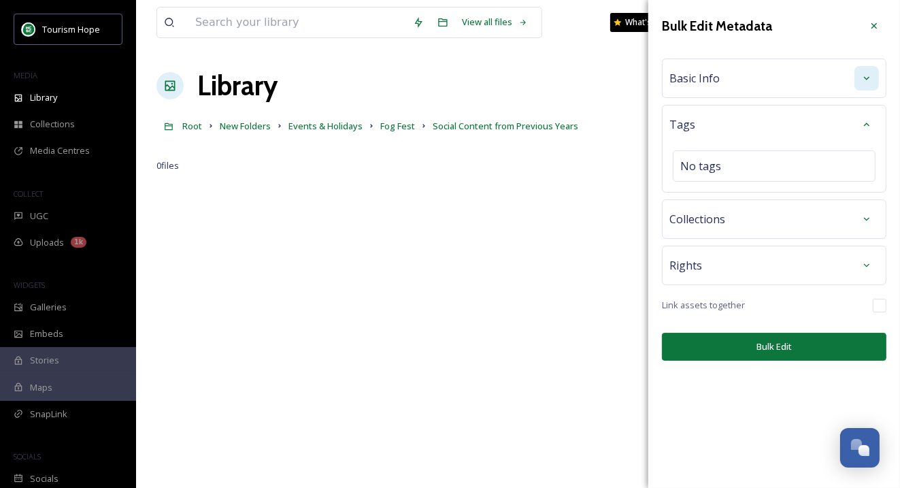
click at [865, 80] on icon at bounding box center [866, 78] width 11 height 11
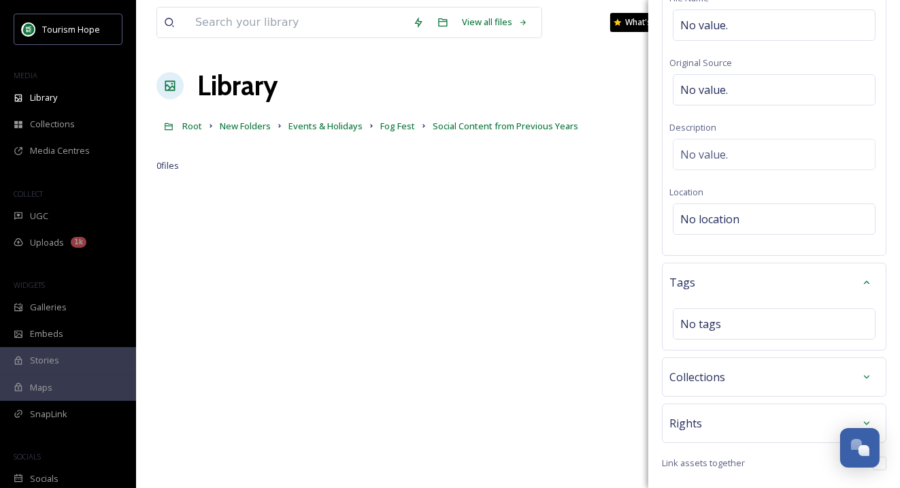
scroll to position [152, 0]
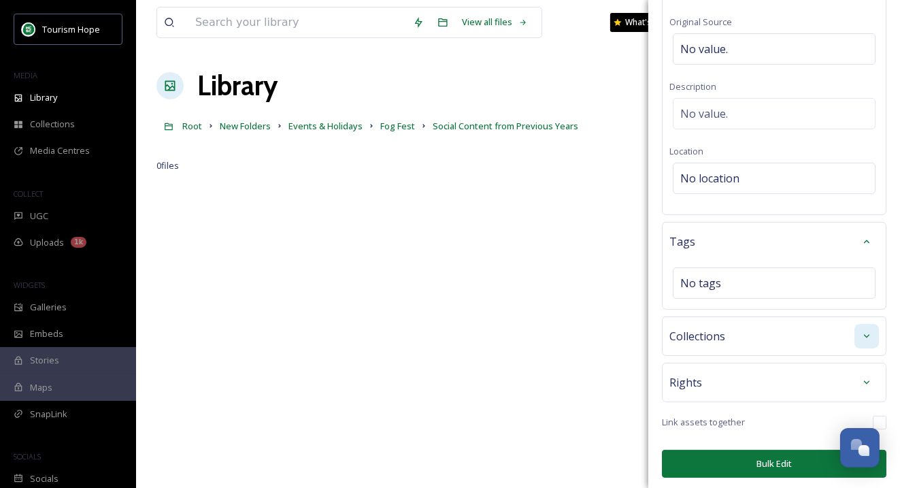
click at [865, 331] on icon at bounding box center [866, 336] width 11 height 11
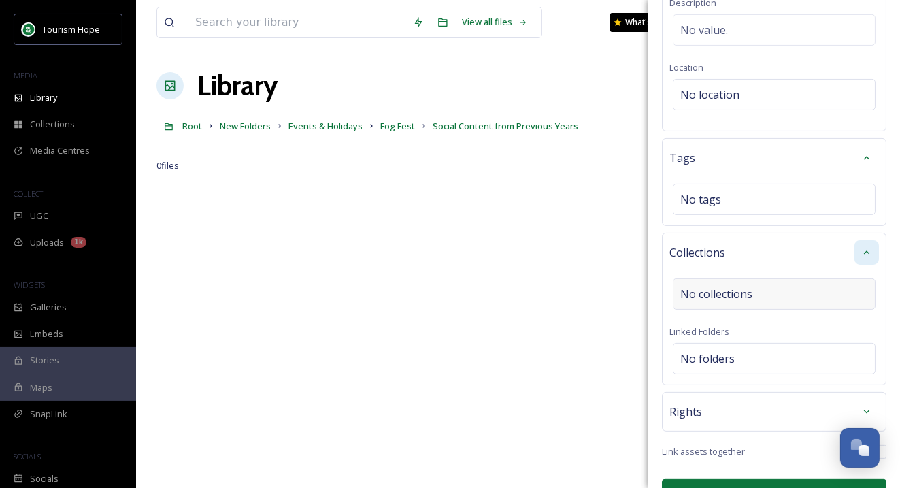
scroll to position [264, 0]
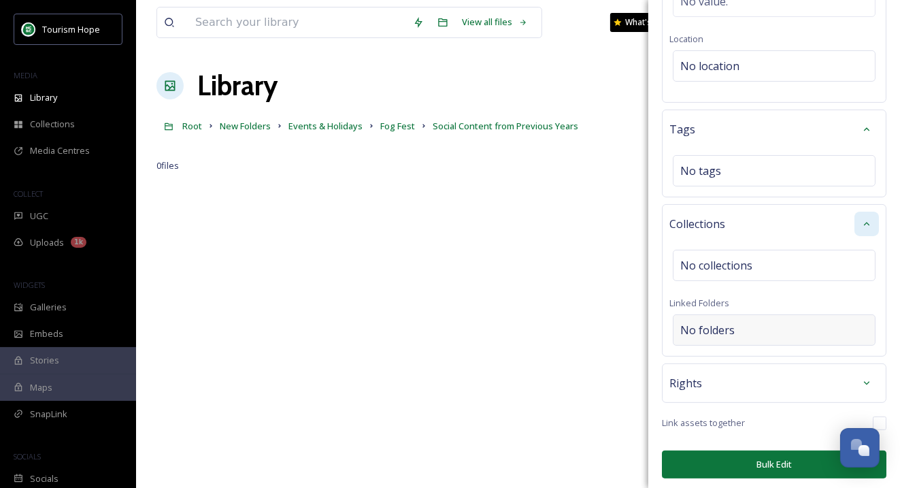
click at [765, 327] on div "No folders" at bounding box center [774, 329] width 203 height 31
click at [765, 328] on input at bounding box center [778, 330] width 208 height 30
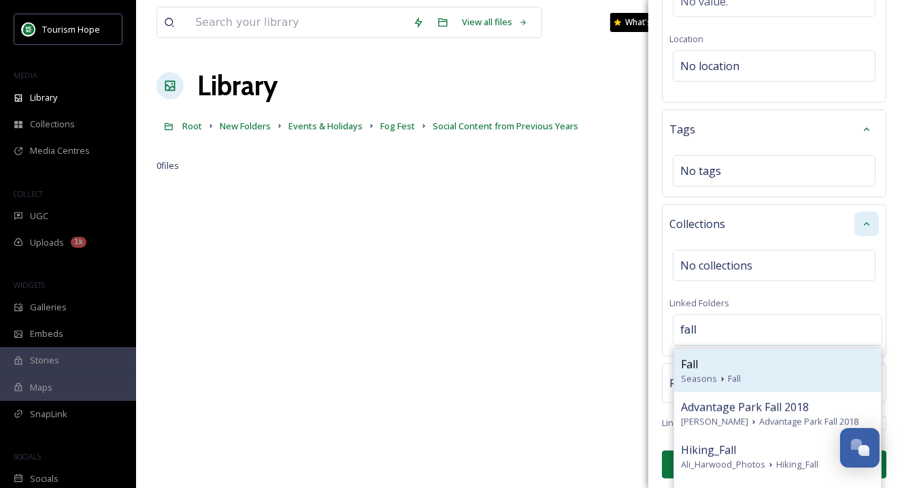
type input "fall"
click at [742, 363] on div "Fall" at bounding box center [777, 364] width 193 height 16
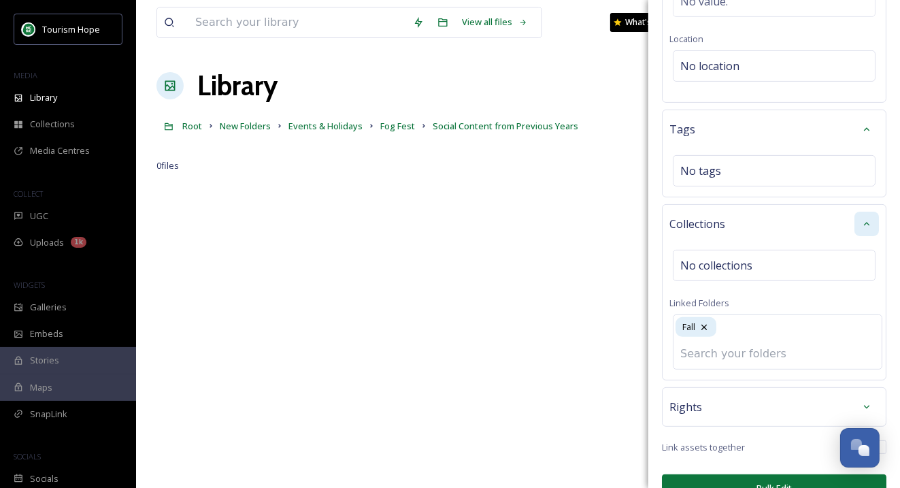
scroll to position [288, 0]
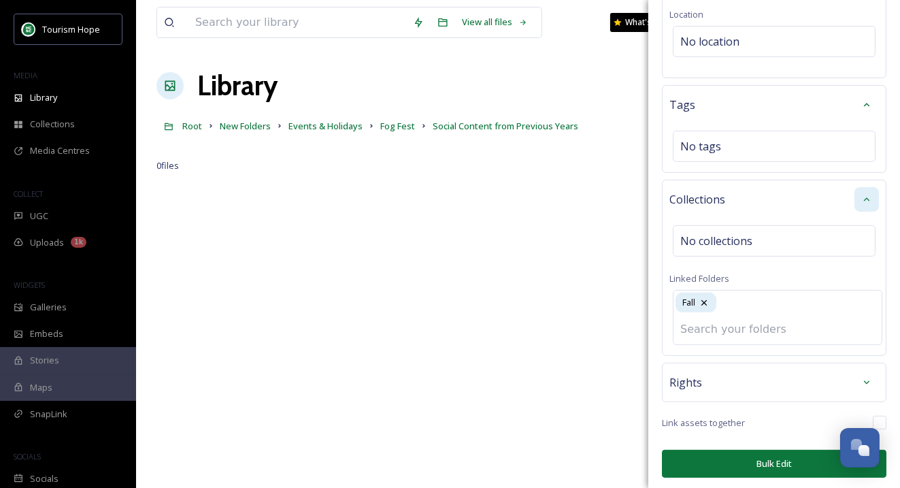
click at [767, 461] on button "Bulk Edit" at bounding box center [774, 464] width 225 height 28
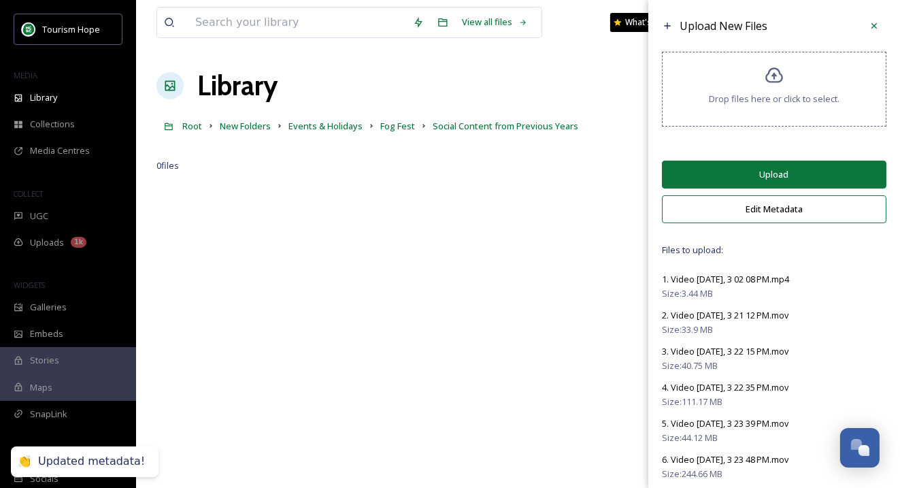
click at [739, 179] on button "Upload" at bounding box center [774, 175] width 225 height 28
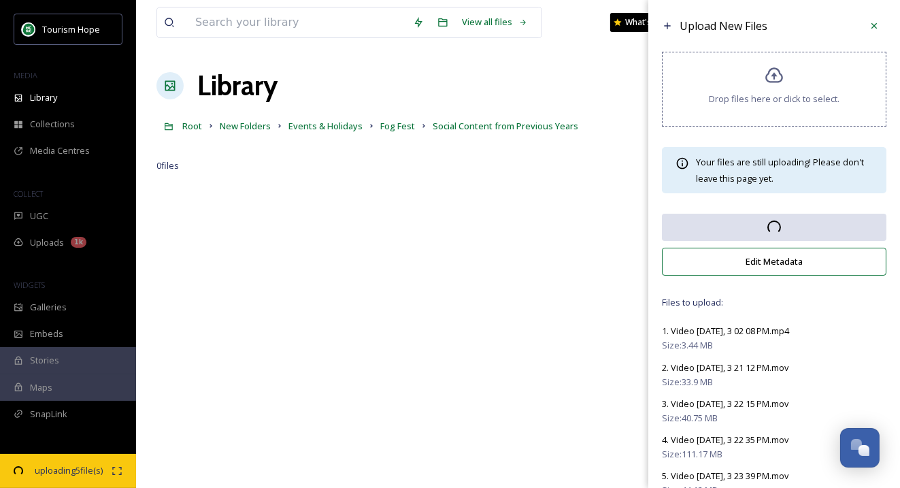
click at [748, 96] on span "Drop files here or click to select." at bounding box center [774, 99] width 131 height 13
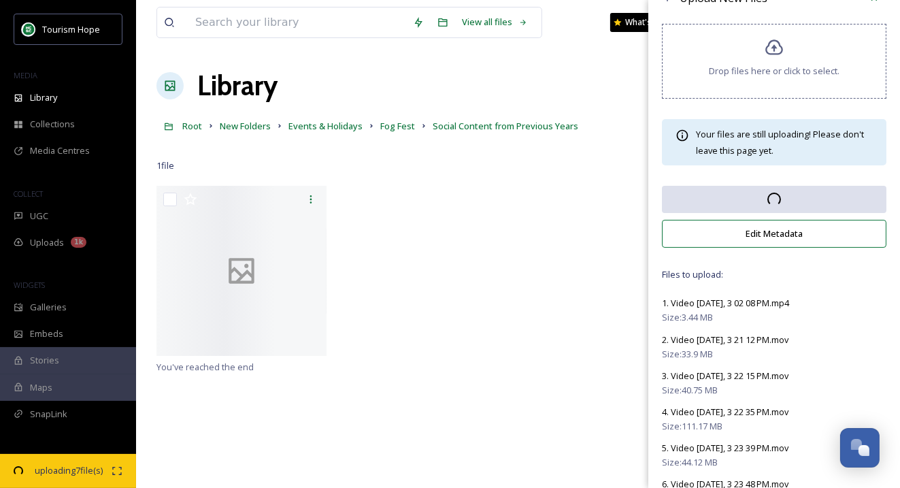
scroll to position [38, 0]
